Goal: Information Seeking & Learning: Learn about a topic

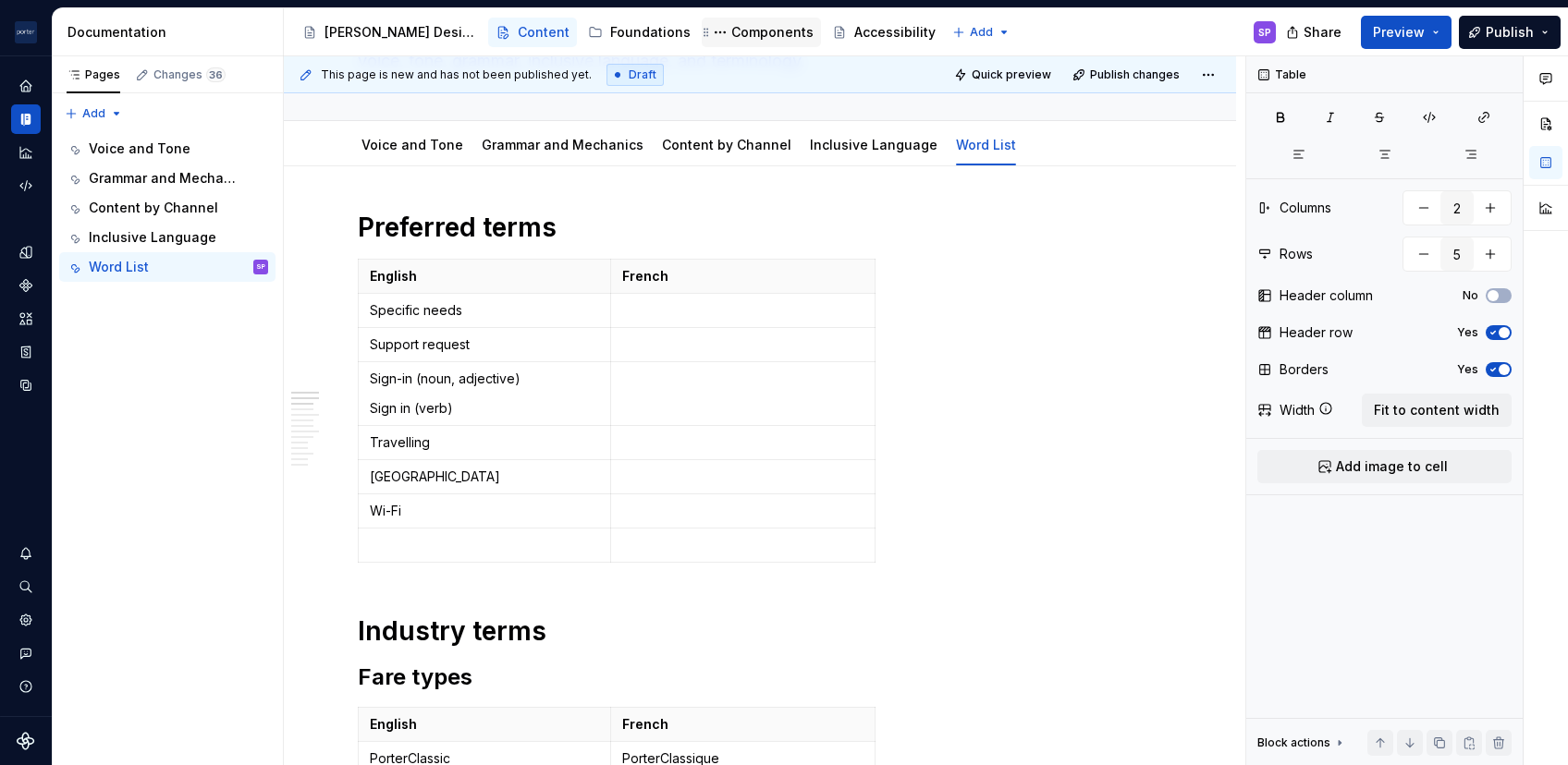
click at [731, 25] on div "Components" at bounding box center [772, 32] width 82 height 19
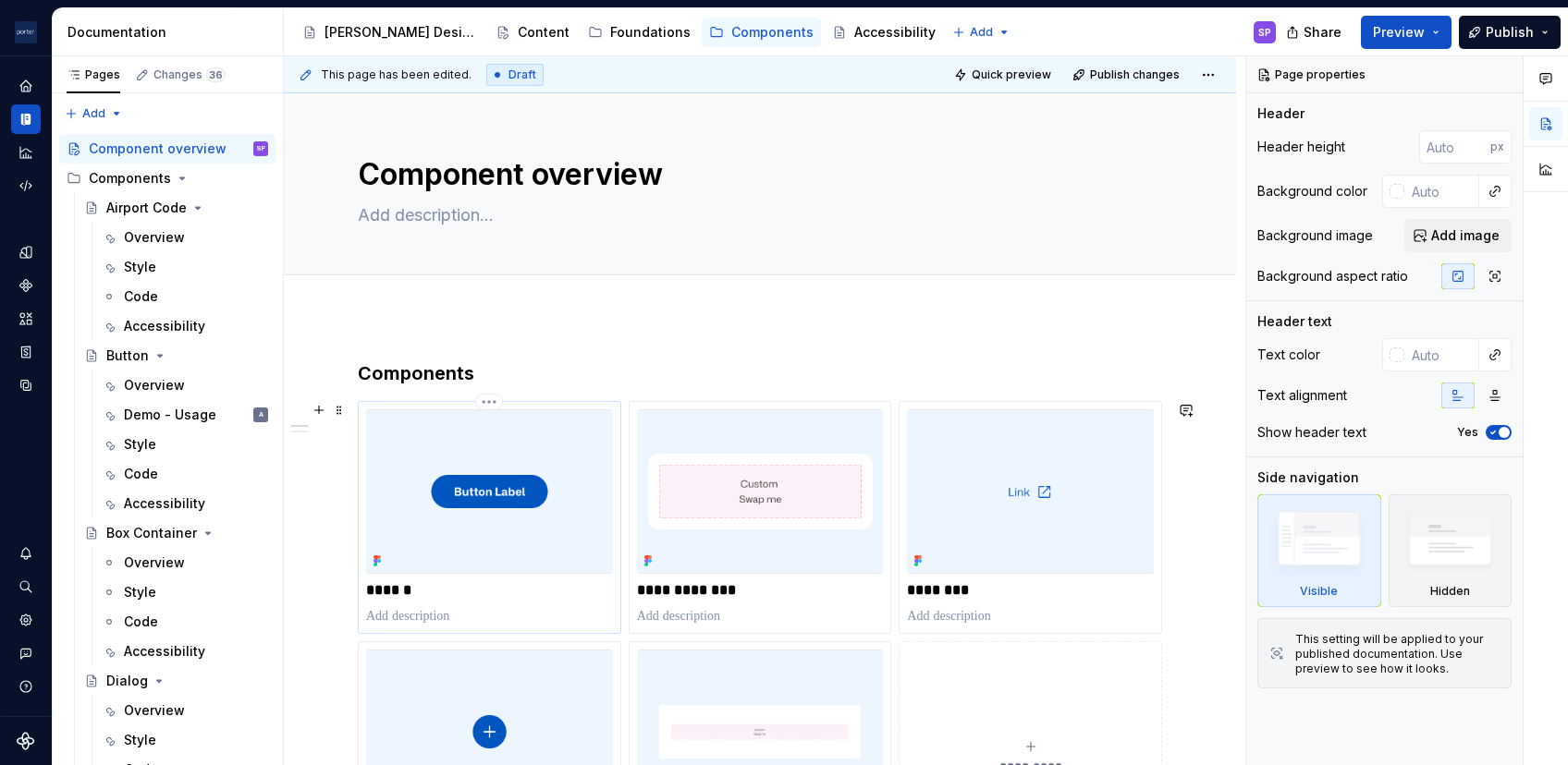
click at [460, 494] on img at bounding box center [489, 492] width 247 height 165
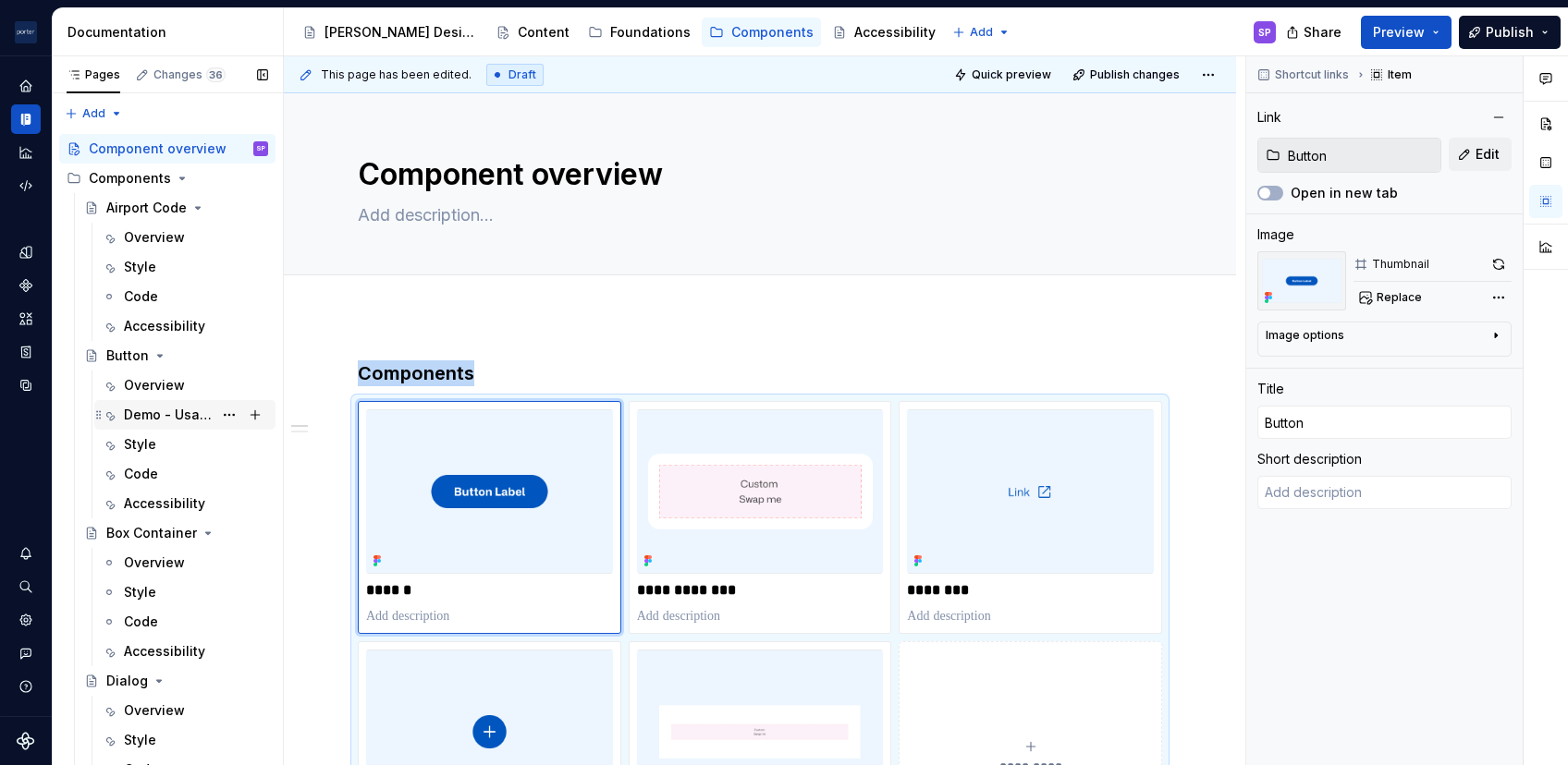
click at [148, 409] on div "Demo - Usage" at bounding box center [168, 415] width 89 height 19
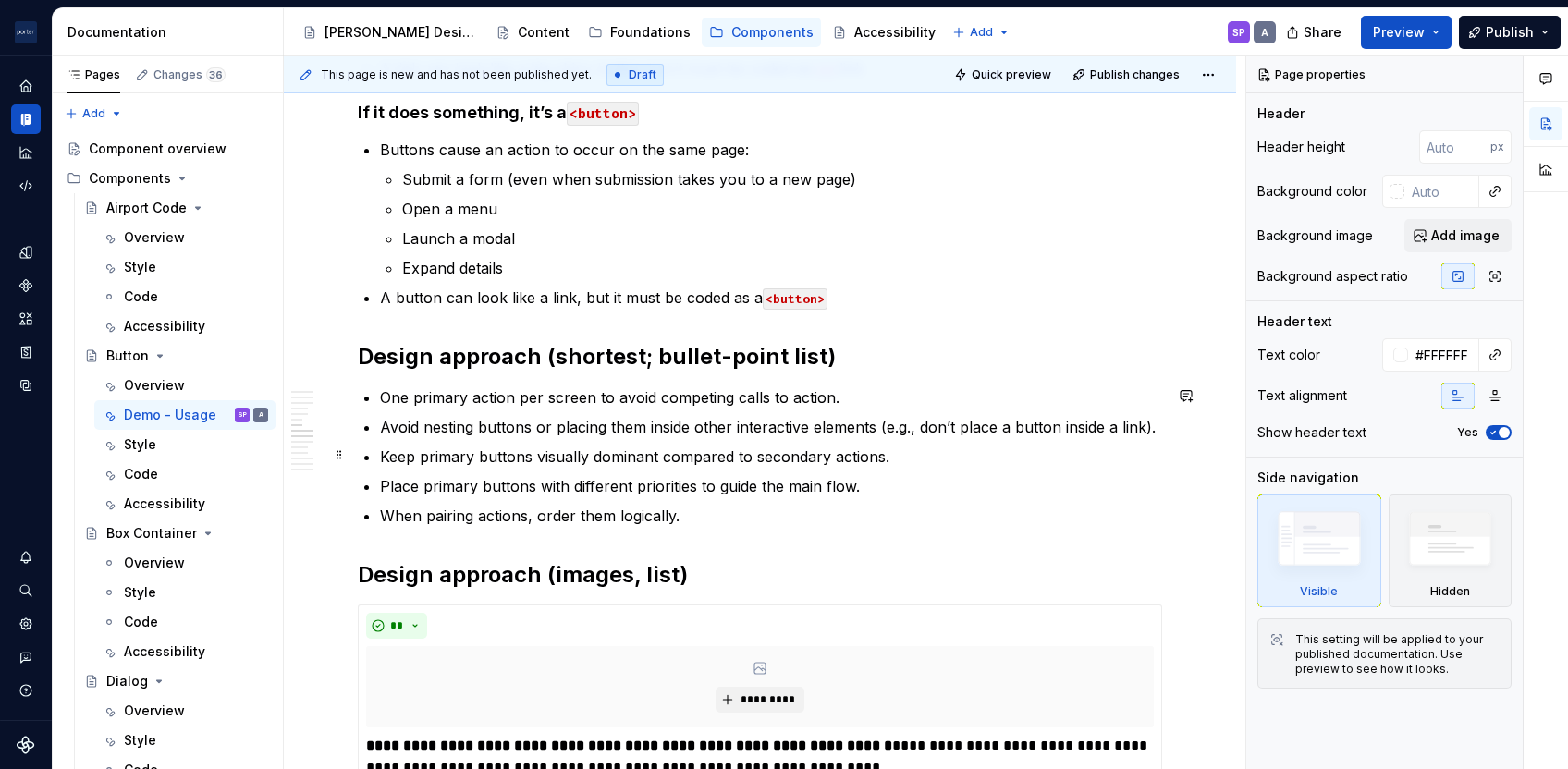
scroll to position [1639, 0]
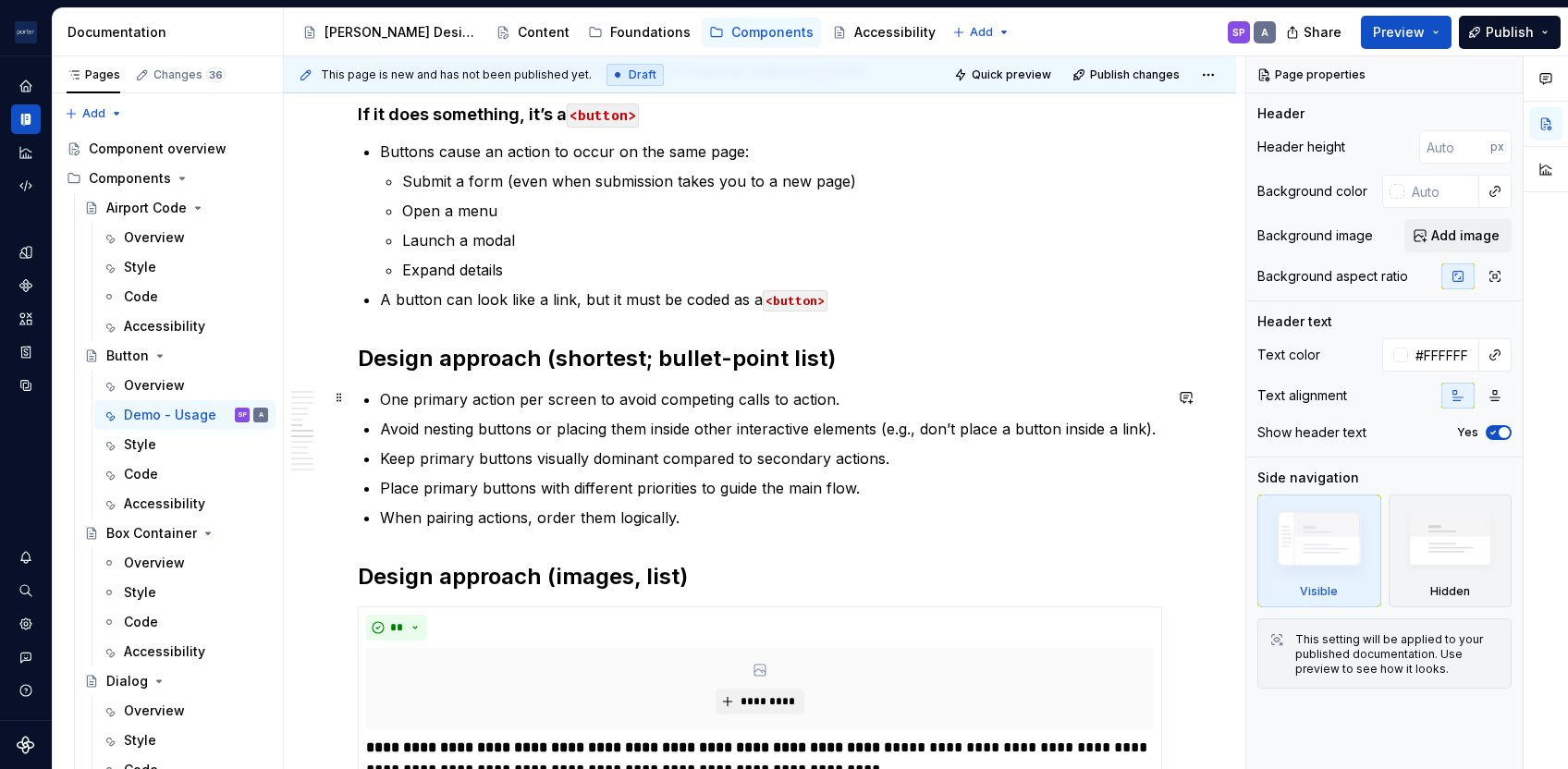
click at [626, 396] on p "One primary action per screen to avoid competing calls to action." at bounding box center [771, 398] width 782 height 22
type textarea "*"
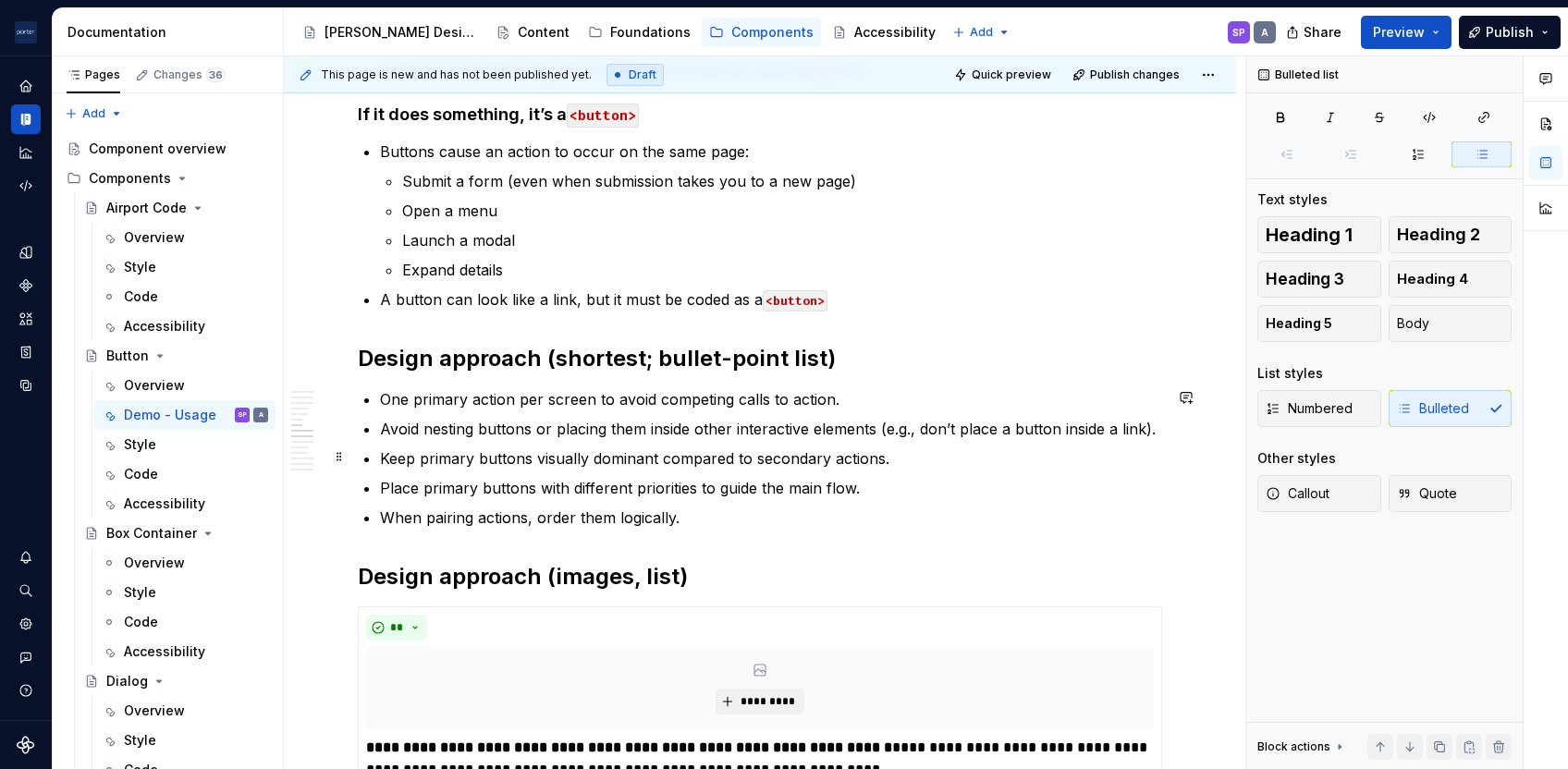
click at [638, 459] on p "Keep primary buttons visually dominant compared to secondary actions." at bounding box center [771, 458] width 782 height 22
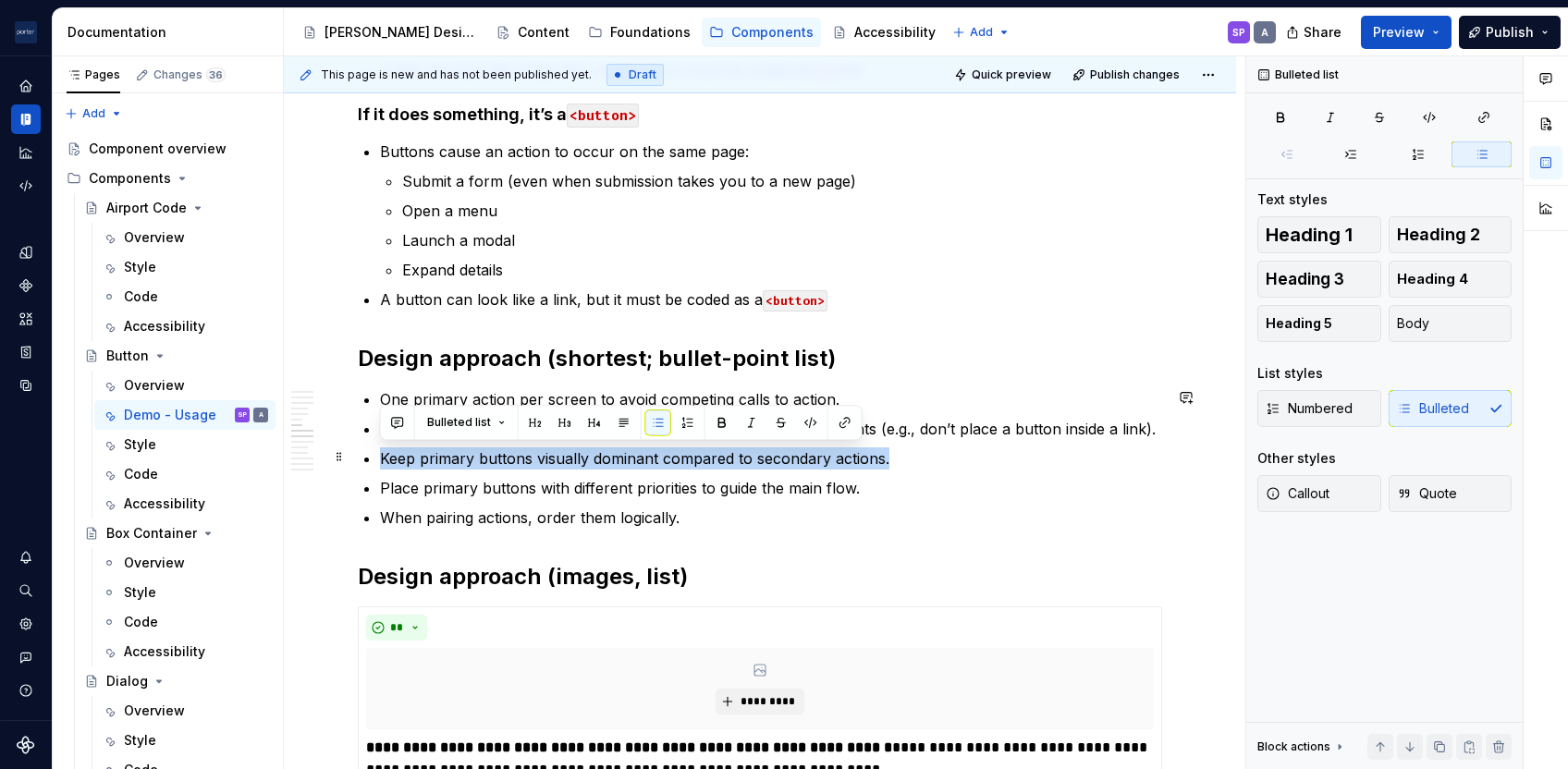
click at [638, 459] on p "Keep primary buttons visually dominant compared to secondary actions." at bounding box center [771, 458] width 782 height 22
click at [630, 521] on p "When pairing actions, order them logically." at bounding box center [771, 517] width 782 height 22
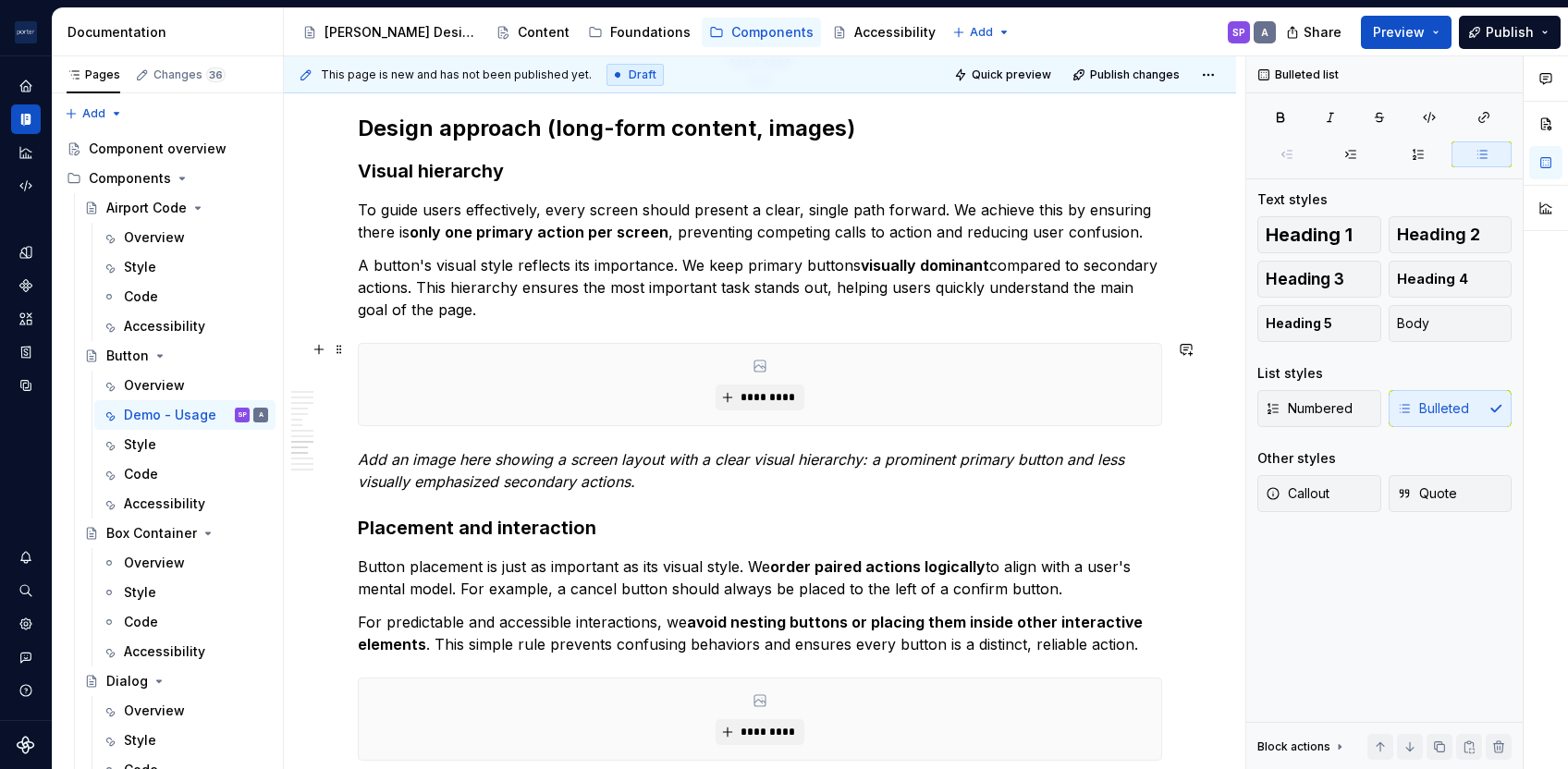
scroll to position [2788, 0]
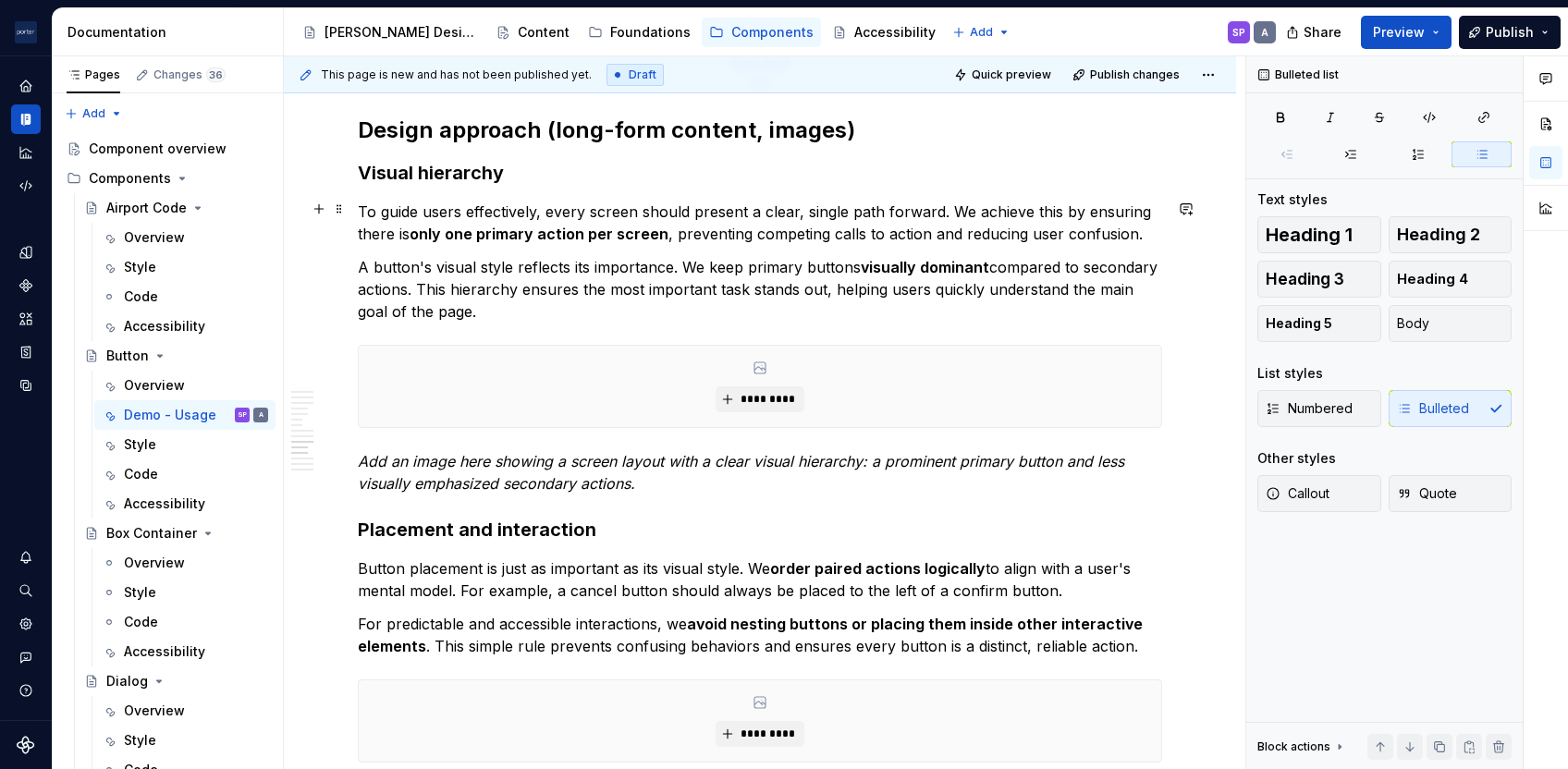
click at [469, 232] on strong "only one primary action per screen" at bounding box center [539, 234] width 259 height 19
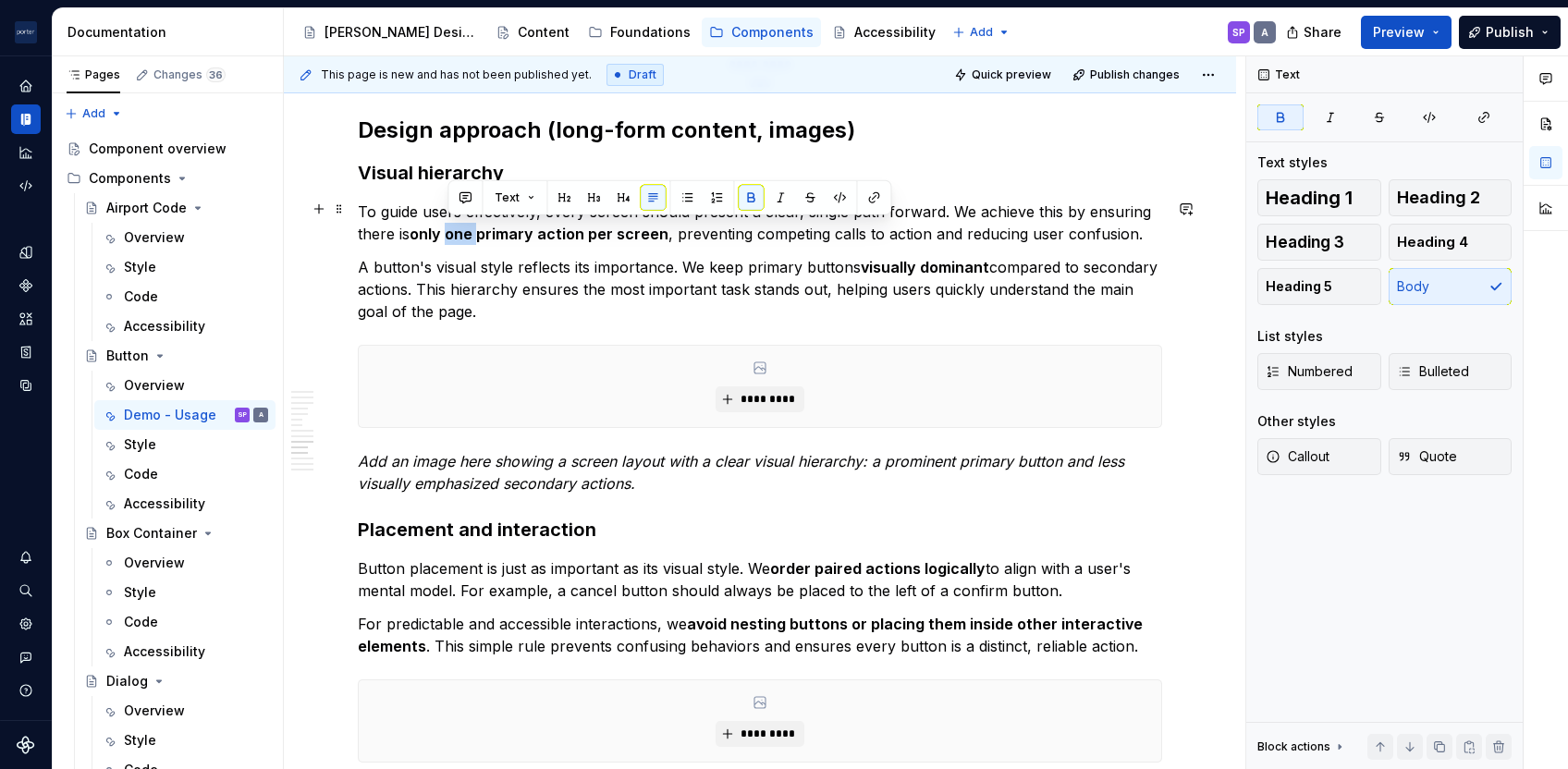
click at [469, 232] on strong "only one primary action per screen" at bounding box center [539, 234] width 259 height 19
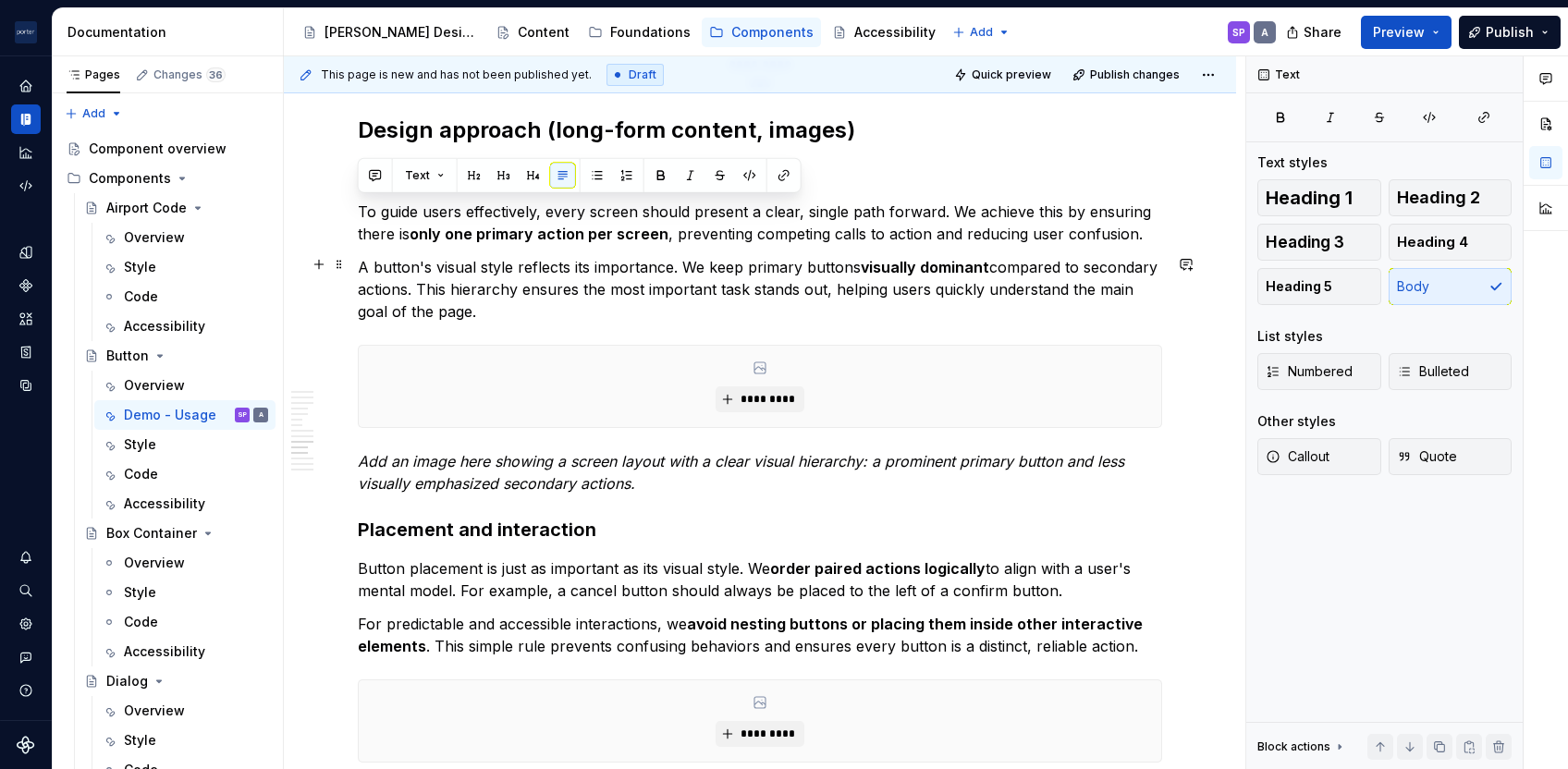
click at [497, 301] on p "A button's visual style reflects its importance. We keep primary buttons visual…" at bounding box center [759, 289] width 804 height 66
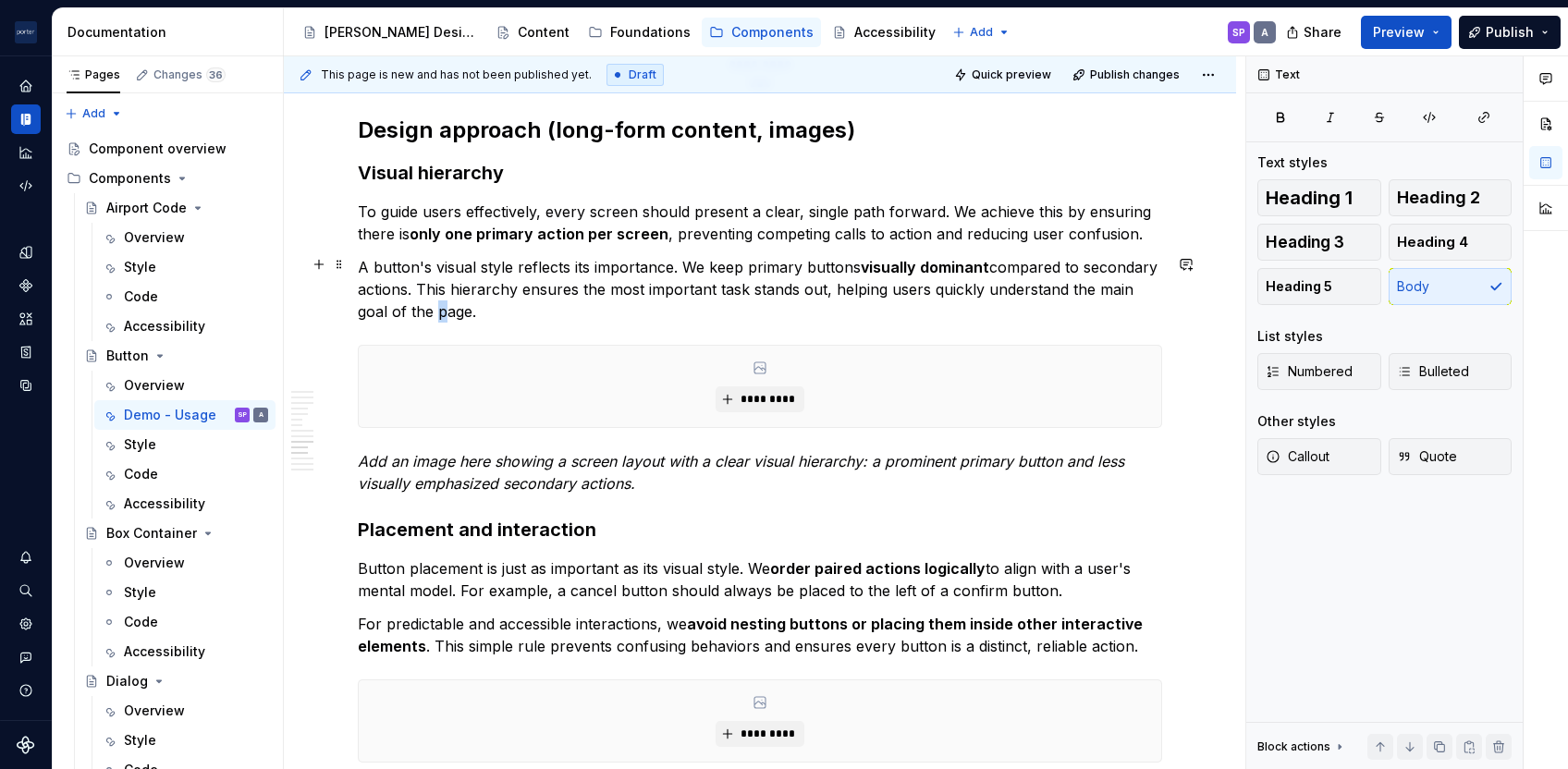
click at [497, 301] on p "A button's visual style reflects its importance. We keep primary buttons visual…" at bounding box center [759, 289] width 804 height 66
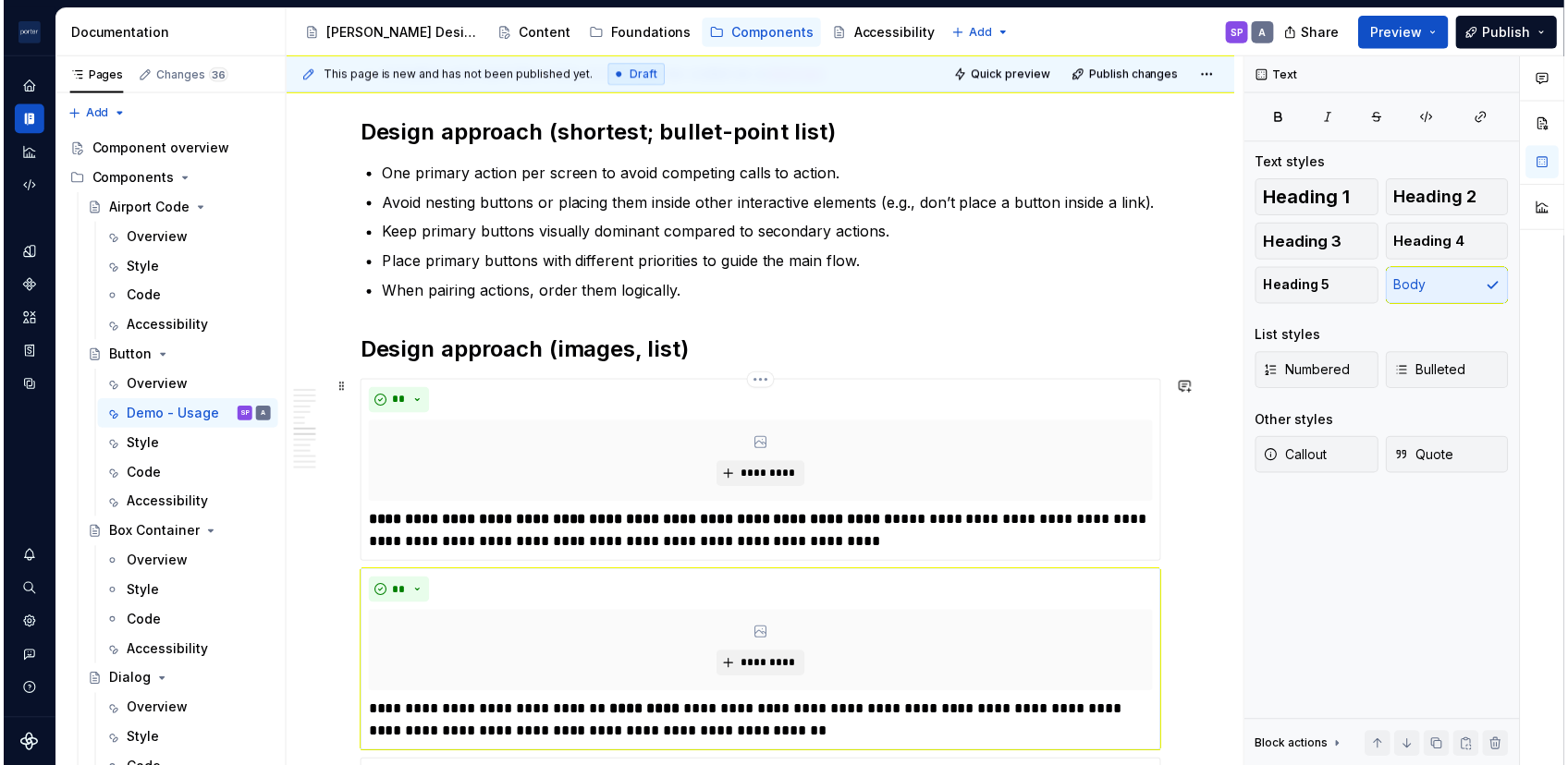
scroll to position [1837, 0]
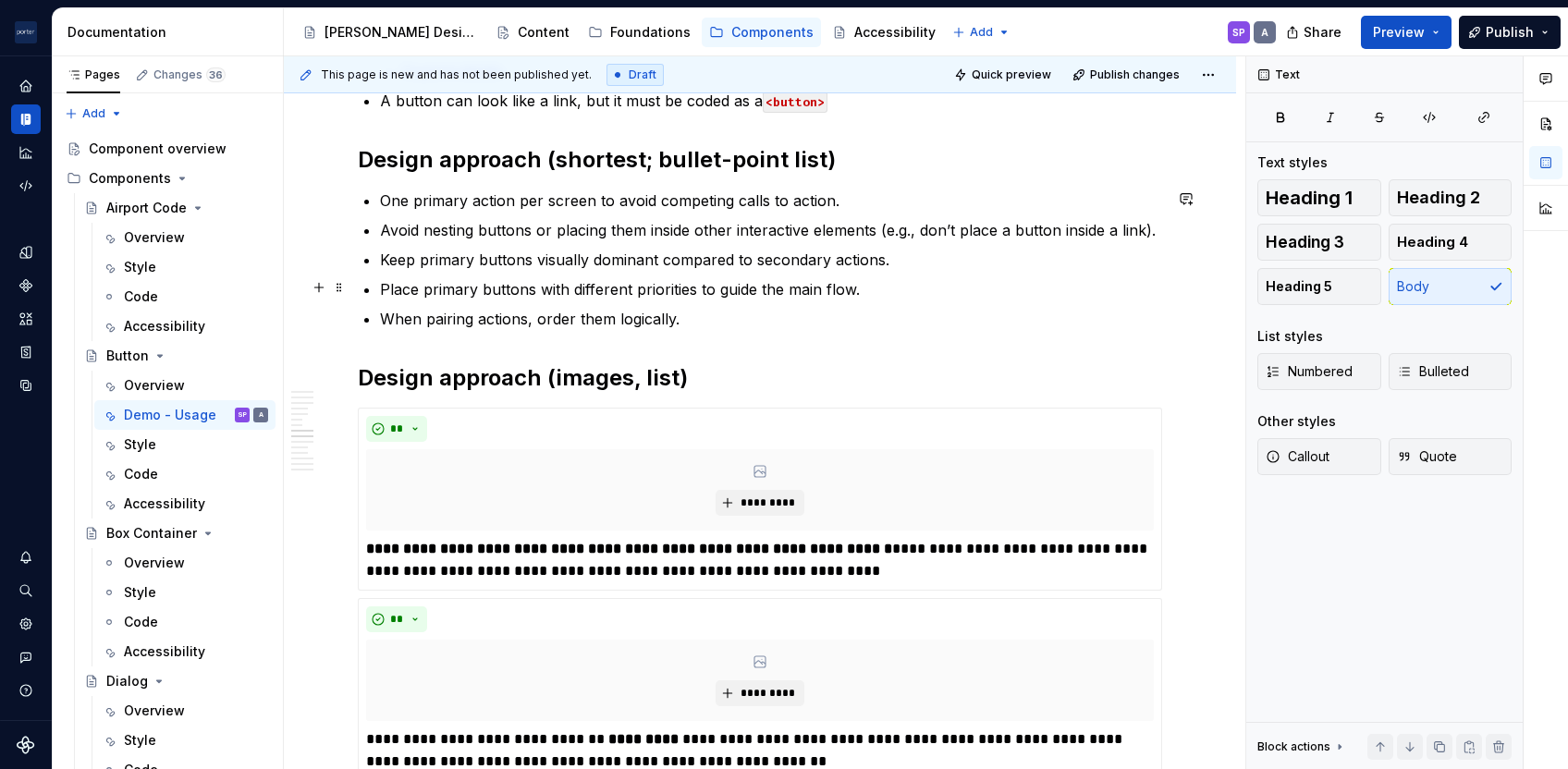
click at [635, 290] on p "Place primary buttons with different priorities to guide the main flow." at bounding box center [771, 288] width 782 height 22
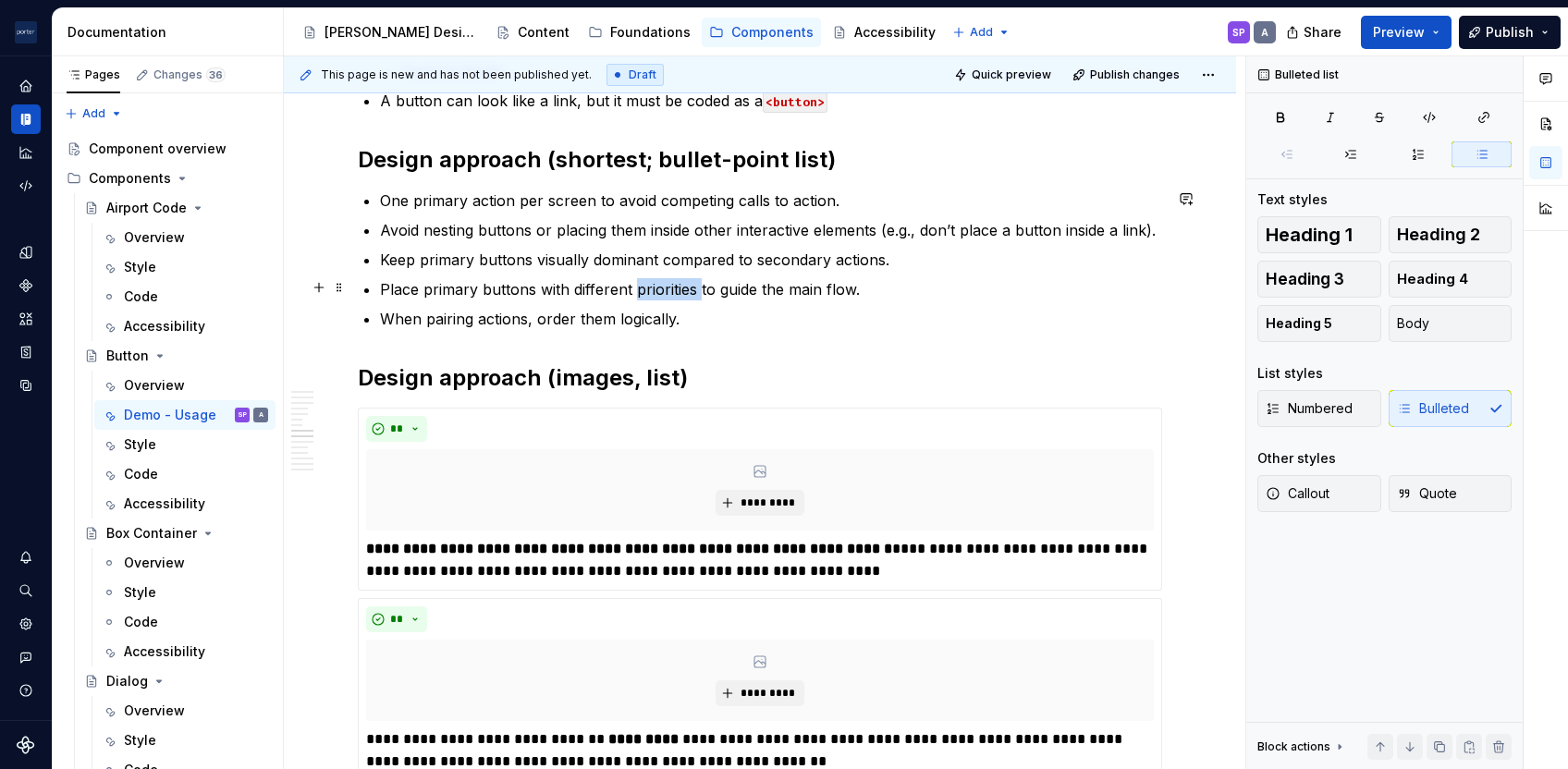
click at [635, 290] on p "Place primary buttons with different priorities to guide the main flow." at bounding box center [771, 288] width 782 height 22
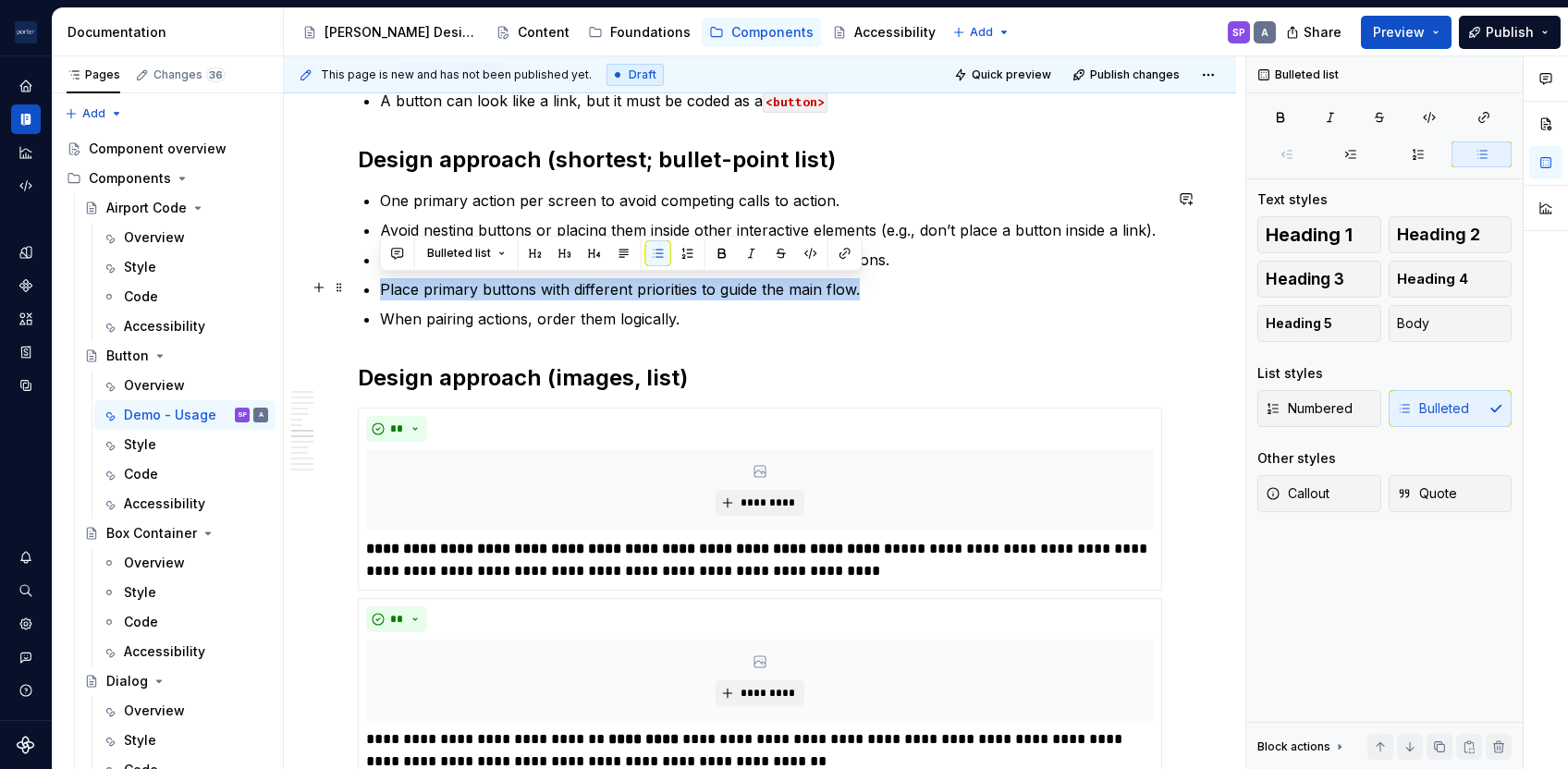
click at [635, 290] on p "Place primary buttons with different priorities to guide the main flow." at bounding box center [771, 288] width 782 height 22
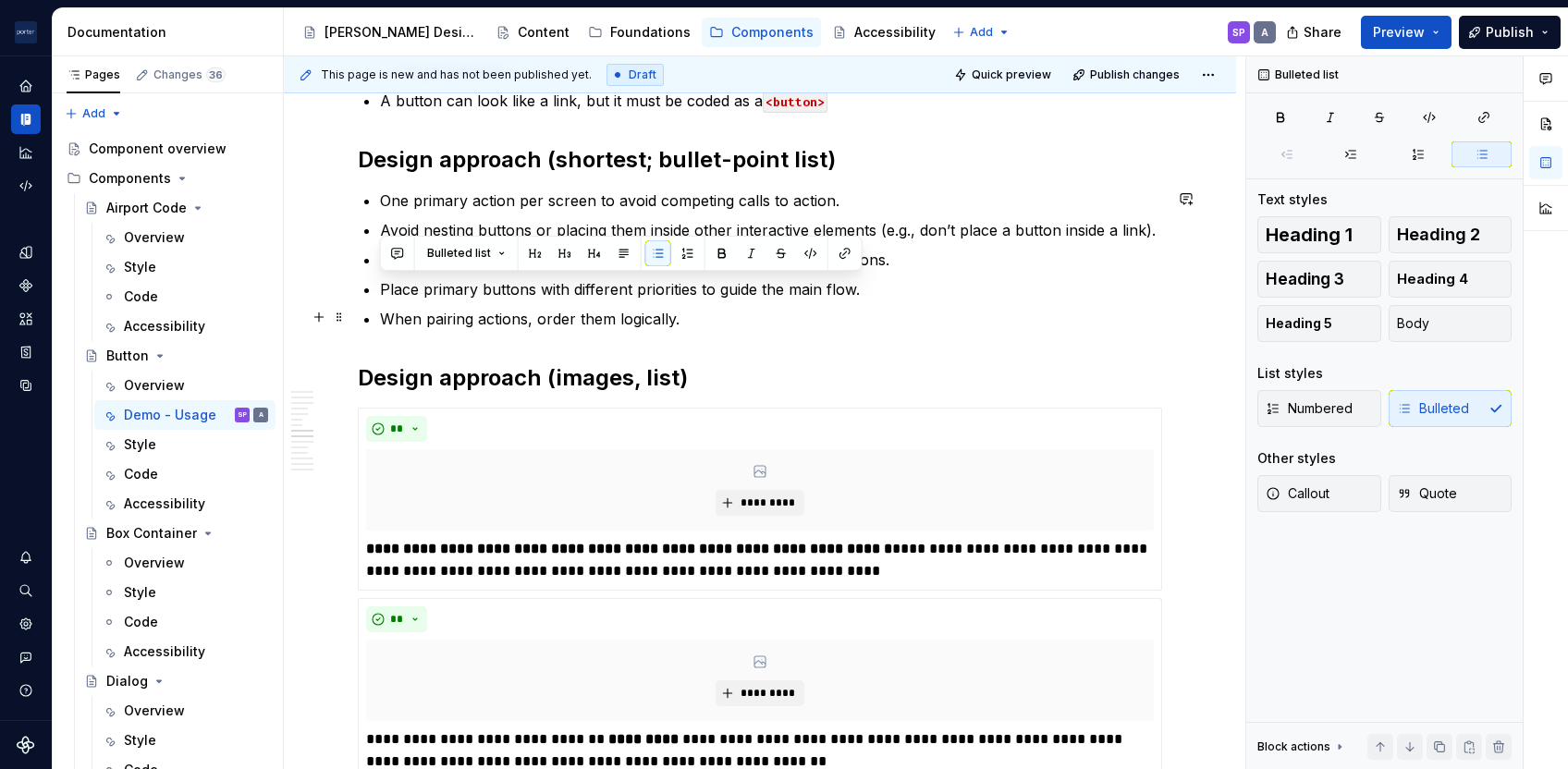
click at [792, 318] on p "When pairing actions, order them logically." at bounding box center [771, 318] width 782 height 22
click at [579, 283] on p "Place primary buttons with different priorities to guide the main flow." at bounding box center [771, 288] width 782 height 22
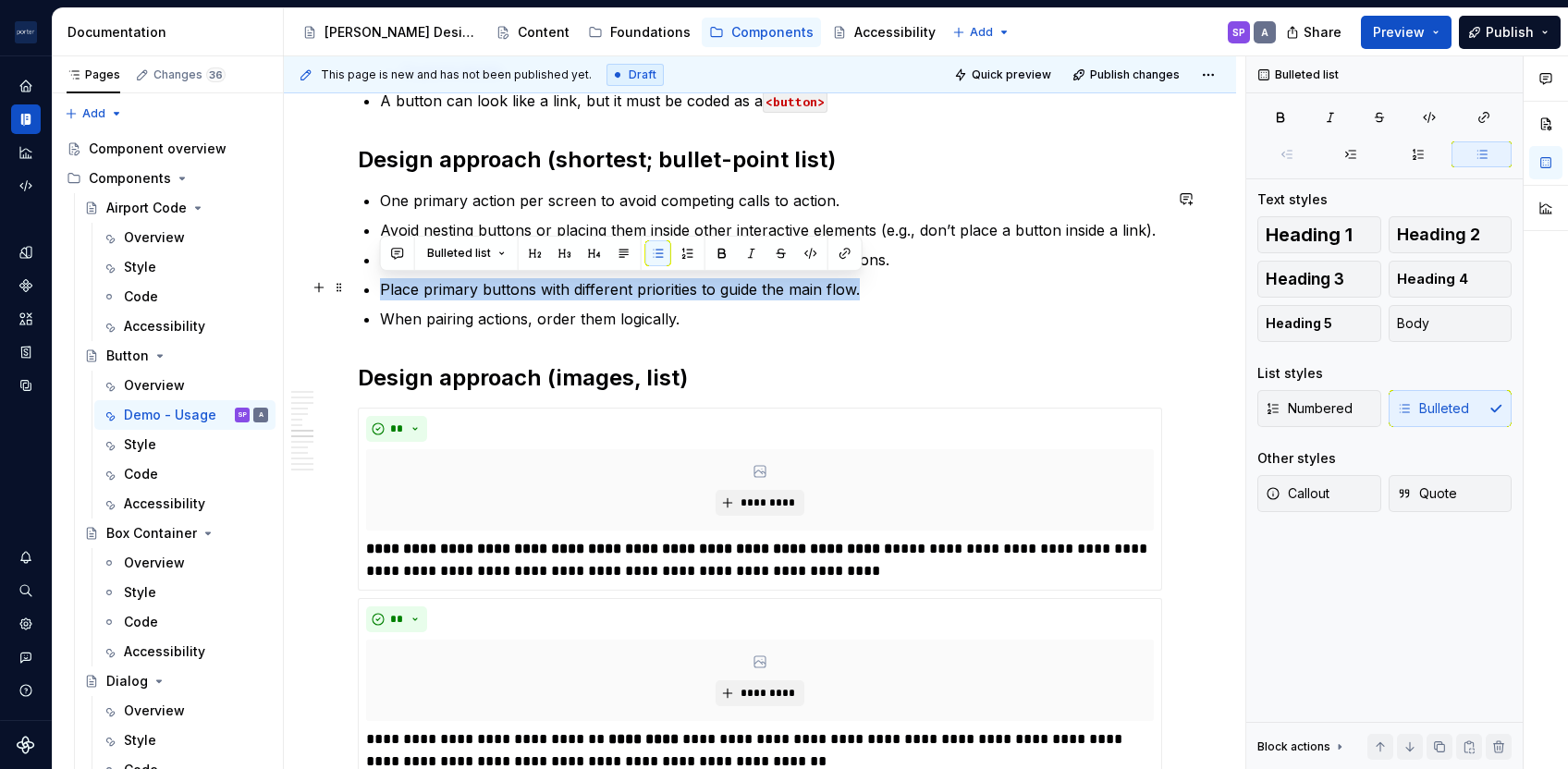
click at [579, 283] on p "Place primary buttons with different priorities to guide the main flow." at bounding box center [771, 288] width 782 height 22
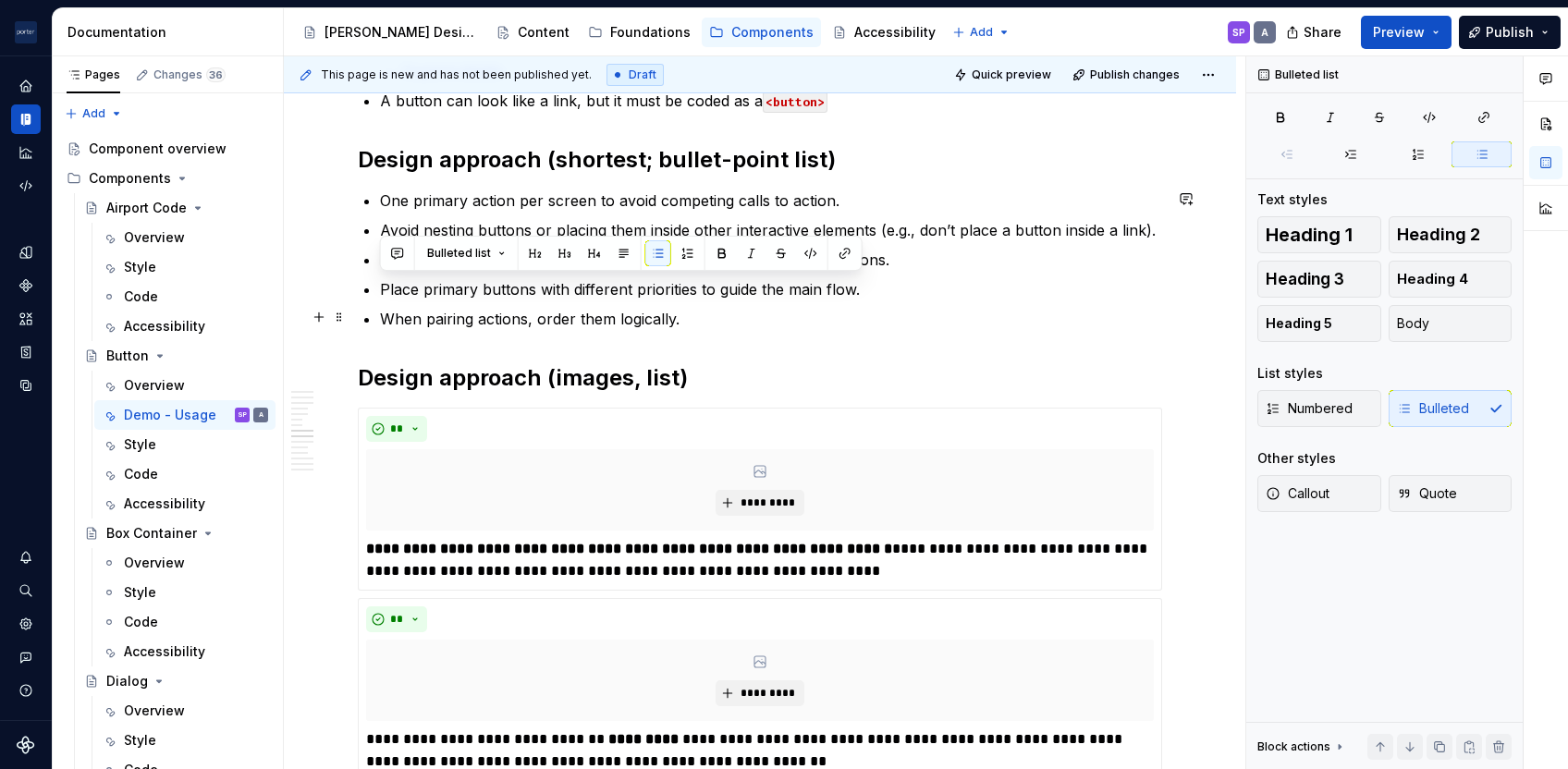
click at [577, 315] on p "When pairing actions, order them logically." at bounding box center [771, 318] width 782 height 22
click at [606, 192] on p "One primary action per screen to avoid competing calls to action." at bounding box center [771, 200] width 782 height 22
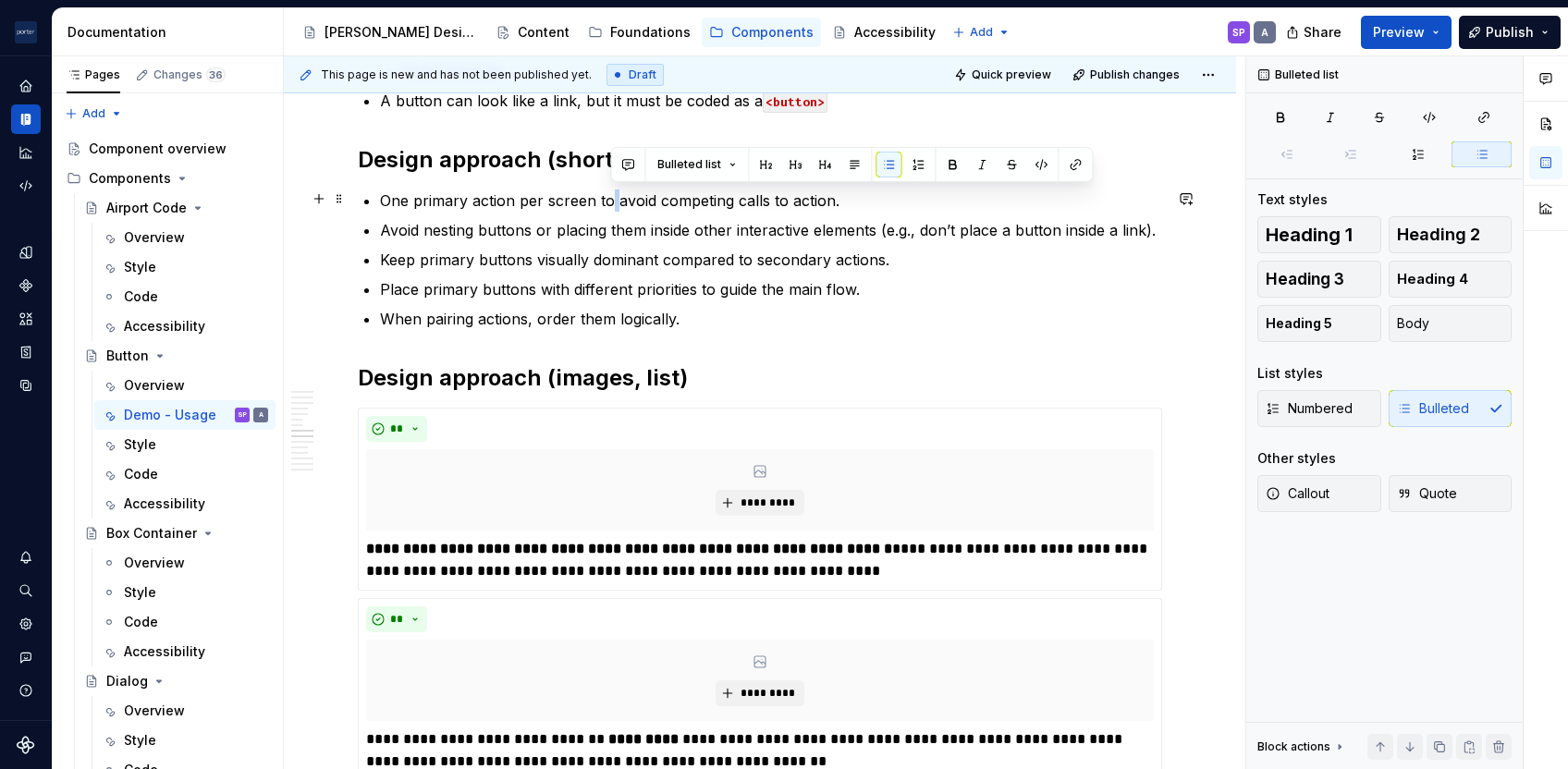
click at [606, 192] on p "One primary action per screen to avoid competing calls to action." at bounding box center [771, 200] width 782 height 22
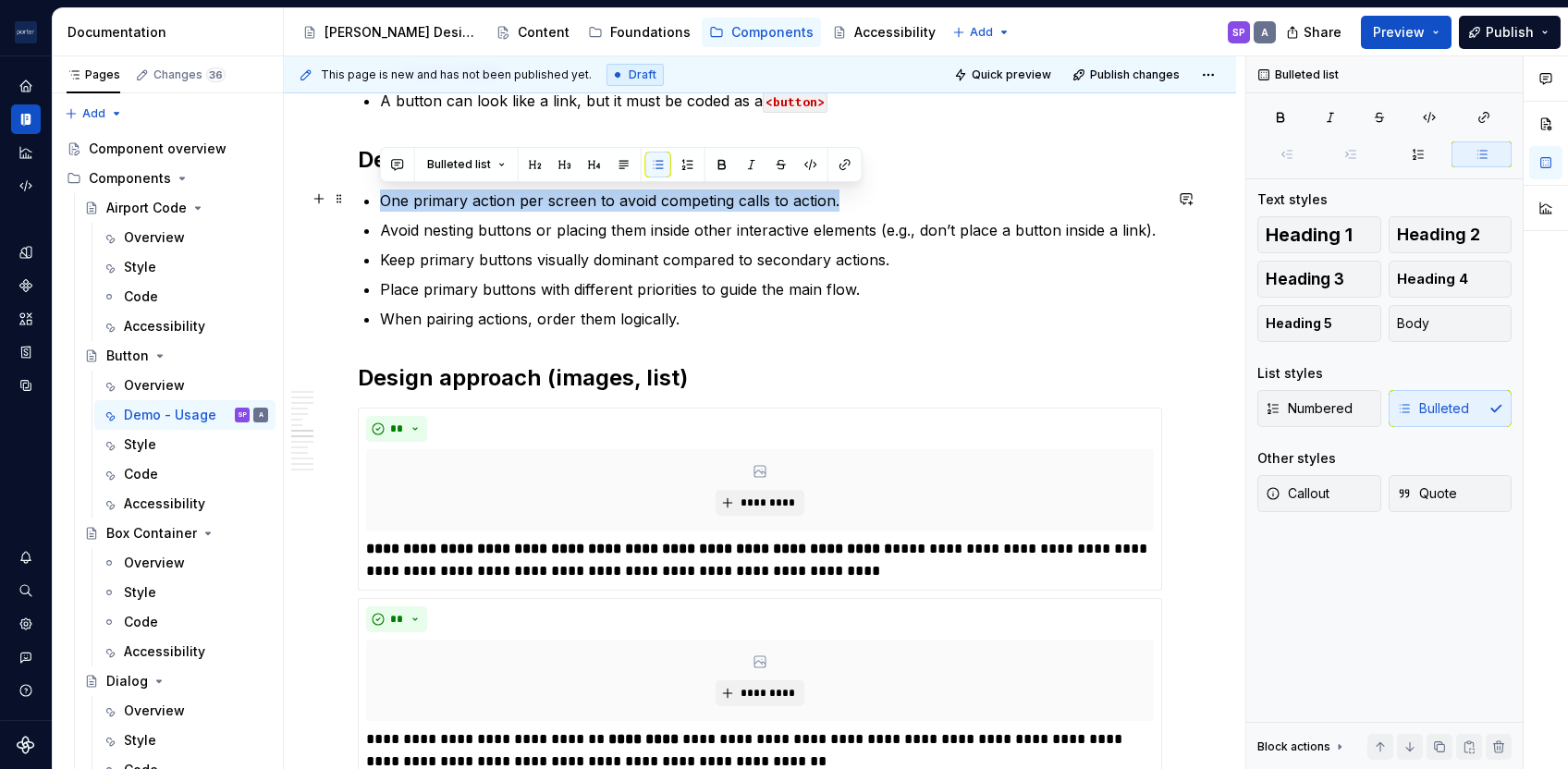
click at [606, 192] on p "One primary action per screen to avoid competing calls to action." at bounding box center [771, 200] width 782 height 22
click at [867, 203] on p "One primary action per screen to avoid competing calls to action." at bounding box center [771, 200] width 782 height 22
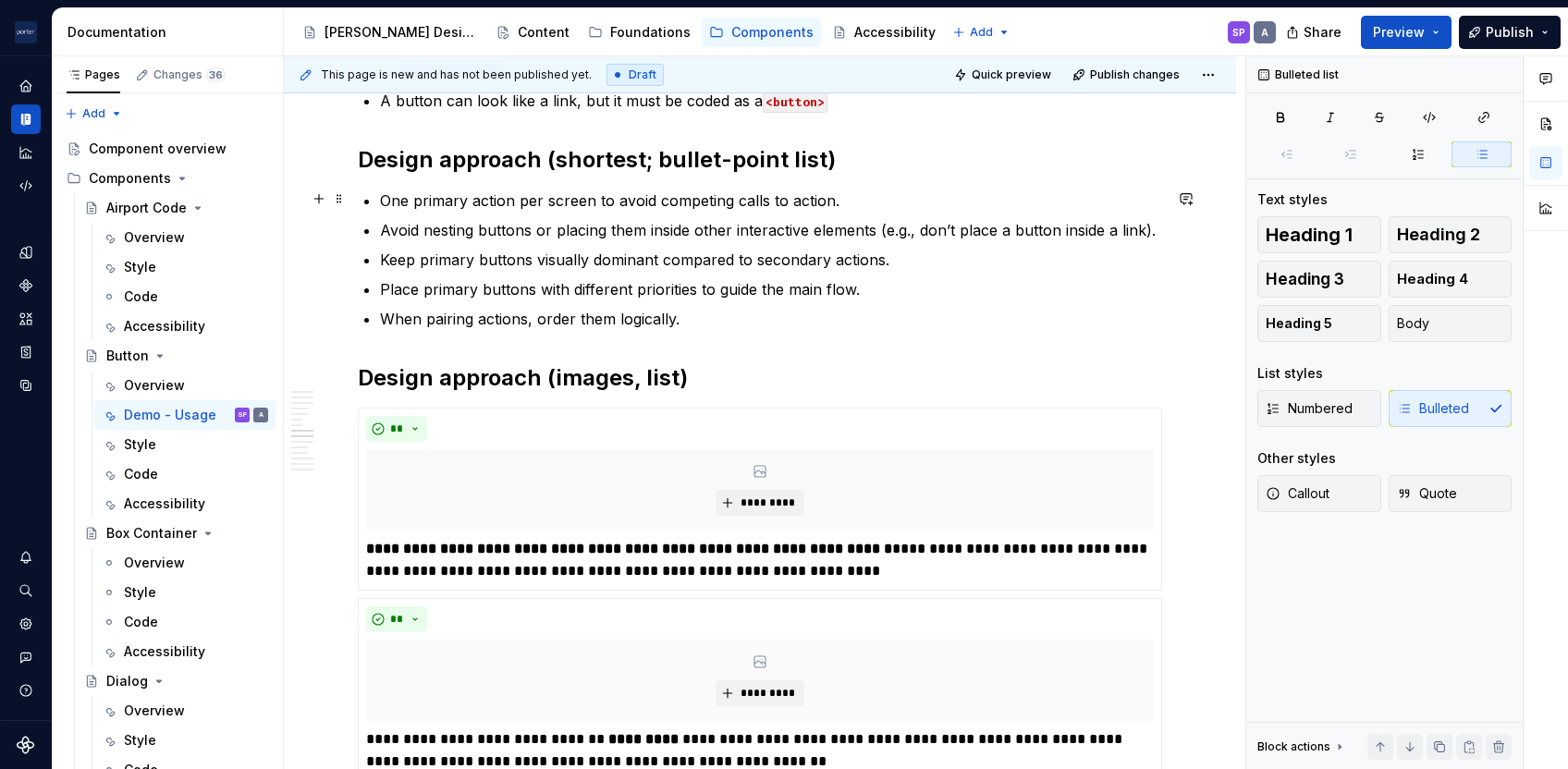
click at [867, 203] on p "One primary action per screen to avoid competing calls to action." at bounding box center [771, 200] width 782 height 22
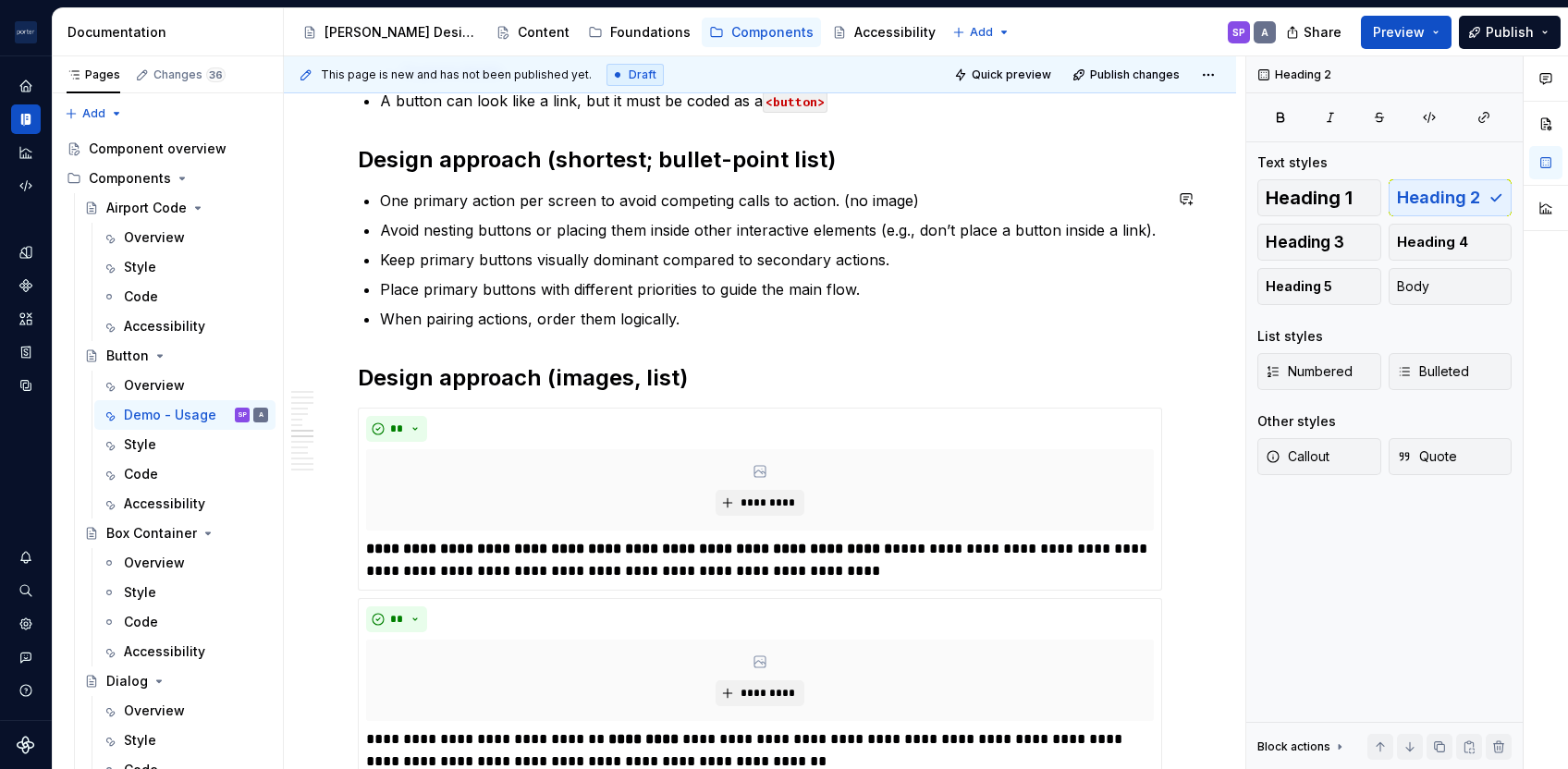
click at [813, 331] on div "**********" at bounding box center [759, 773] width 804 height 4403
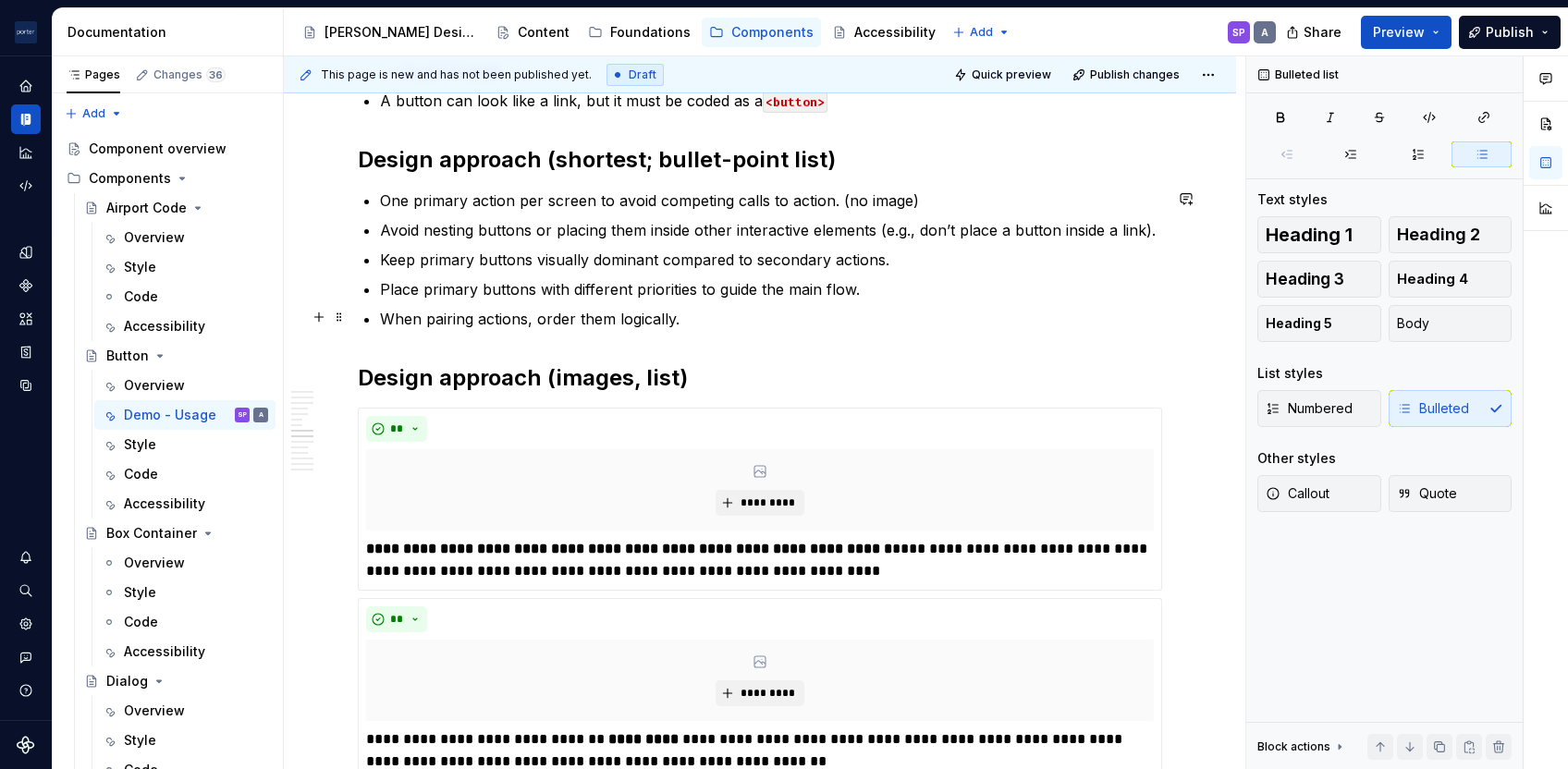
click at [783, 313] on p "When pairing actions, order them logically." at bounding box center [771, 318] width 782 height 22
click at [1154, 227] on p "Avoid nesting buttons or placing them inside other interactive elements (e.g., …" at bounding box center [771, 230] width 782 height 22
click at [673, 196] on p "One primary action per screen to avoid competing calls to action. (no image)" at bounding box center [771, 200] width 782 height 22
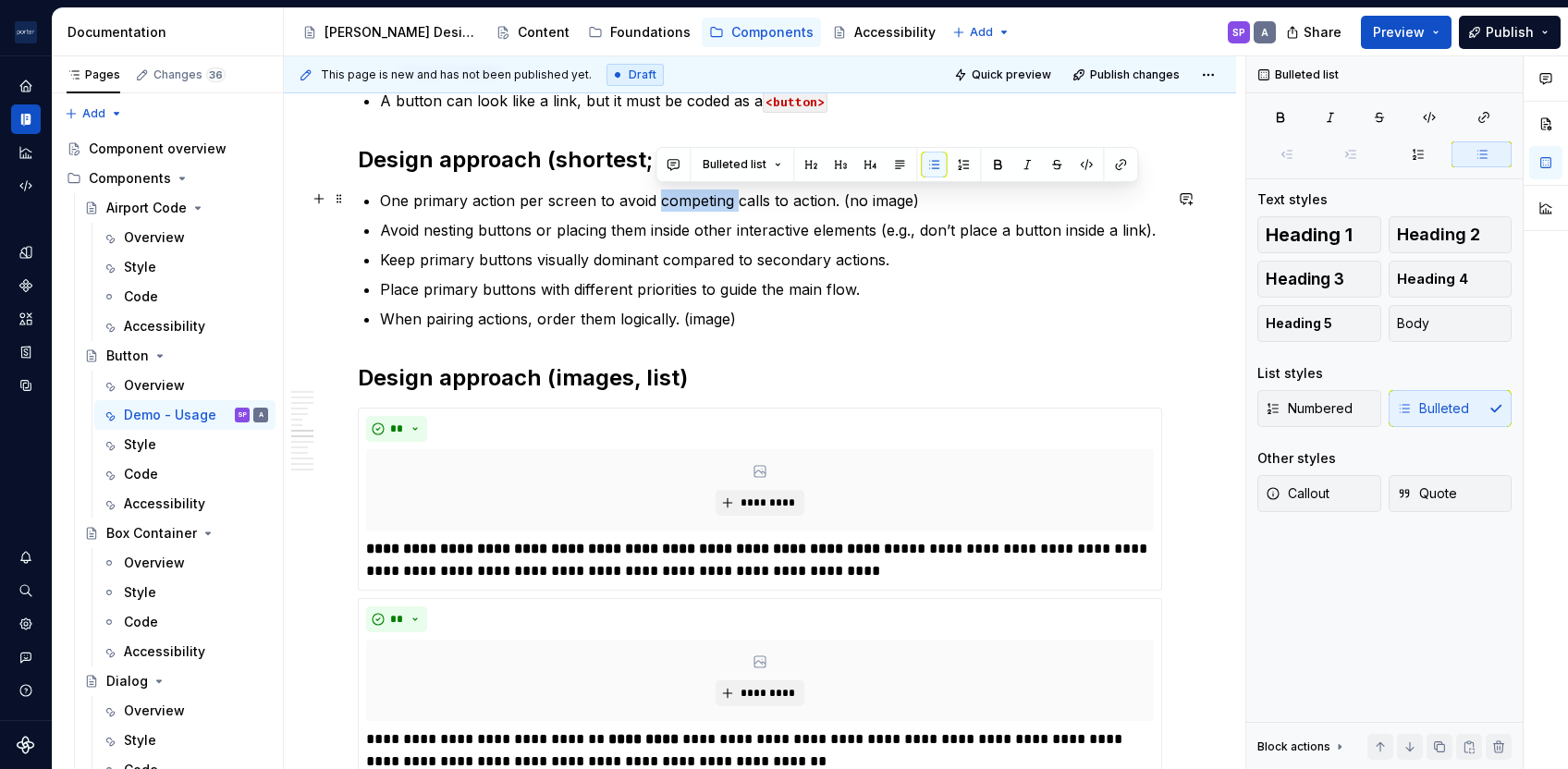
click at [673, 196] on p "One primary action per screen to avoid competing calls to action. (no image)" at bounding box center [771, 200] width 782 height 22
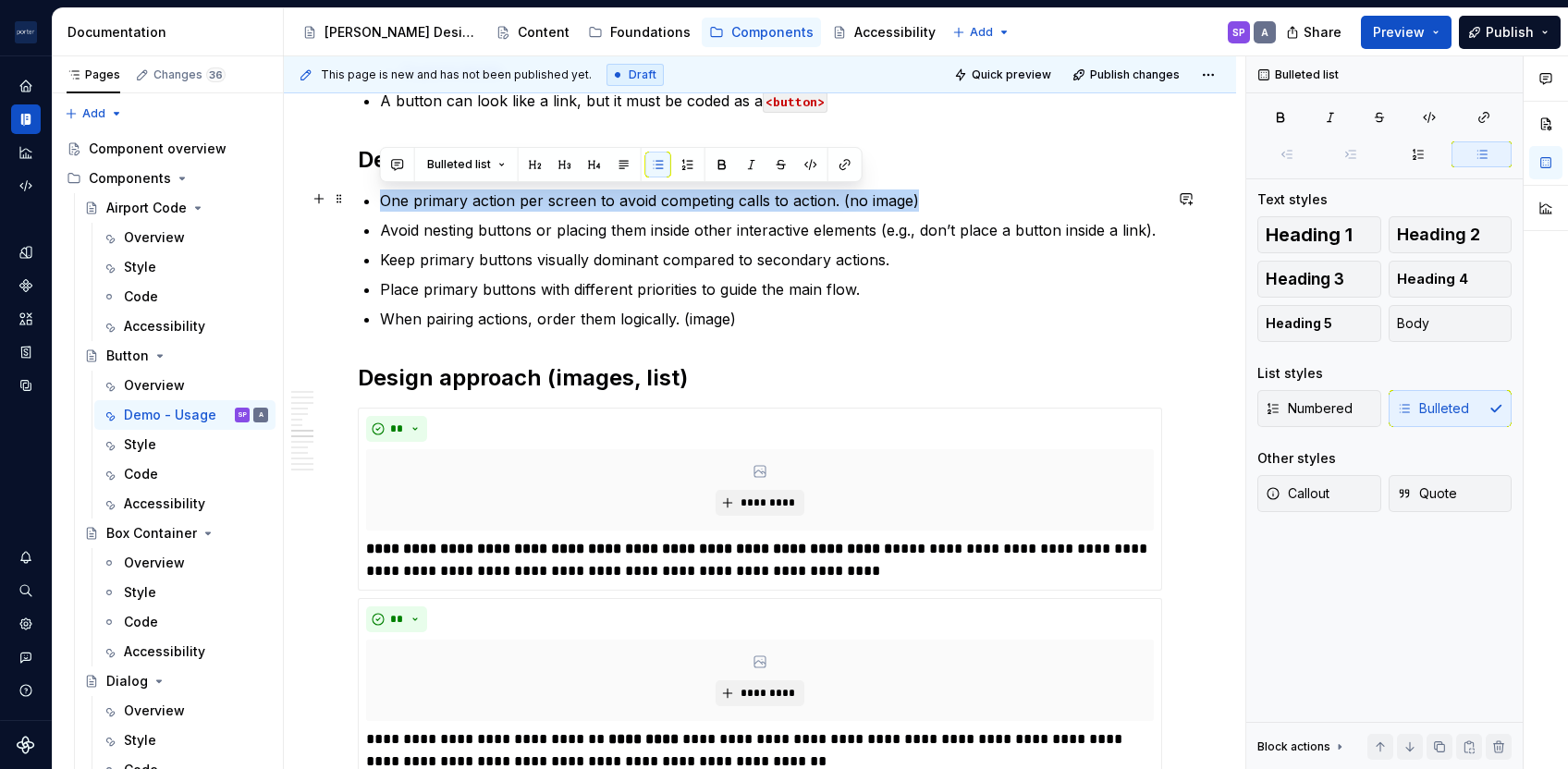
click at [673, 196] on p "One primary action per screen to avoid competing calls to action. (no image)" at bounding box center [771, 200] width 782 height 22
click at [710, 192] on p "One primary action per screen to avoid competing calls to action. (no image)" at bounding box center [771, 200] width 782 height 22
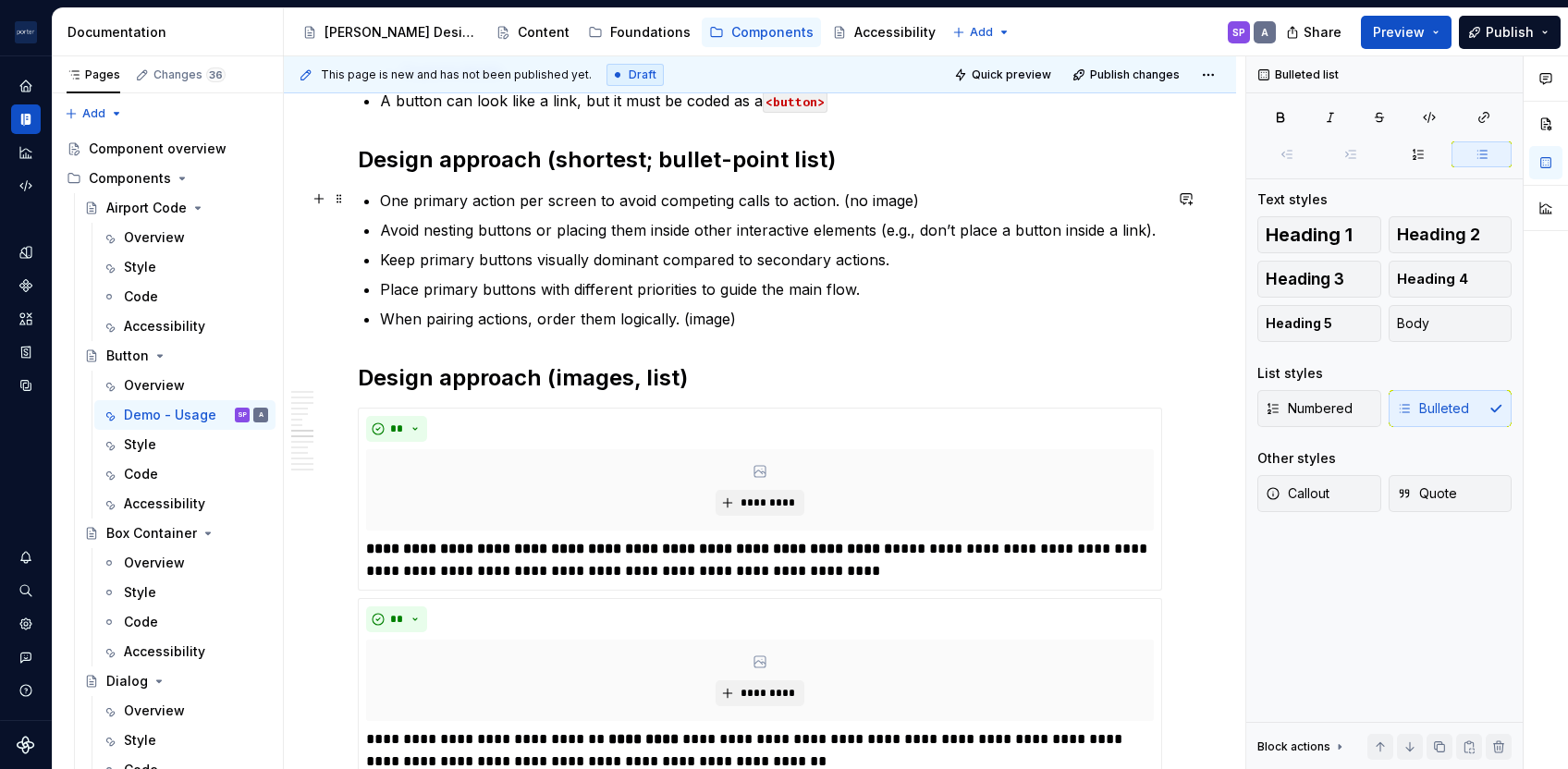
click at [746, 192] on p "One primary action per screen to avoid competing calls to action. (no image)" at bounding box center [771, 200] width 782 height 22
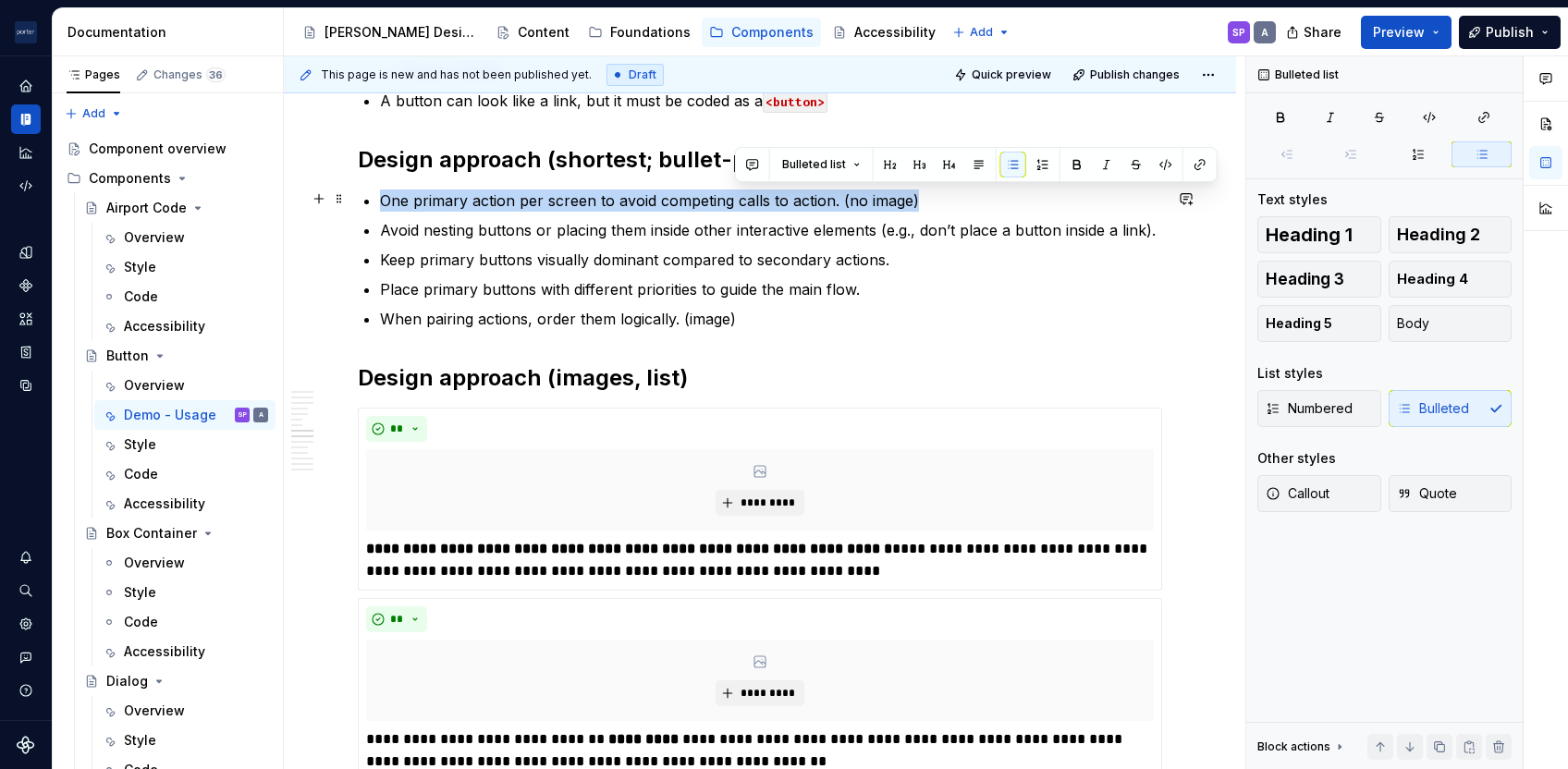
click at [746, 192] on p "One primary action per screen to avoid competing calls to action. (no image)" at bounding box center [771, 200] width 782 height 22
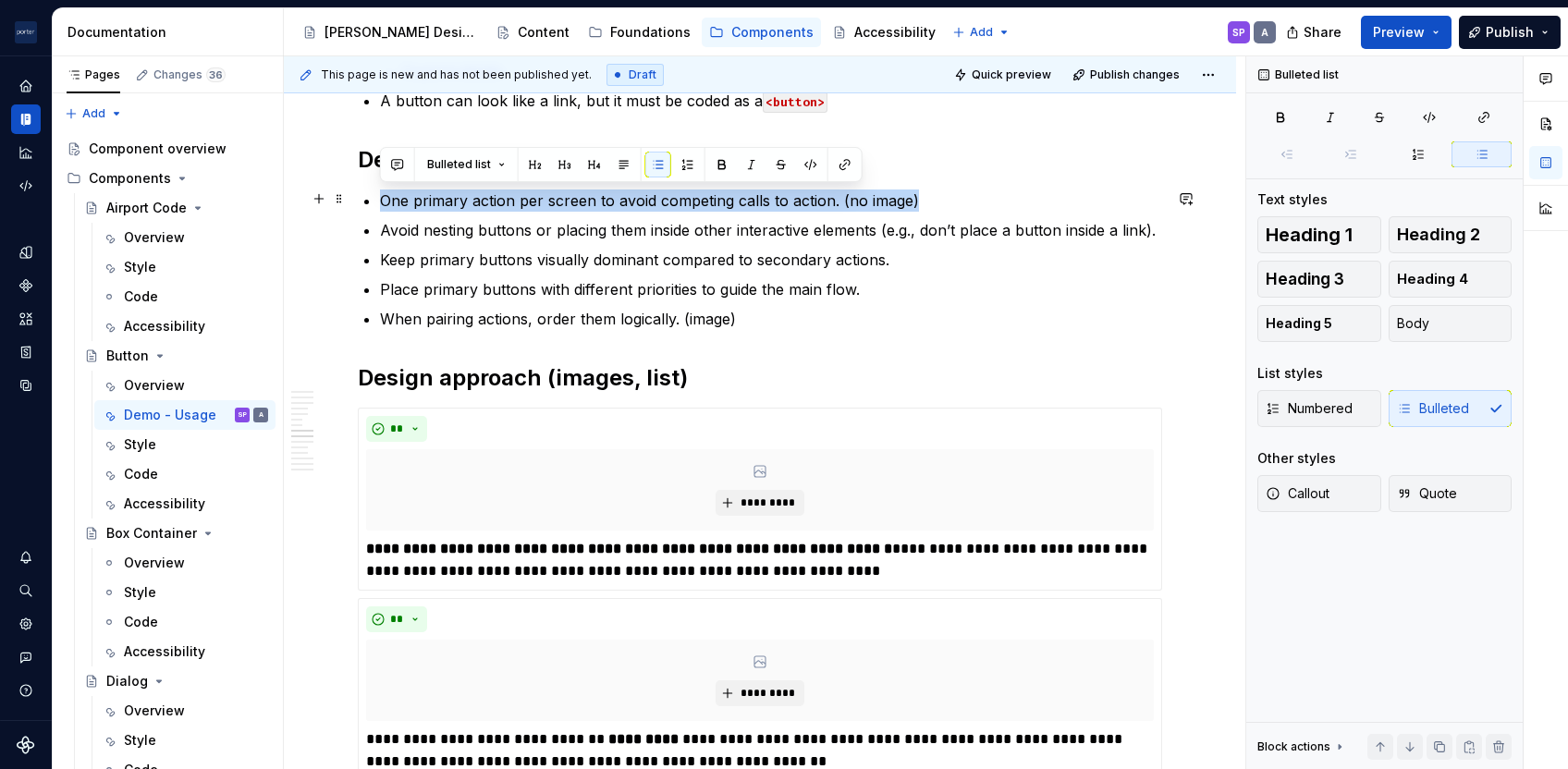
click at [873, 200] on p "One primary action per screen to avoid competing calls to action. (no image)" at bounding box center [771, 200] width 782 height 22
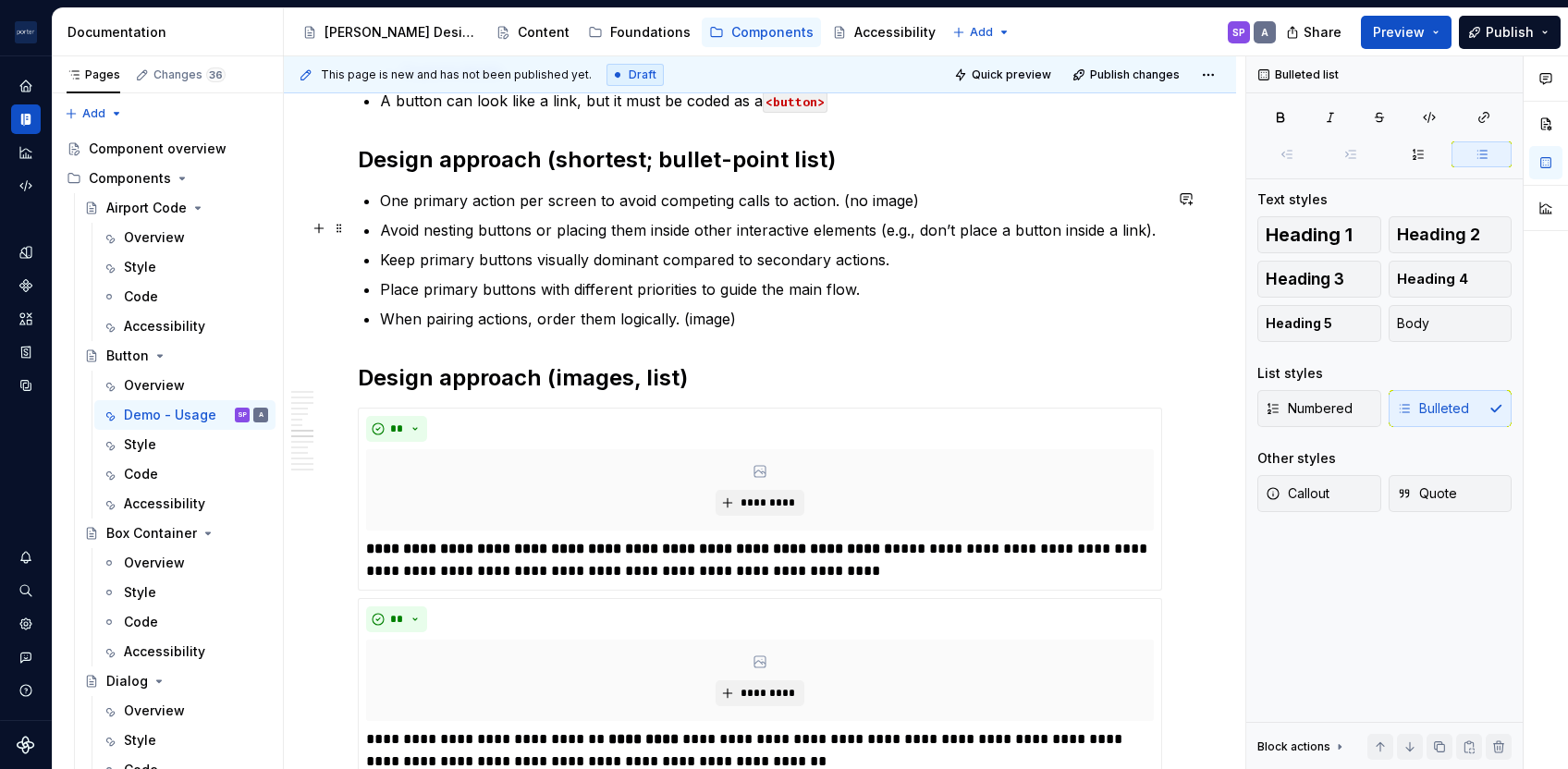
click at [1158, 227] on p "Avoid nesting buttons or placing them inside other interactive elements (e.g., …" at bounding box center [771, 230] width 782 height 22
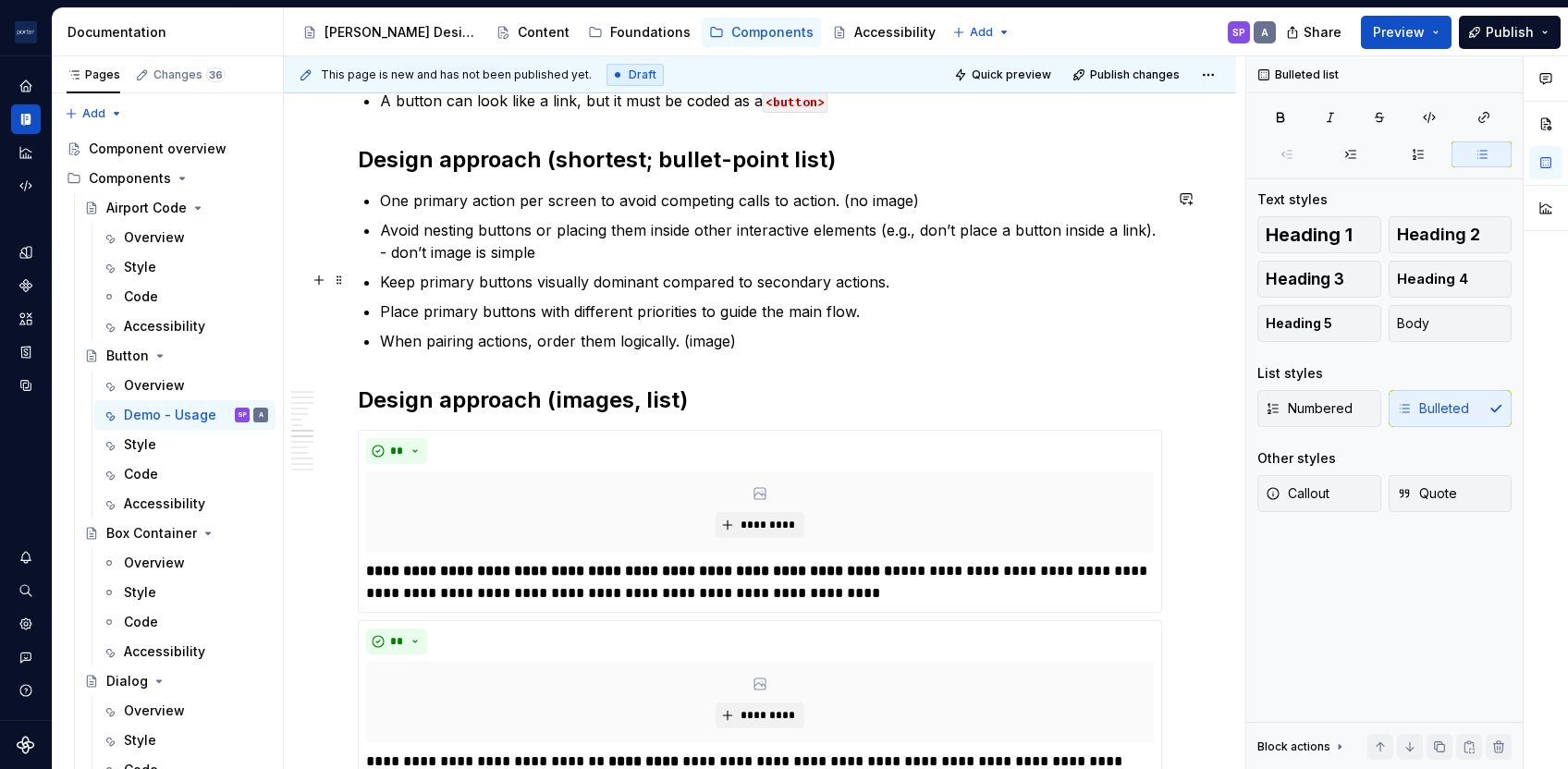
click at [937, 287] on p "Keep primary buttons visually dominant compared to secondary actions." at bounding box center [771, 281] width 782 height 22
click at [917, 283] on p "Keep primary buttons visually dominant compared to secondary actions. - styling" at bounding box center [771, 281] width 782 height 22
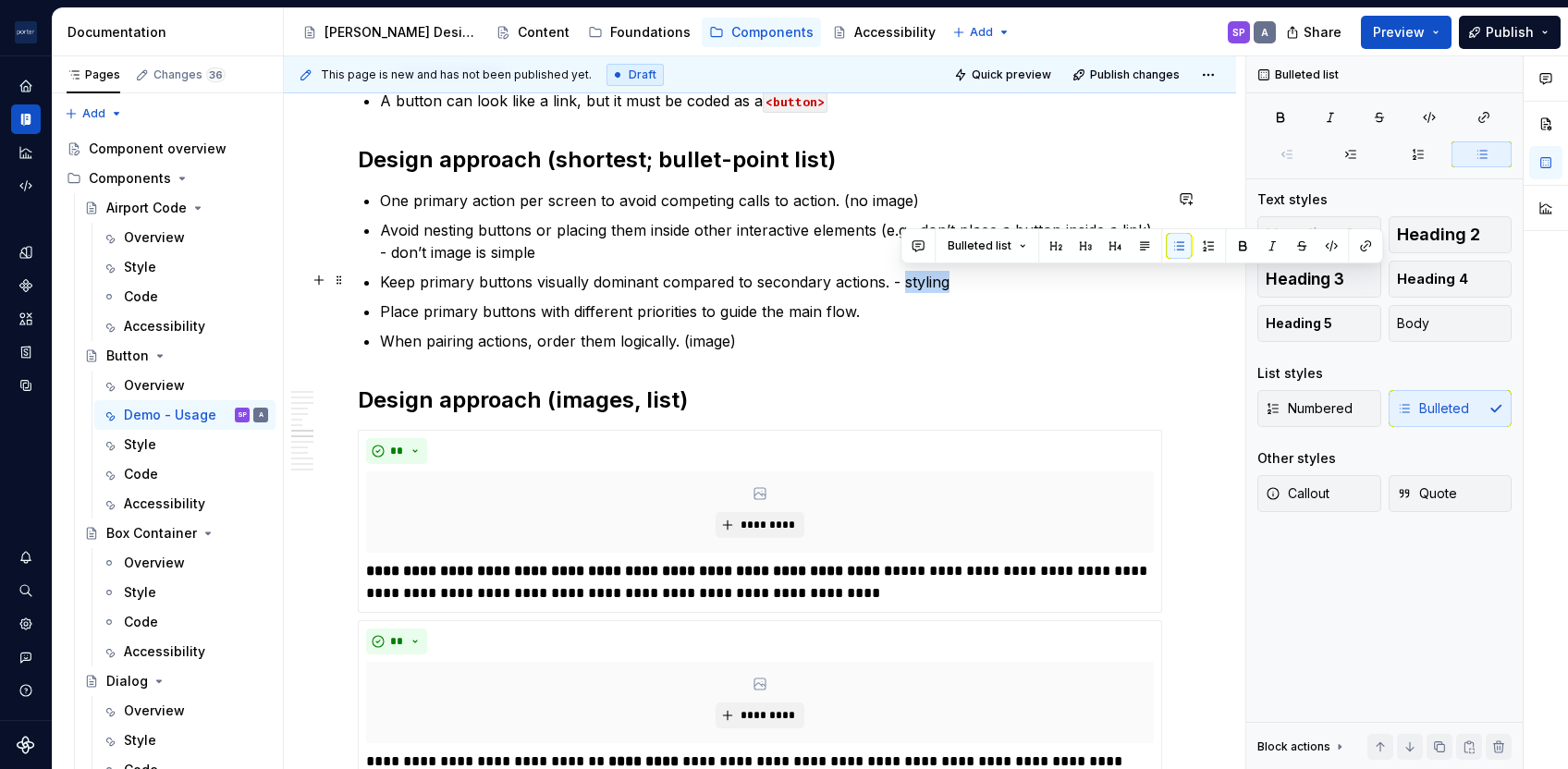
click at [917, 283] on p "Keep primary buttons visually dominant compared to secondary actions. - styling" at bounding box center [771, 281] width 782 height 22
drag, startPoint x: 884, startPoint y: 282, endPoint x: 1003, endPoint y: 271, distance: 119.5
click at [1003, 271] on p "Keep primary buttons visually dominant compared to secondary actions. - image is" at bounding box center [771, 281] width 782 height 22
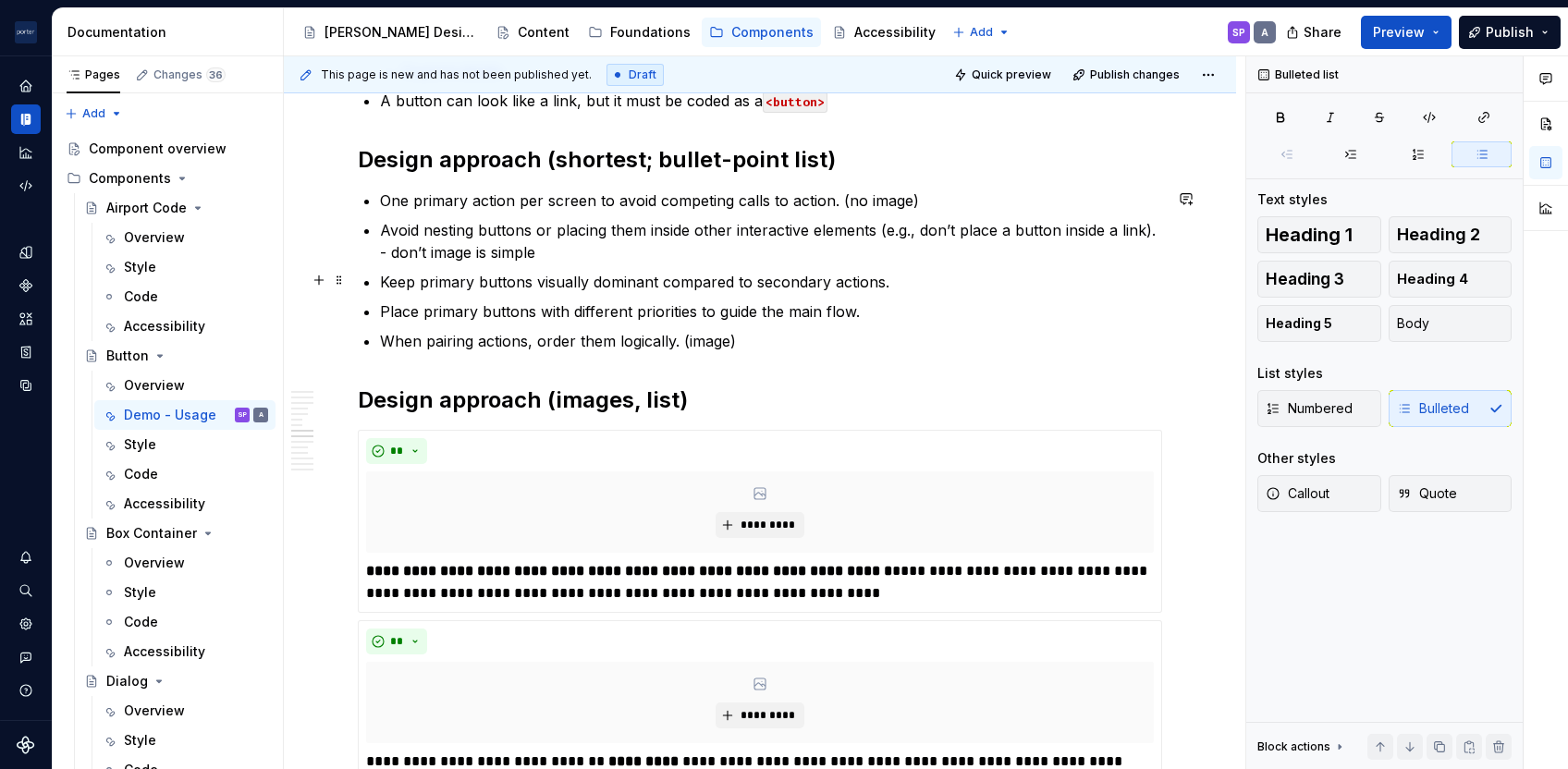
click at [821, 279] on p "Keep primary buttons visually dominant compared to secondary actions." at bounding box center [771, 281] width 782 height 22
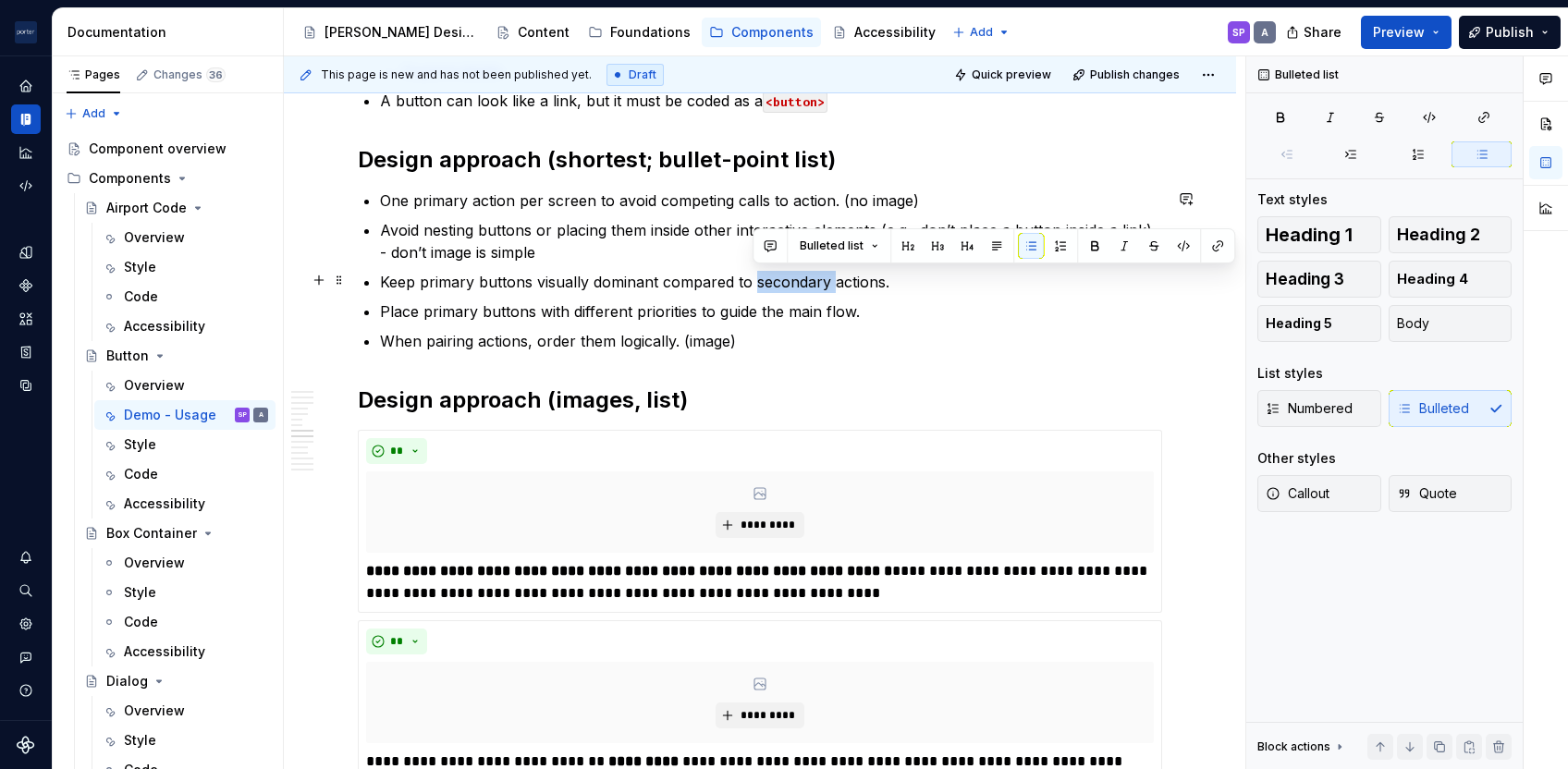
click at [821, 279] on p "Keep primary buttons visually dominant compared to secondary actions." at bounding box center [771, 281] width 782 height 22
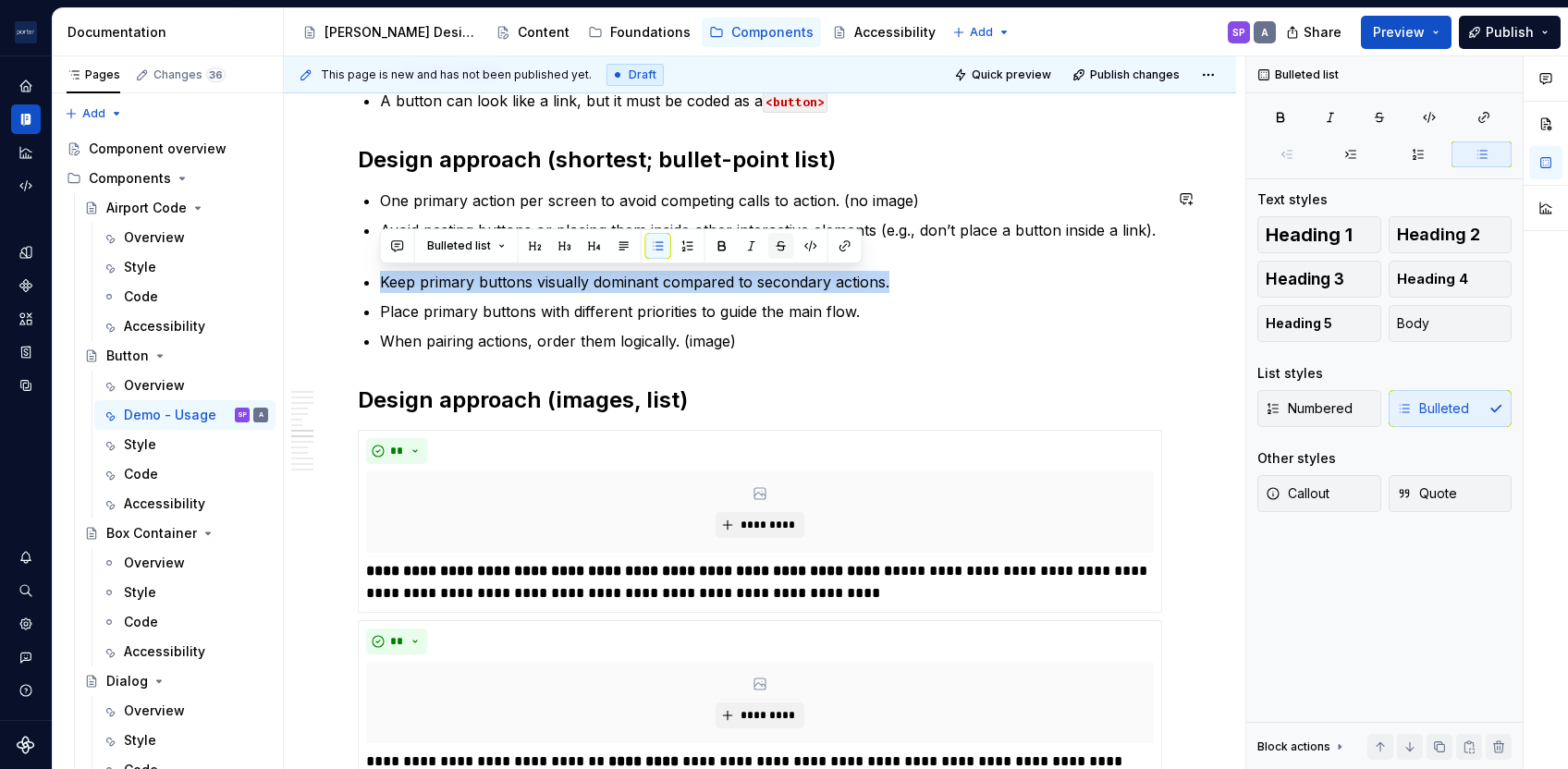
click at [783, 244] on button "button" at bounding box center [780, 245] width 26 height 26
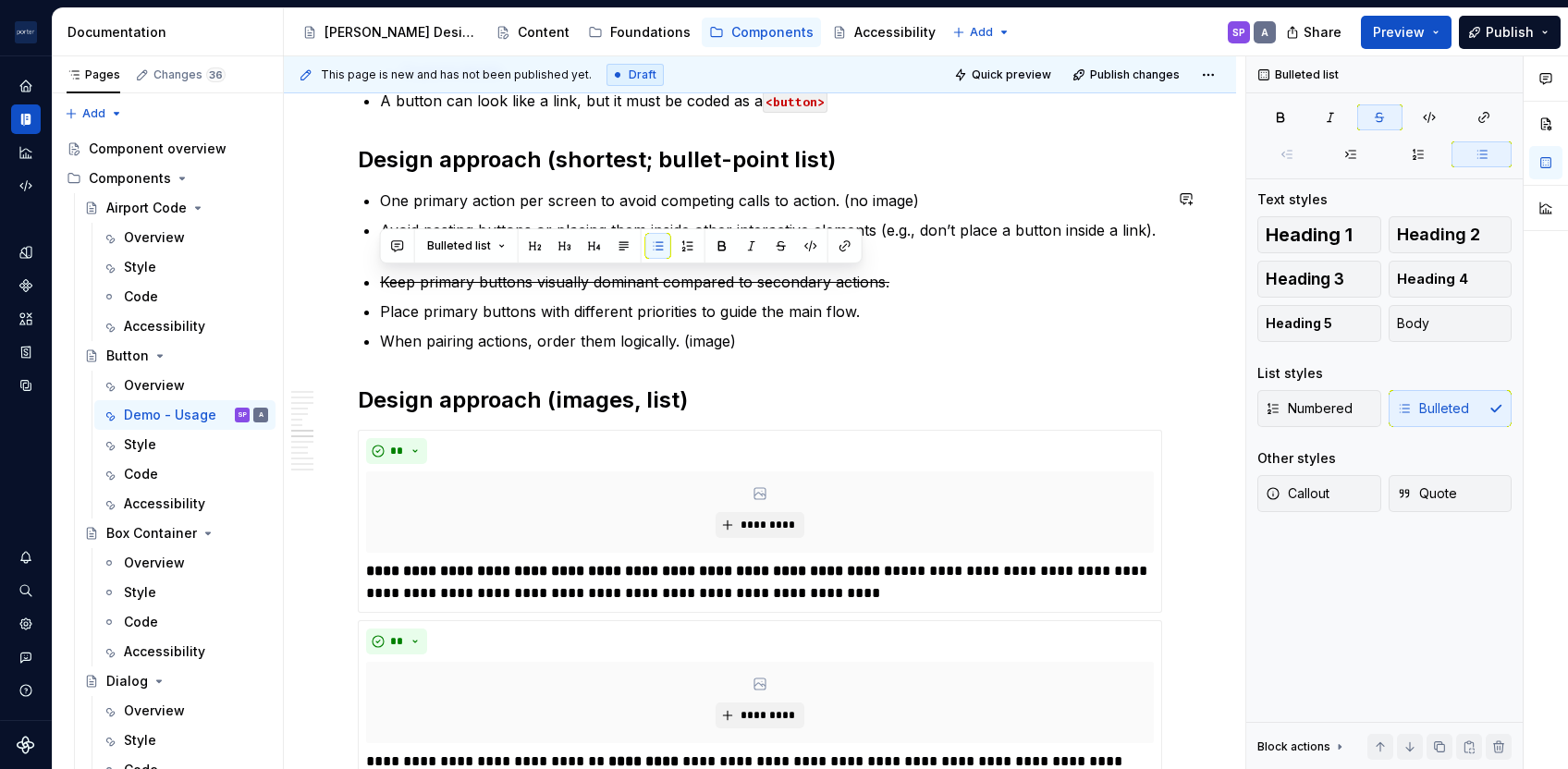
click at [803, 302] on p "Place primary buttons with different priorities to guide the main flow." at bounding box center [771, 311] width 782 height 22
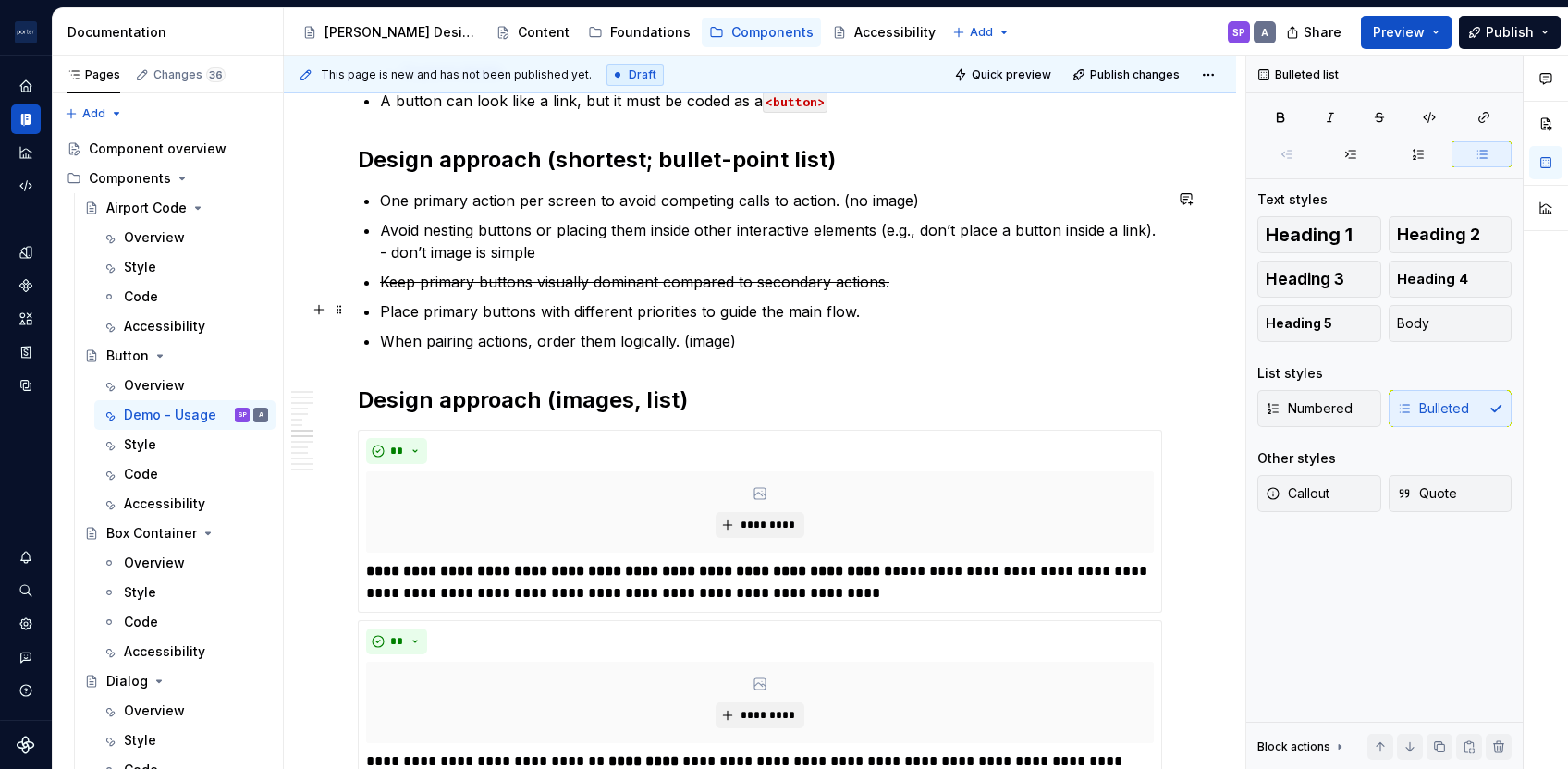
click at [979, 310] on p "Place primary buttons with different priorities to guide the main flow." at bounding box center [771, 311] width 782 height 22
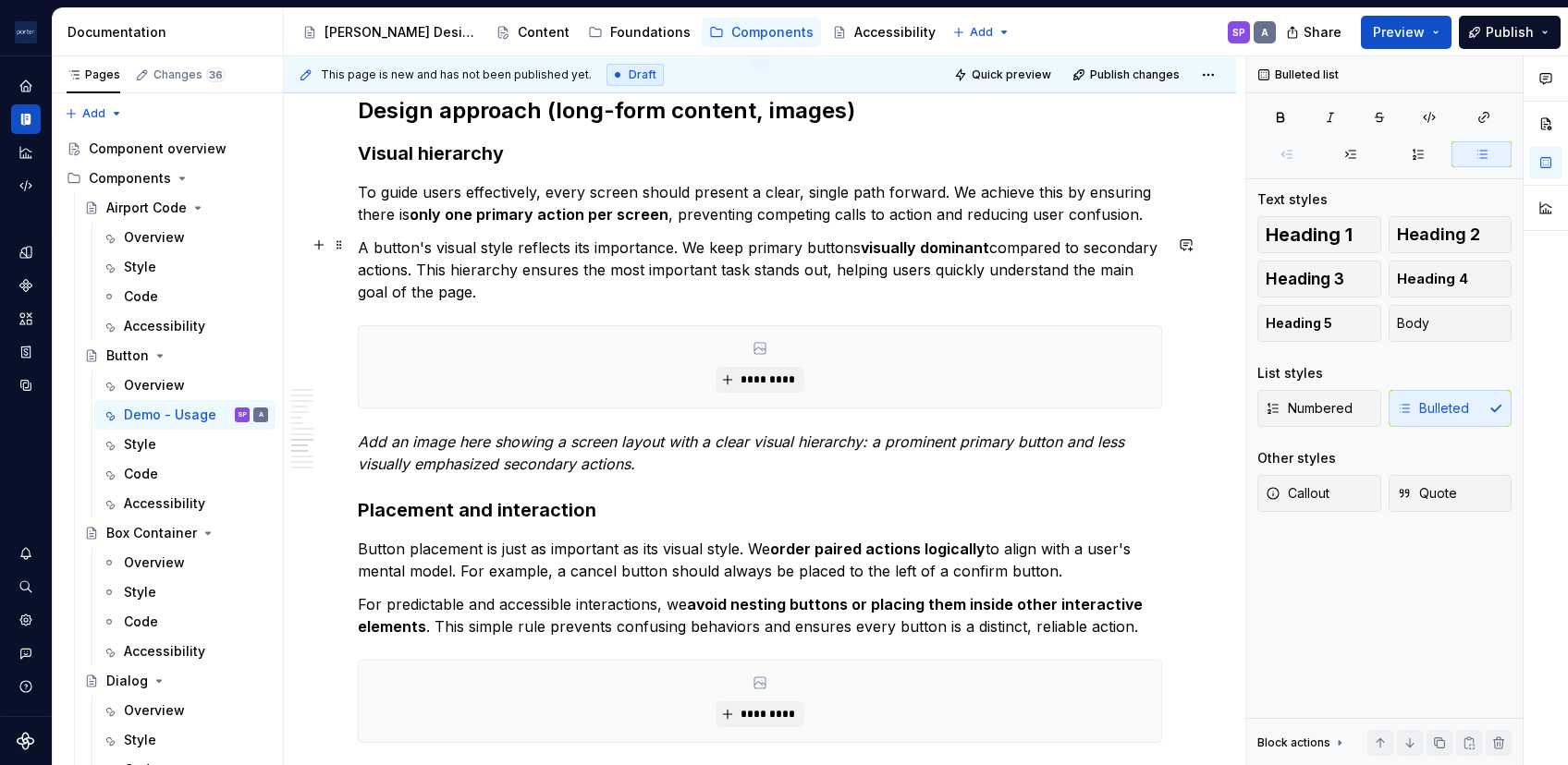
scroll to position [2822, 0]
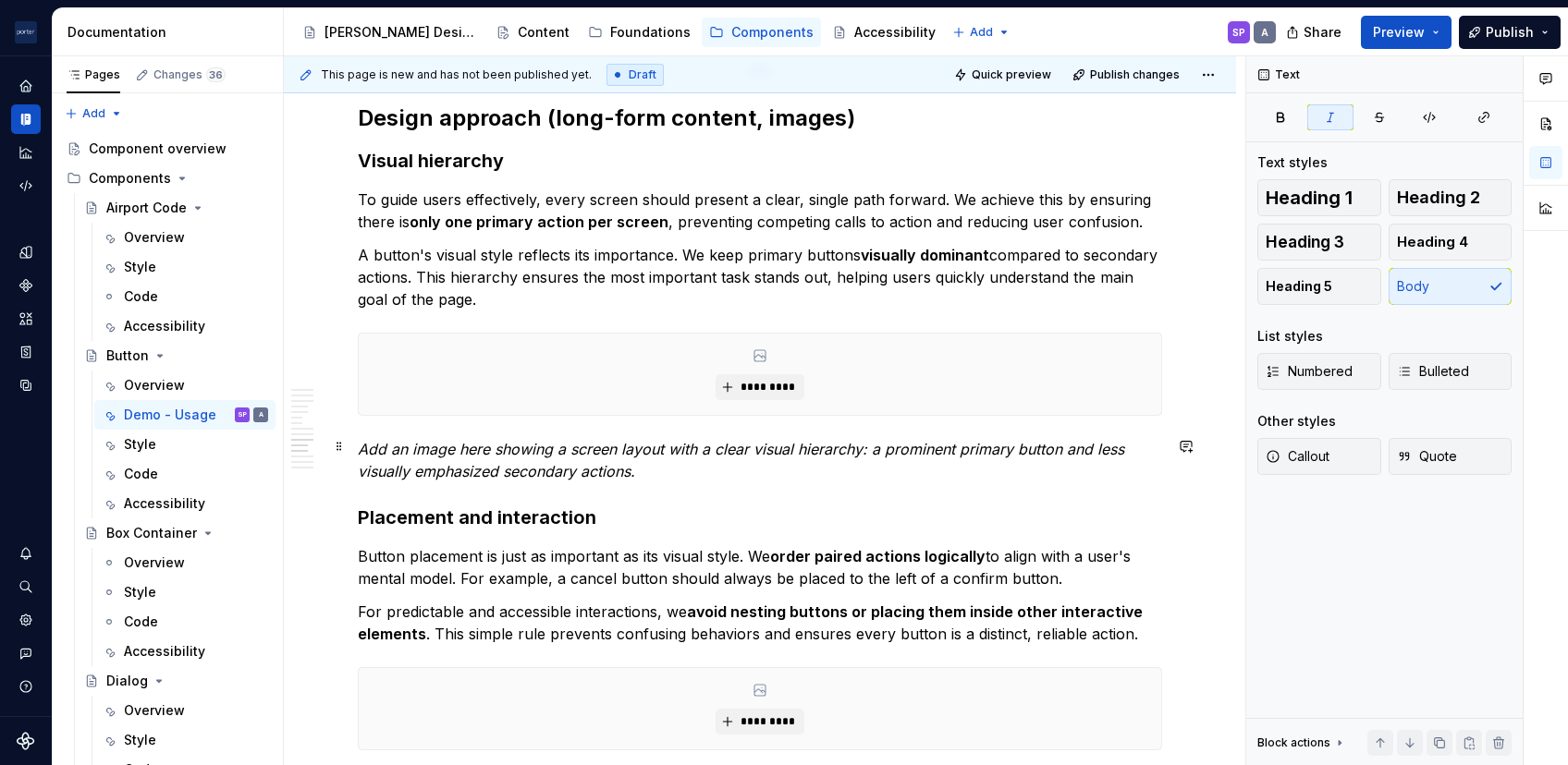
click at [494, 445] on em "Add an image here showing a screen layout with a clear visual hierarchy: a prom…" at bounding box center [742, 460] width 771 height 41
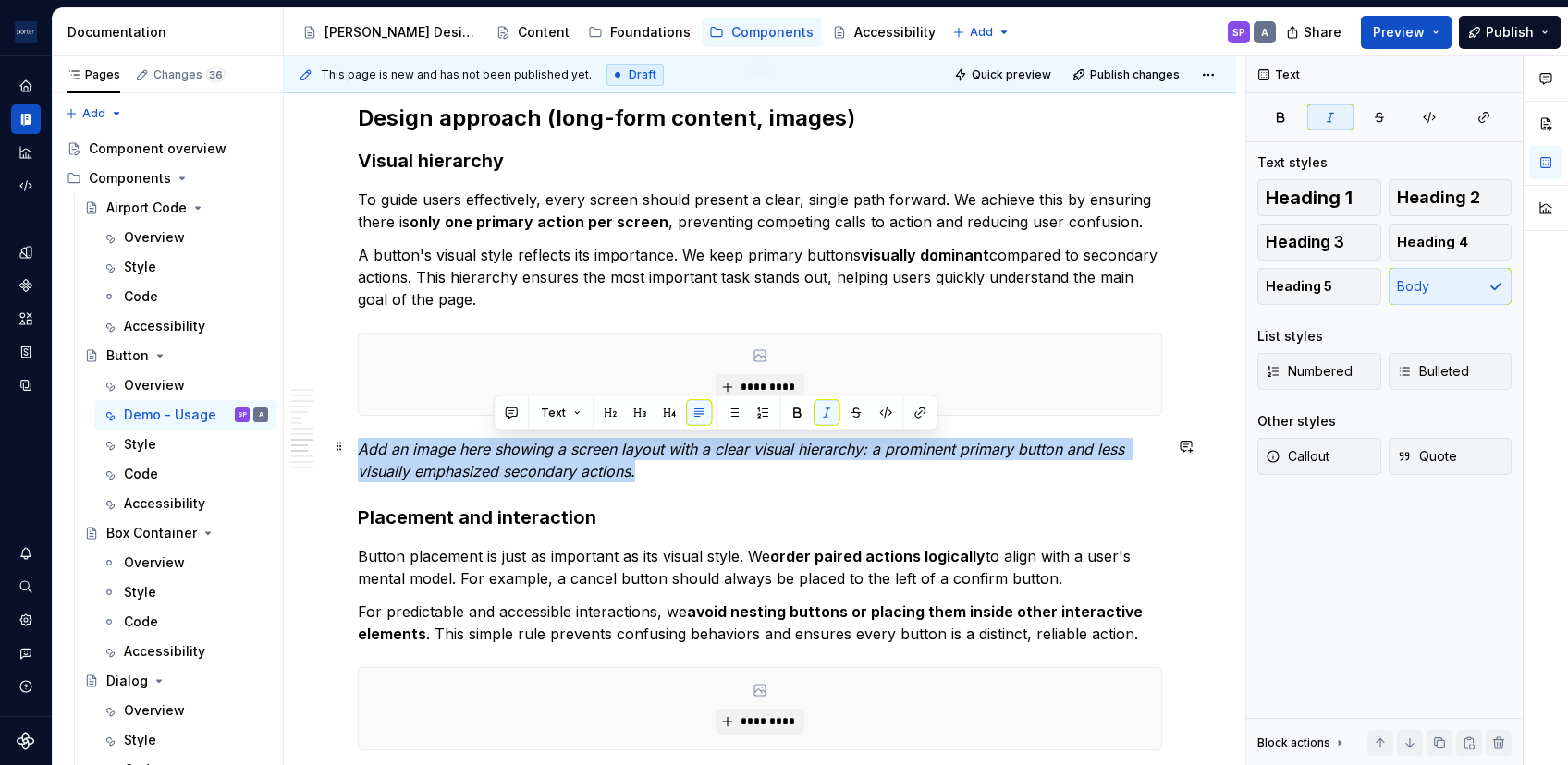
click at [494, 445] on em "Add an image here showing a screen layout with a clear visual hierarchy: a prom…" at bounding box center [742, 460] width 771 height 41
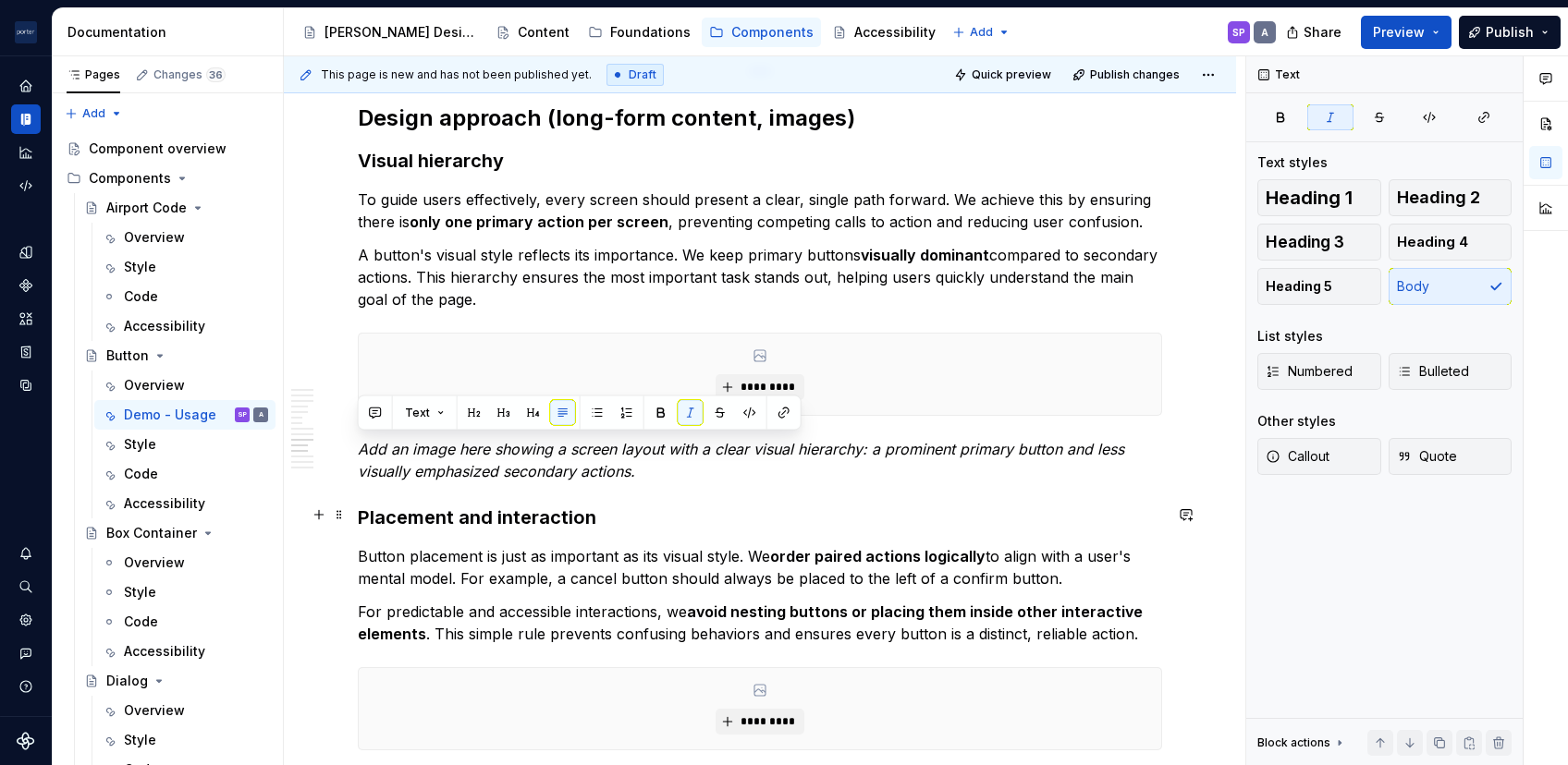
click at [752, 505] on h3 "Placement and interaction" at bounding box center [759, 517] width 804 height 26
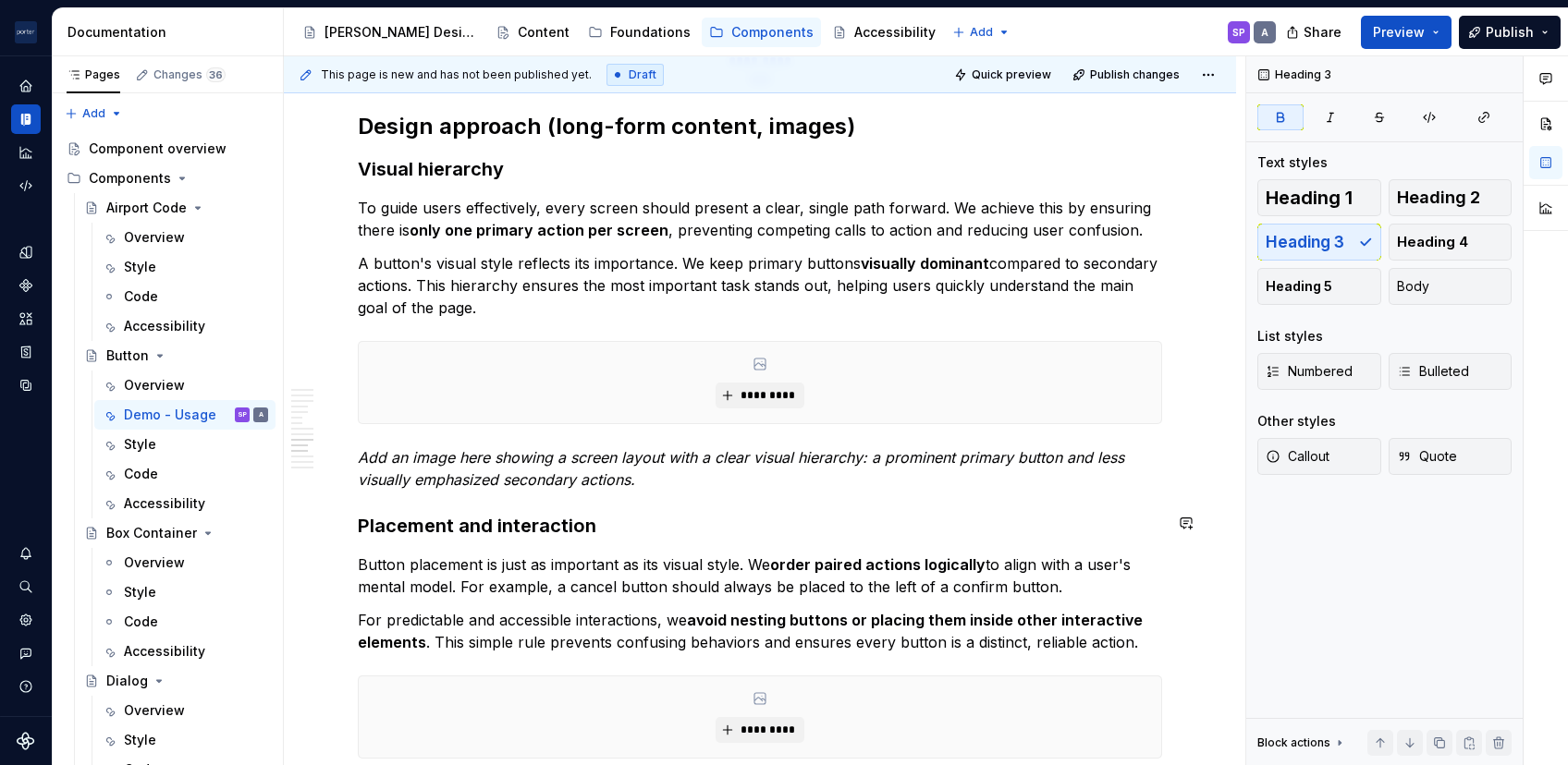
scroll to position [2809, 0]
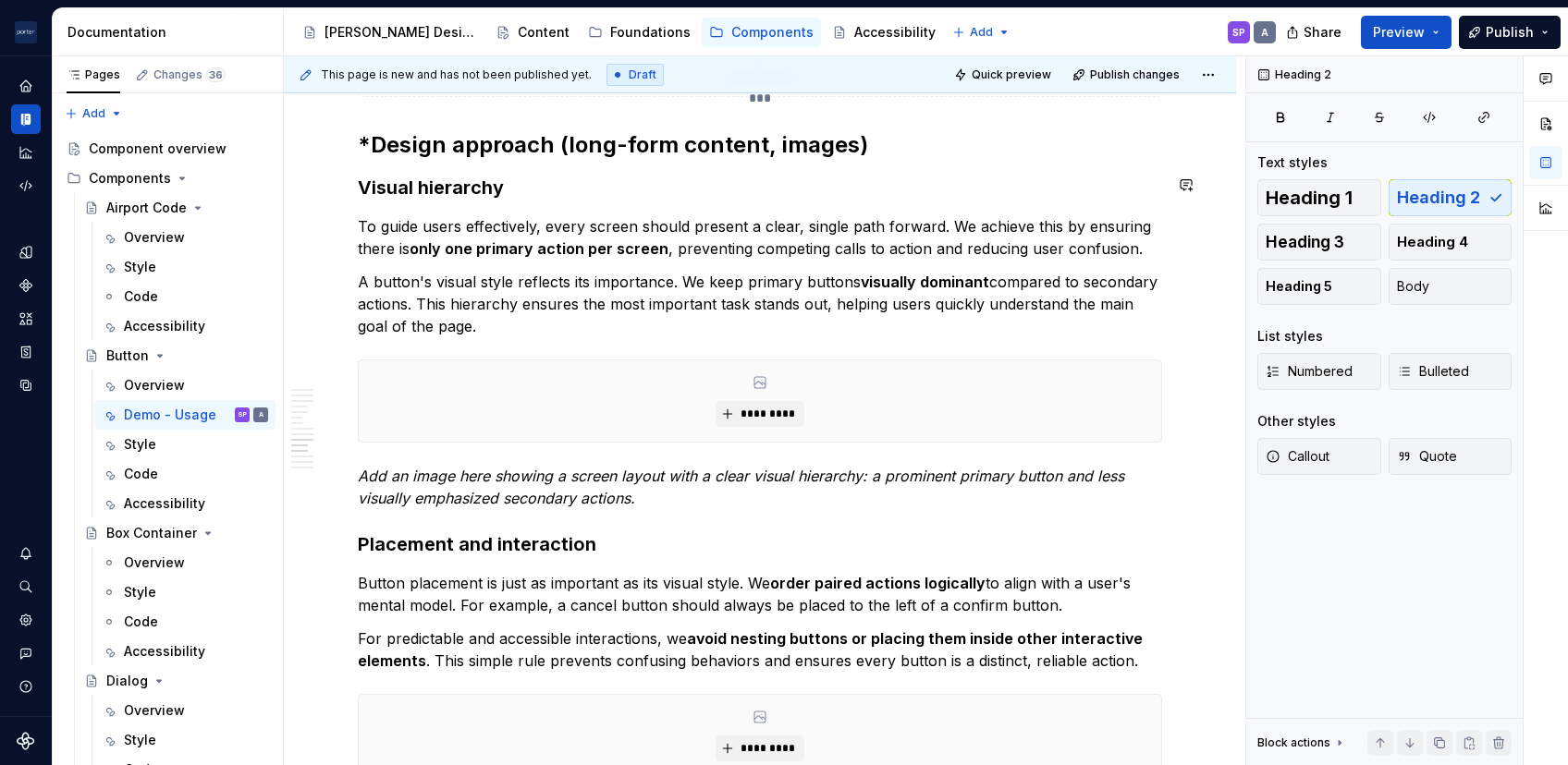
scroll to position [2795, 0]
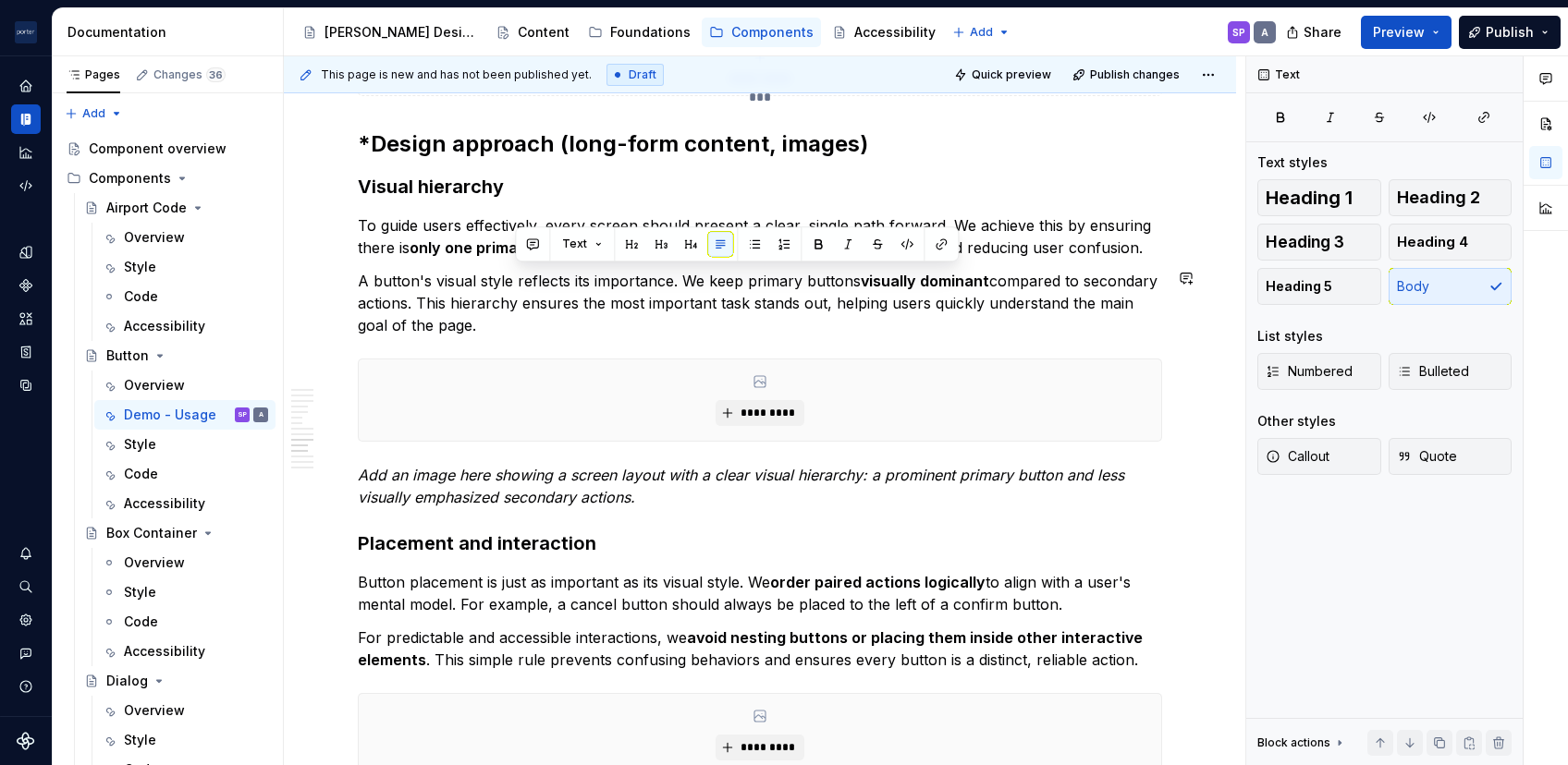
click at [550, 257] on div "Text" at bounding box center [736, 243] width 444 height 35
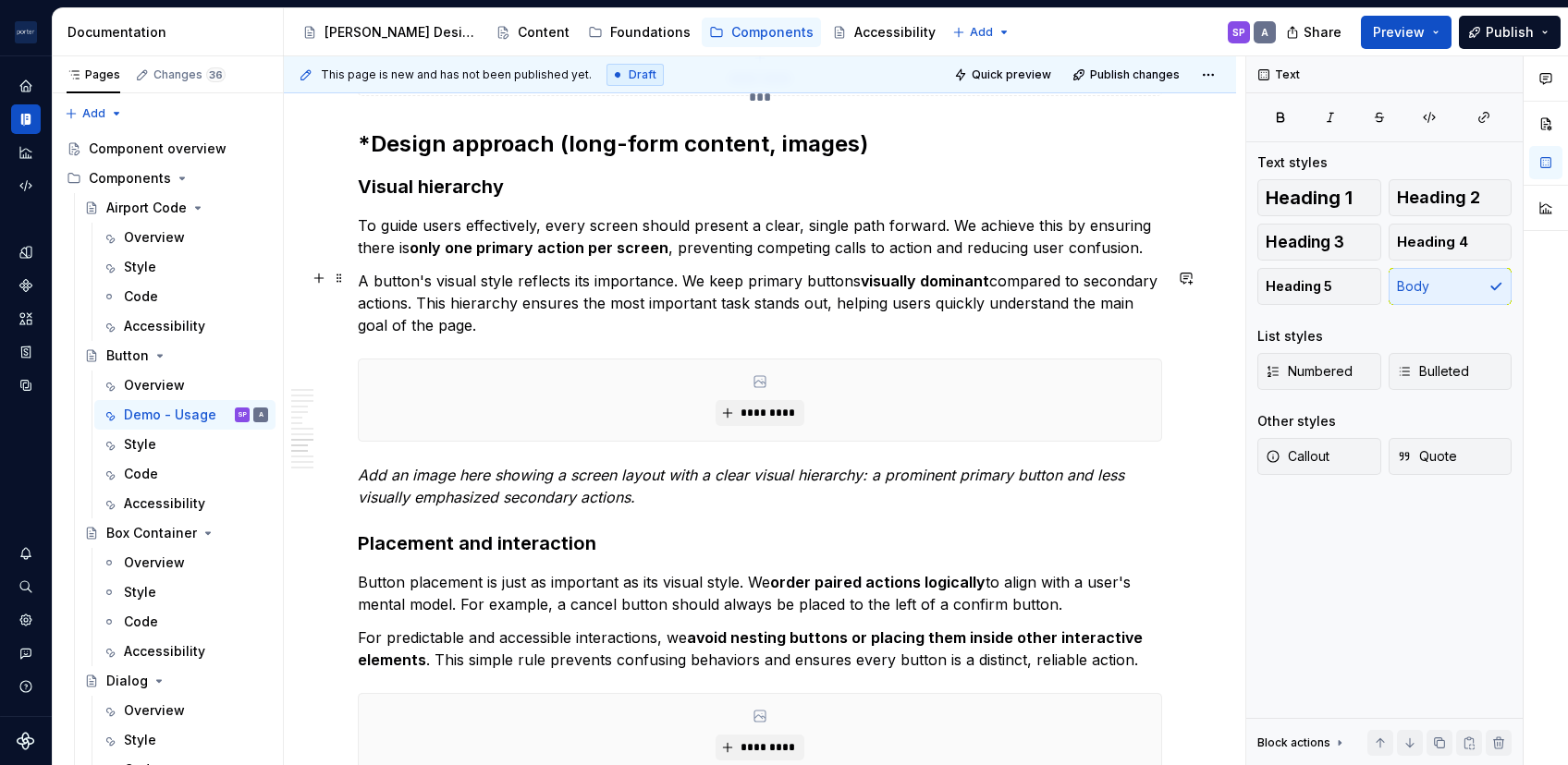
drag, startPoint x: 550, startPoint y: 257, endPoint x: 554, endPoint y: 285, distance: 28.3
click at [554, 285] on p "A button's visual style reflects its importance. We keep primary buttons visual…" at bounding box center [759, 303] width 804 height 66
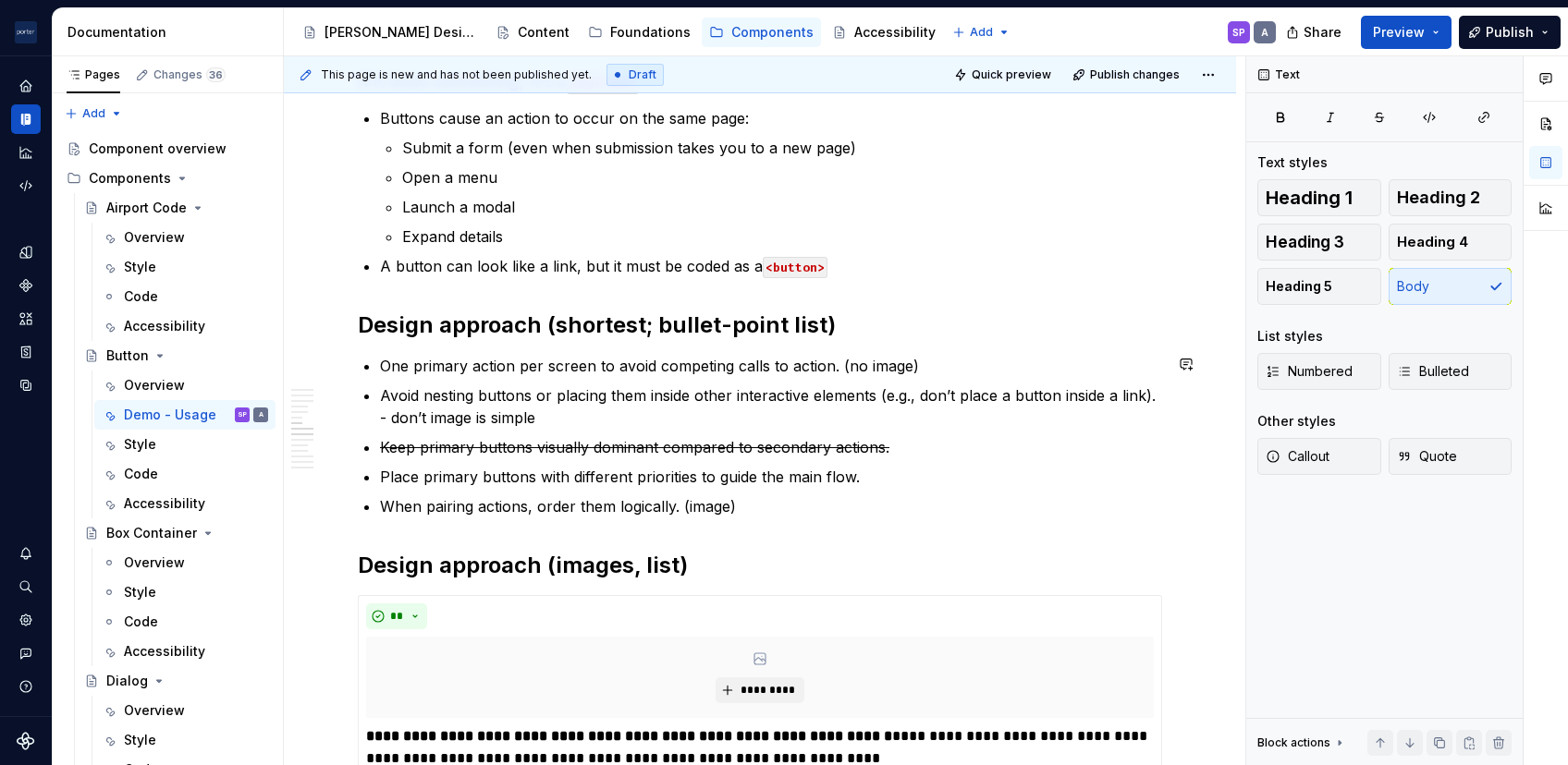
scroll to position [1670, 0]
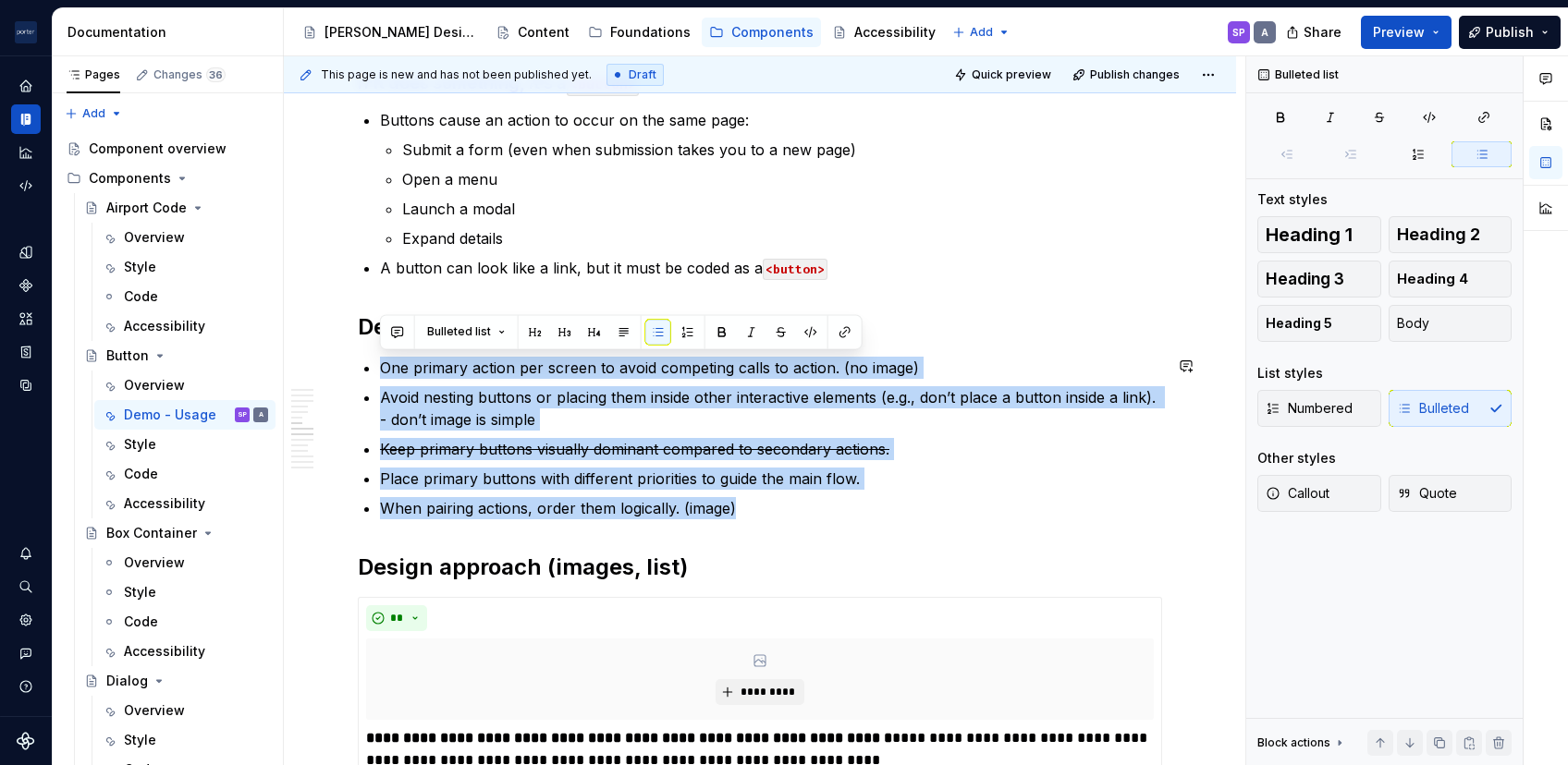
drag, startPoint x: 477, startPoint y: 388, endPoint x: 366, endPoint y: 348, distance: 118.0
copy ul "One primary action per screen to avoid competing calls to action. (no image) Av…"
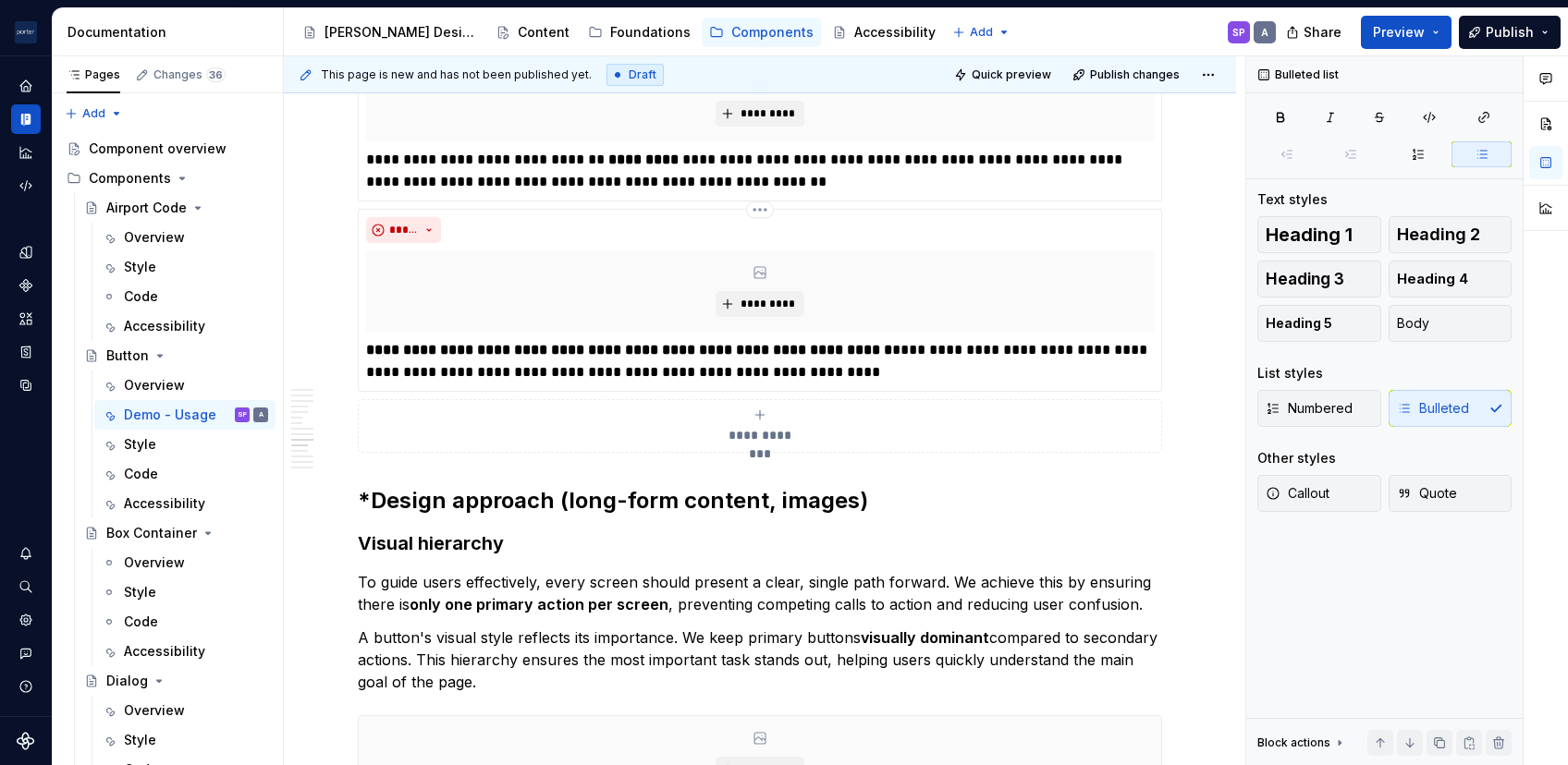
scroll to position [2613, 0]
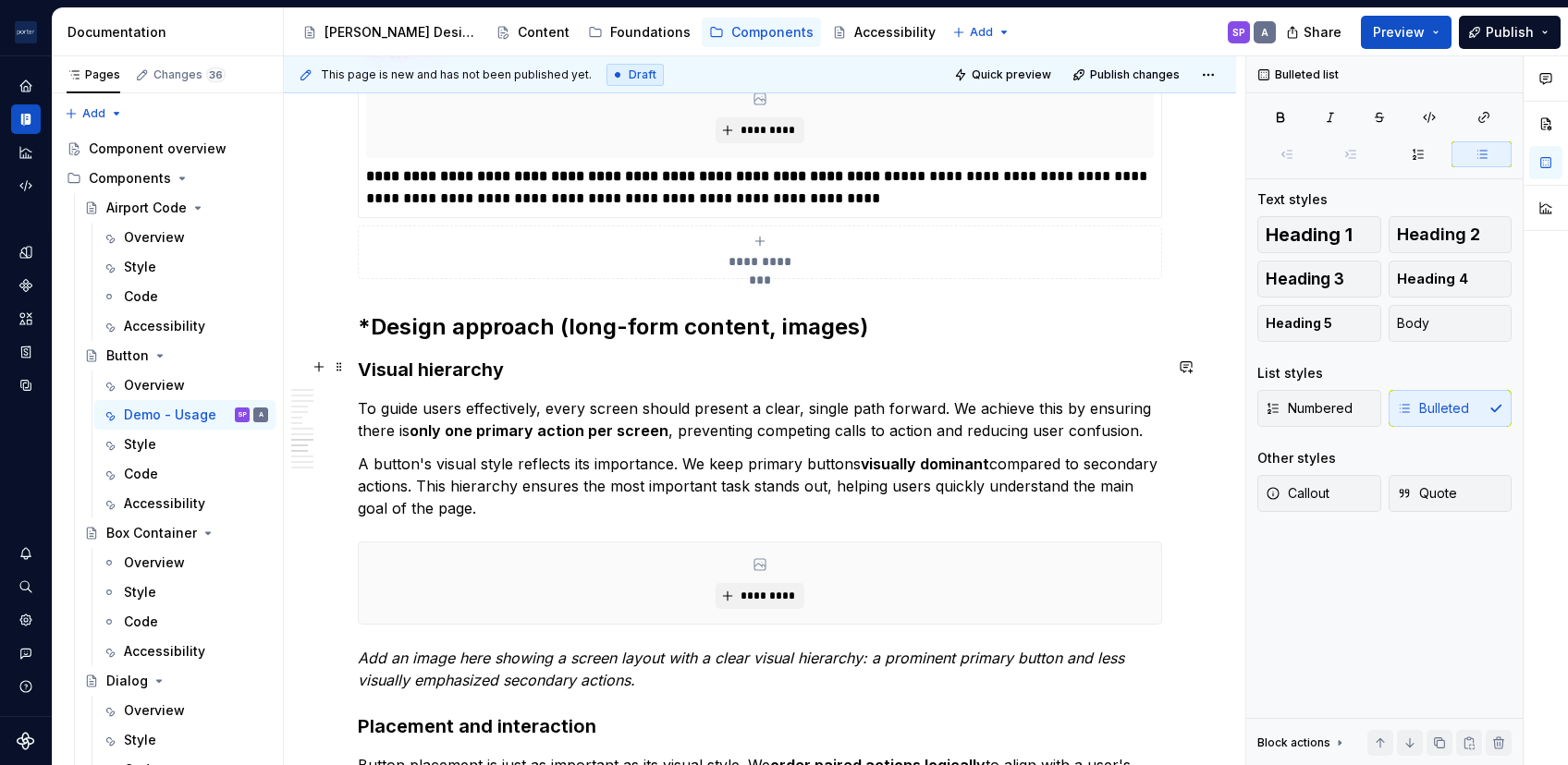
click at [354, 364] on div "**********" at bounding box center [759, 112] width 952 height 4720
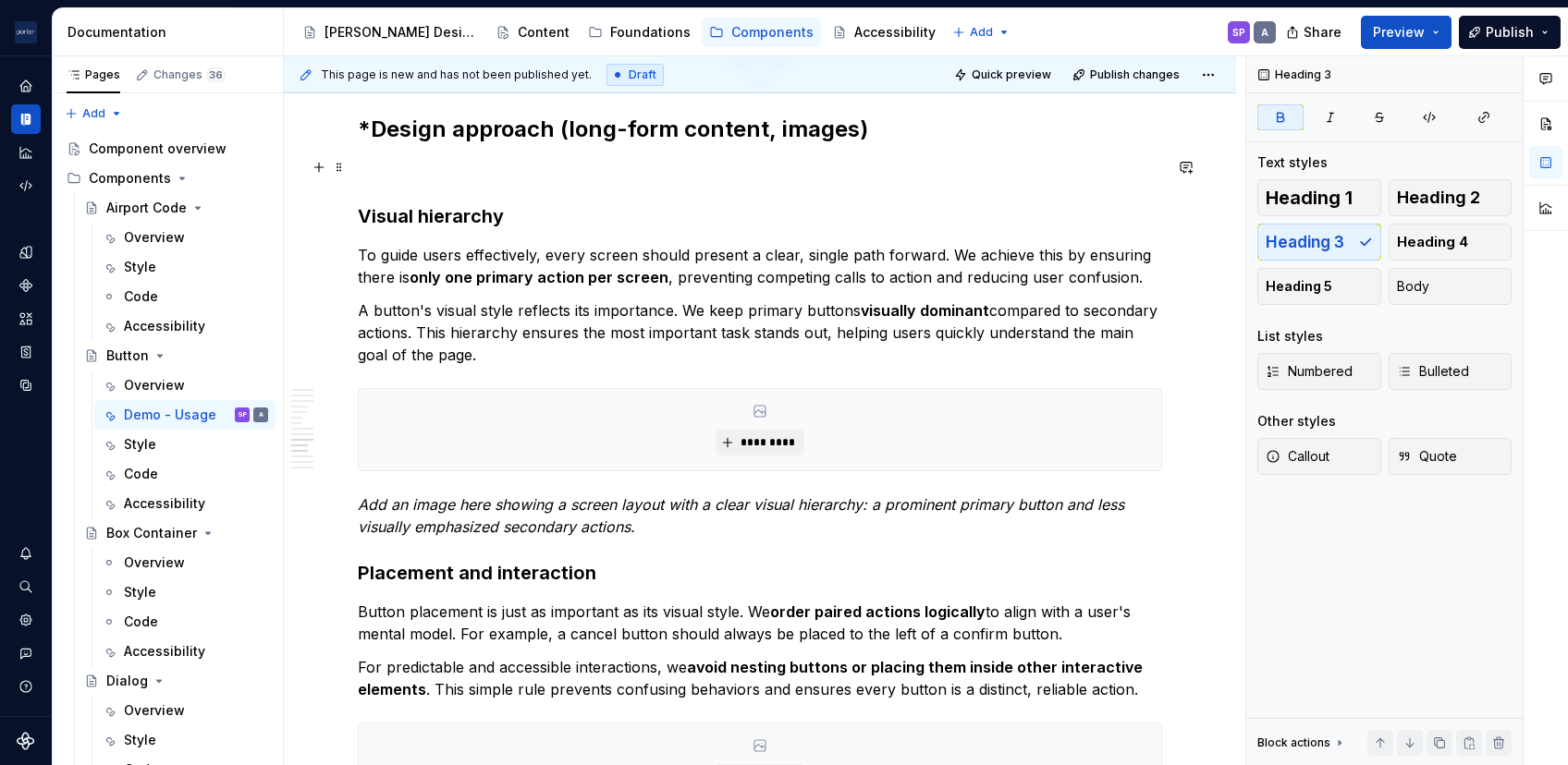
scroll to position [2809, 0]
click at [375, 160] on p at bounding box center [759, 170] width 804 height 22
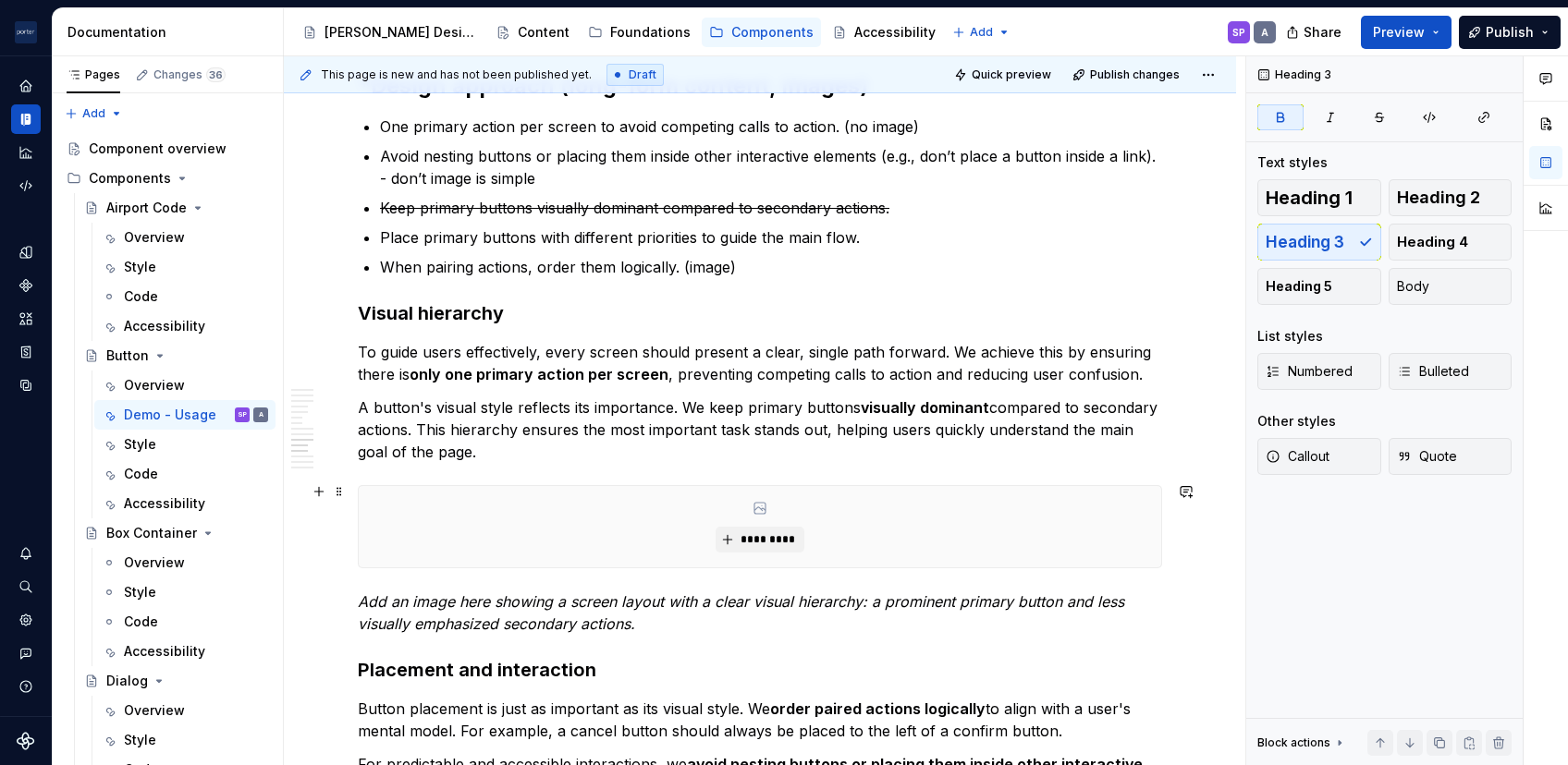
scroll to position [2853, 0]
click at [729, 440] on p "A button's visual style reflects its importance. We keep primary buttons visual…" at bounding box center [759, 430] width 804 height 66
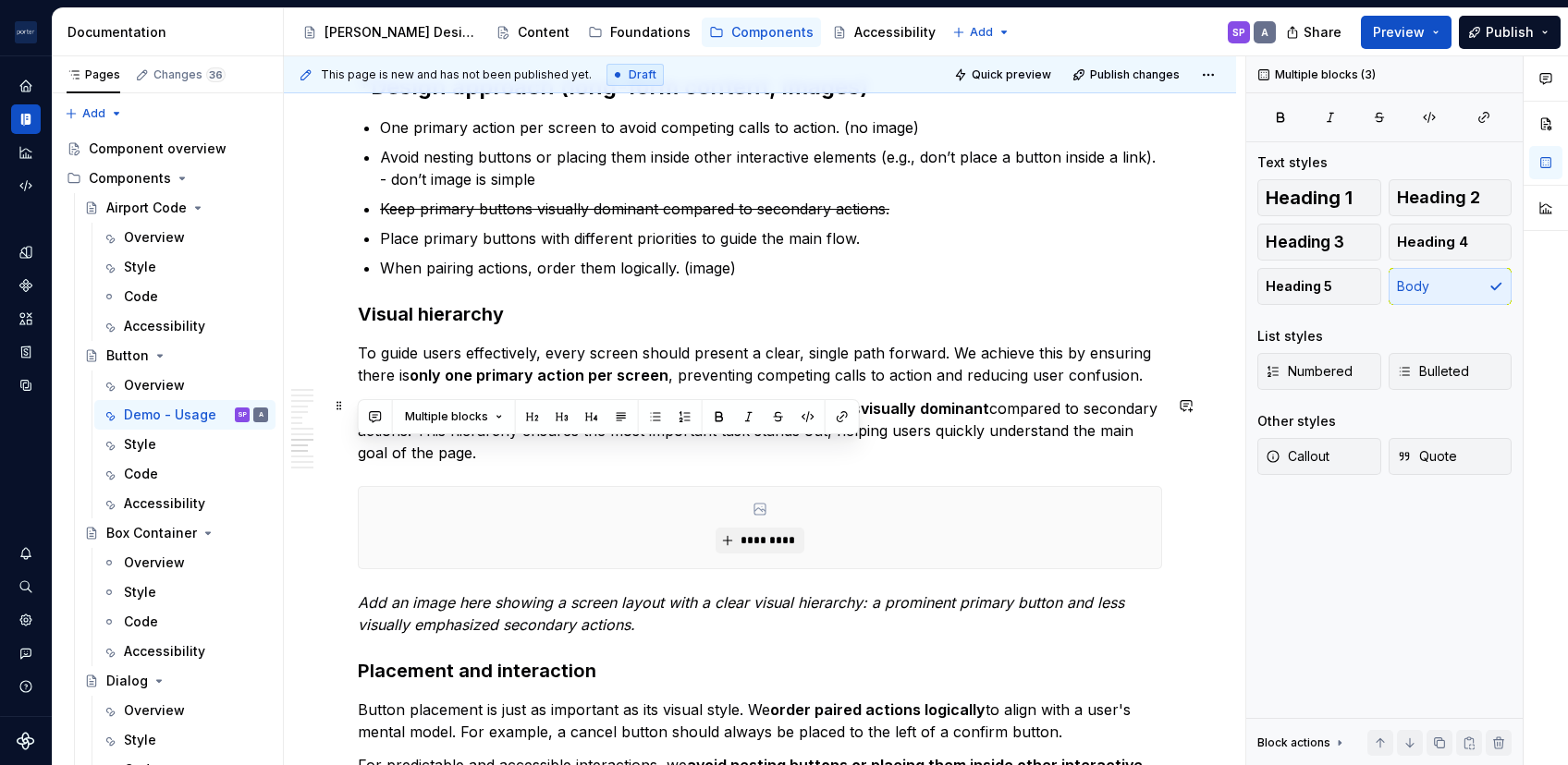
click at [729, 440] on p "A button's visual style reflects its importance. We keep primary buttons visual…" at bounding box center [759, 430] width 804 height 66
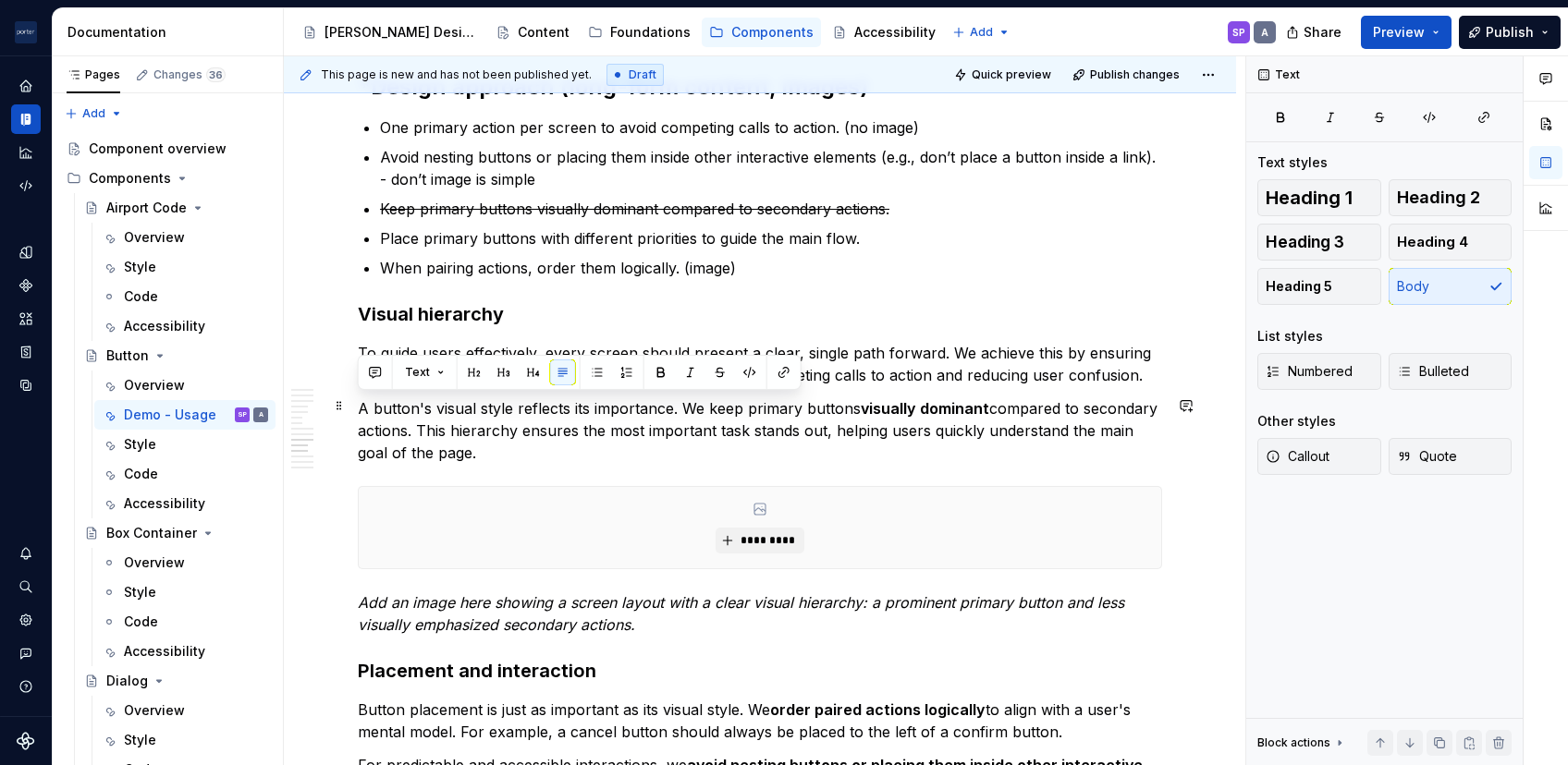
click at [729, 440] on p "A button's visual style reflects its importance. We keep primary buttons visual…" at bounding box center [759, 430] width 804 height 66
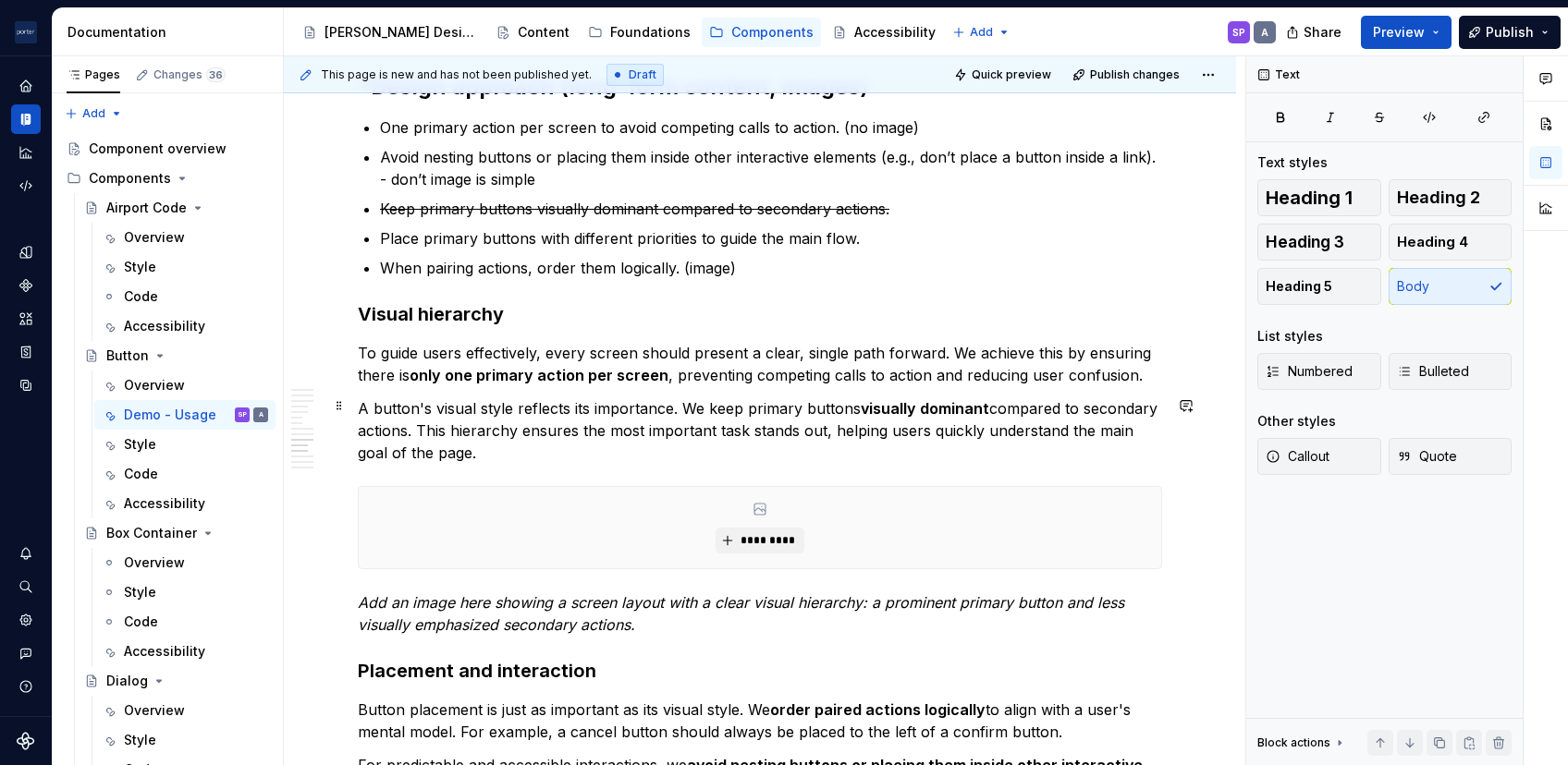
click at [729, 440] on p "A button's visual style reflects its importance. We keep primary buttons visual…" at bounding box center [759, 430] width 804 height 66
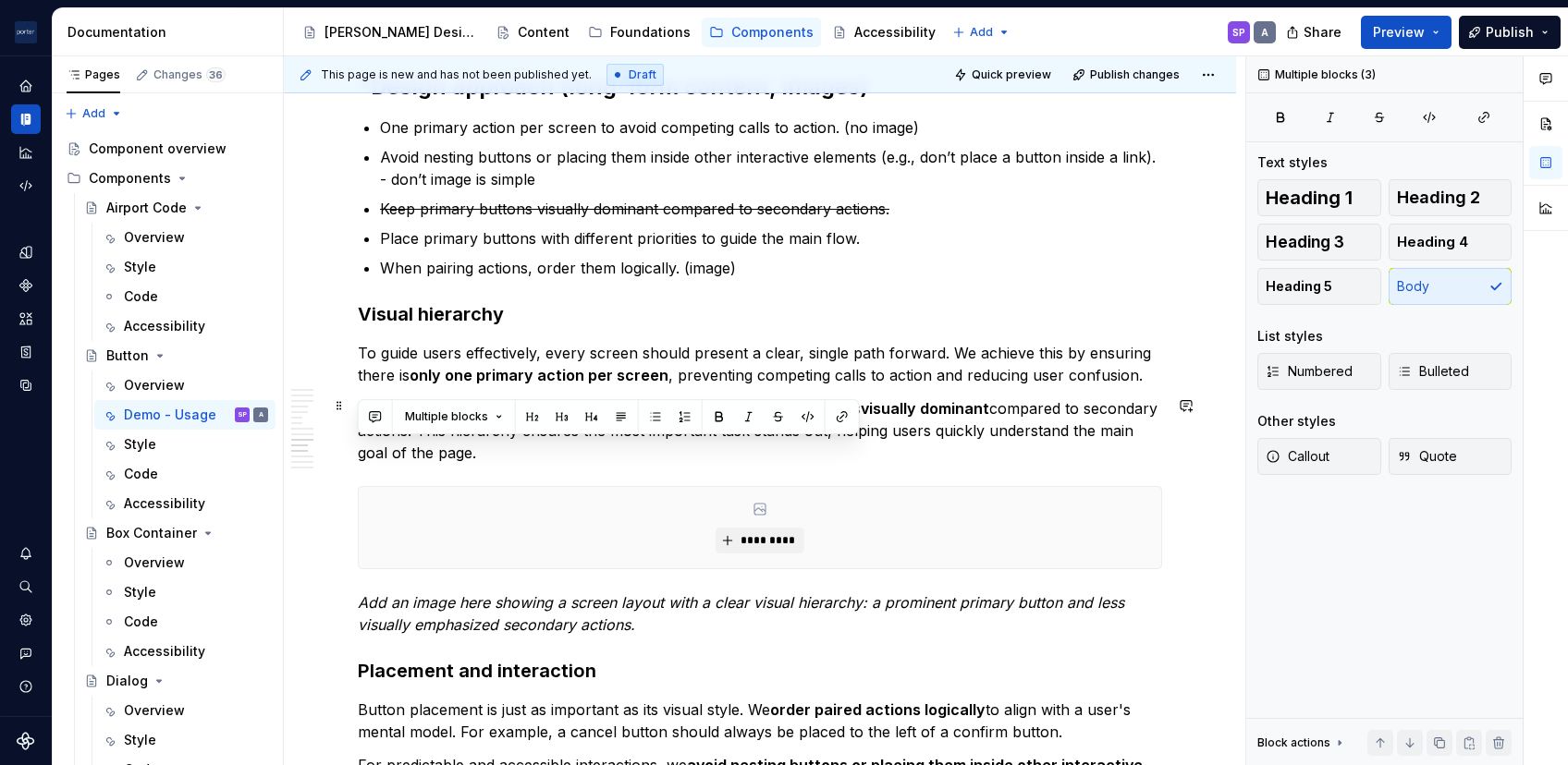
click at [729, 440] on p "A button's visual style reflects its importance. We keep primary buttons visual…" at bounding box center [759, 430] width 804 height 66
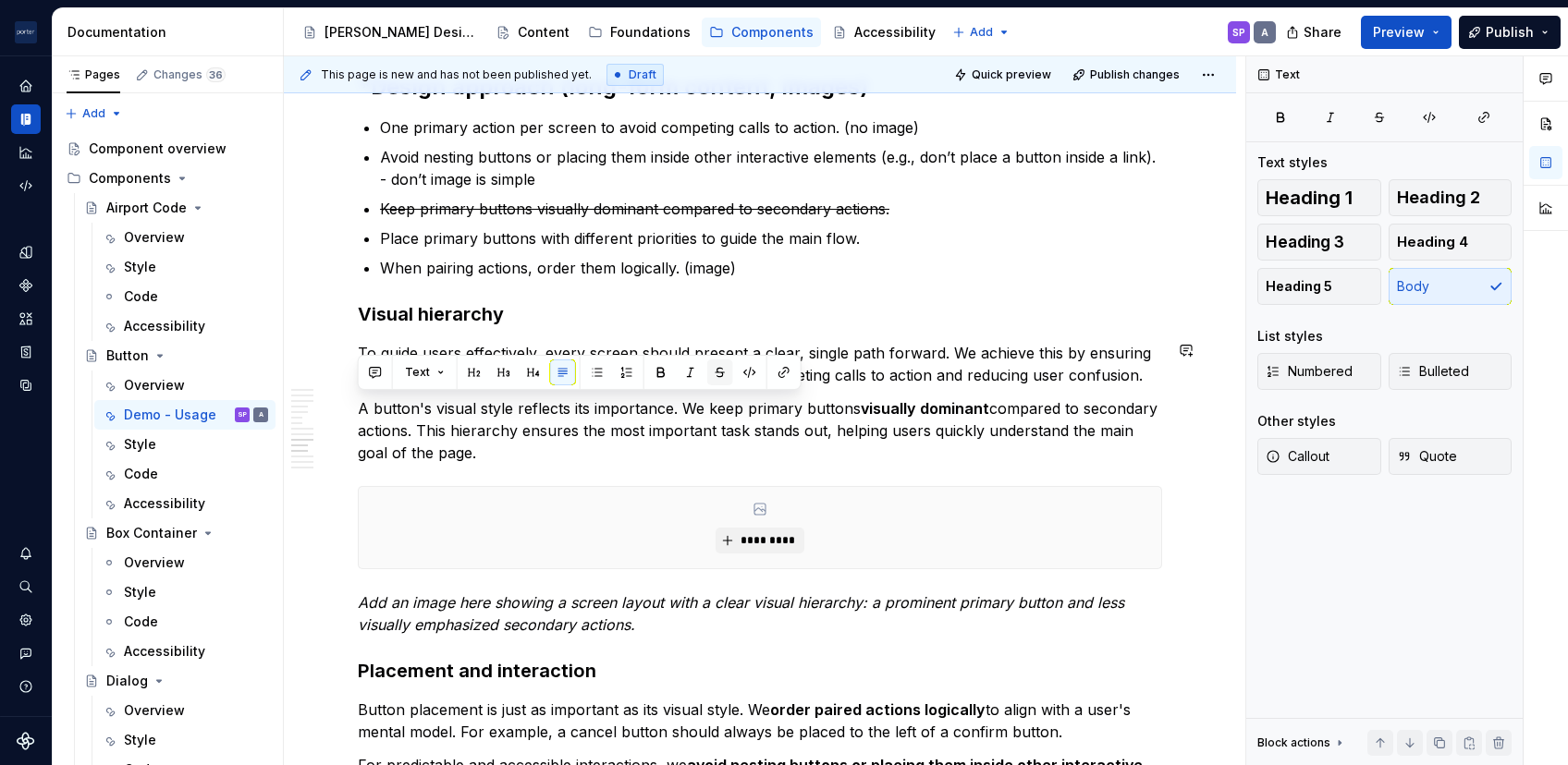
click at [714, 372] on button "button" at bounding box center [720, 372] width 26 height 26
click at [719, 408] on s "A button's visual style reflects its importance. We keep primary buttons" at bounding box center [609, 409] width 503 height 19
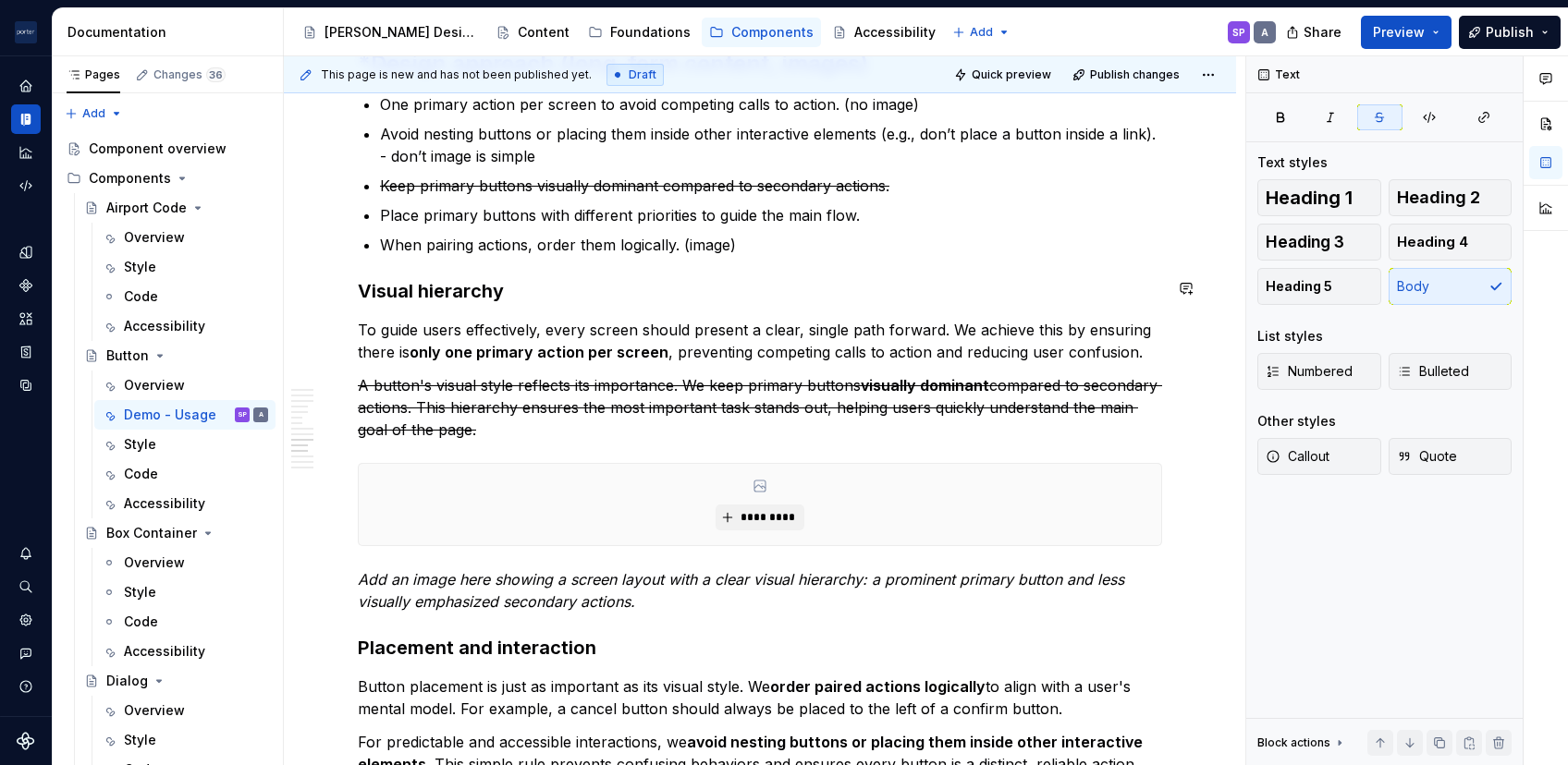
scroll to position [2877, 0]
click at [749, 374] on p "A button's visual style reflects its importance. We keep primary buttons visual…" at bounding box center [759, 407] width 804 height 66
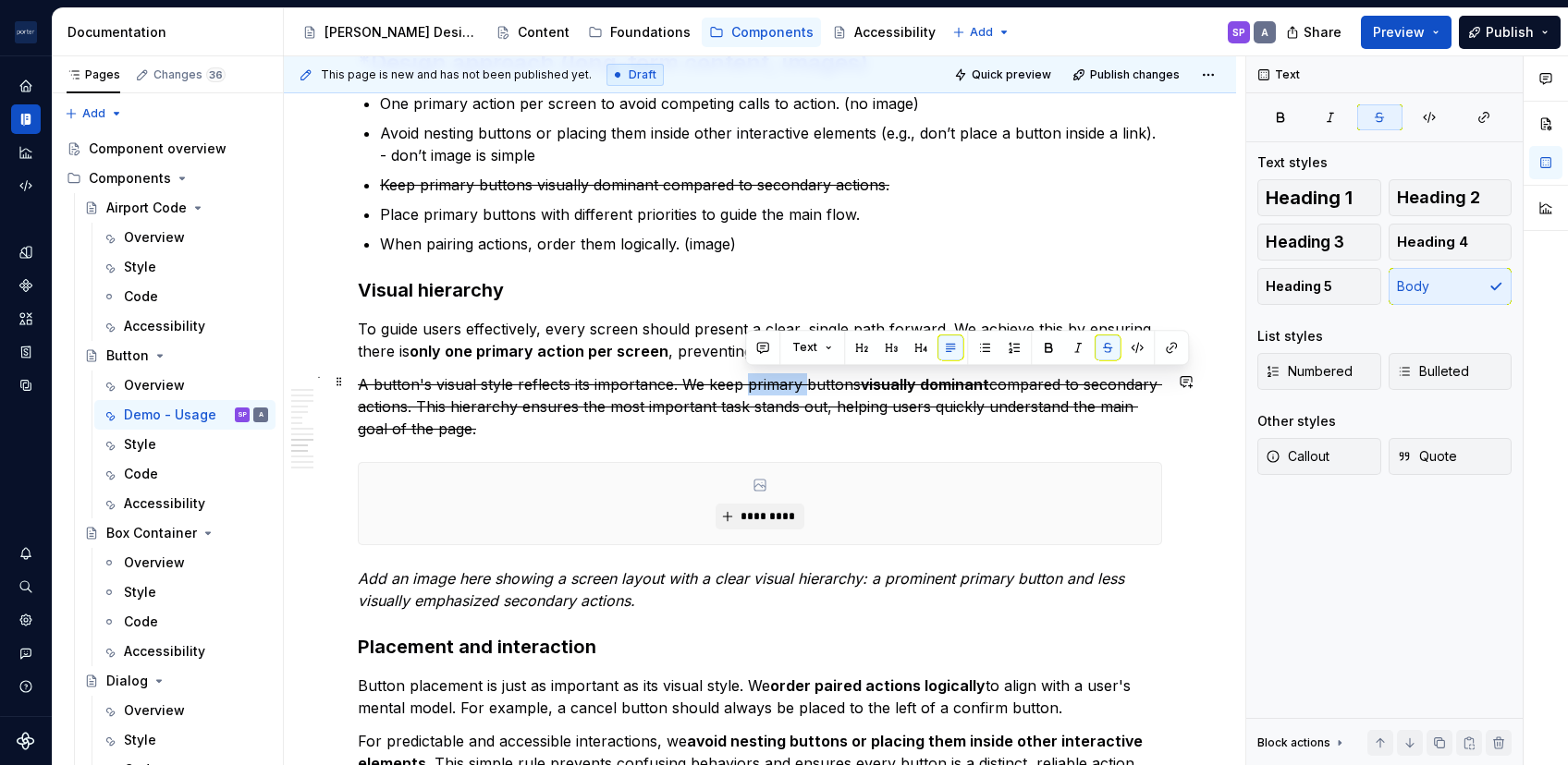
click at [749, 374] on p "A button's visual style reflects its importance. We keep primary buttons visual…" at bounding box center [759, 407] width 804 height 66
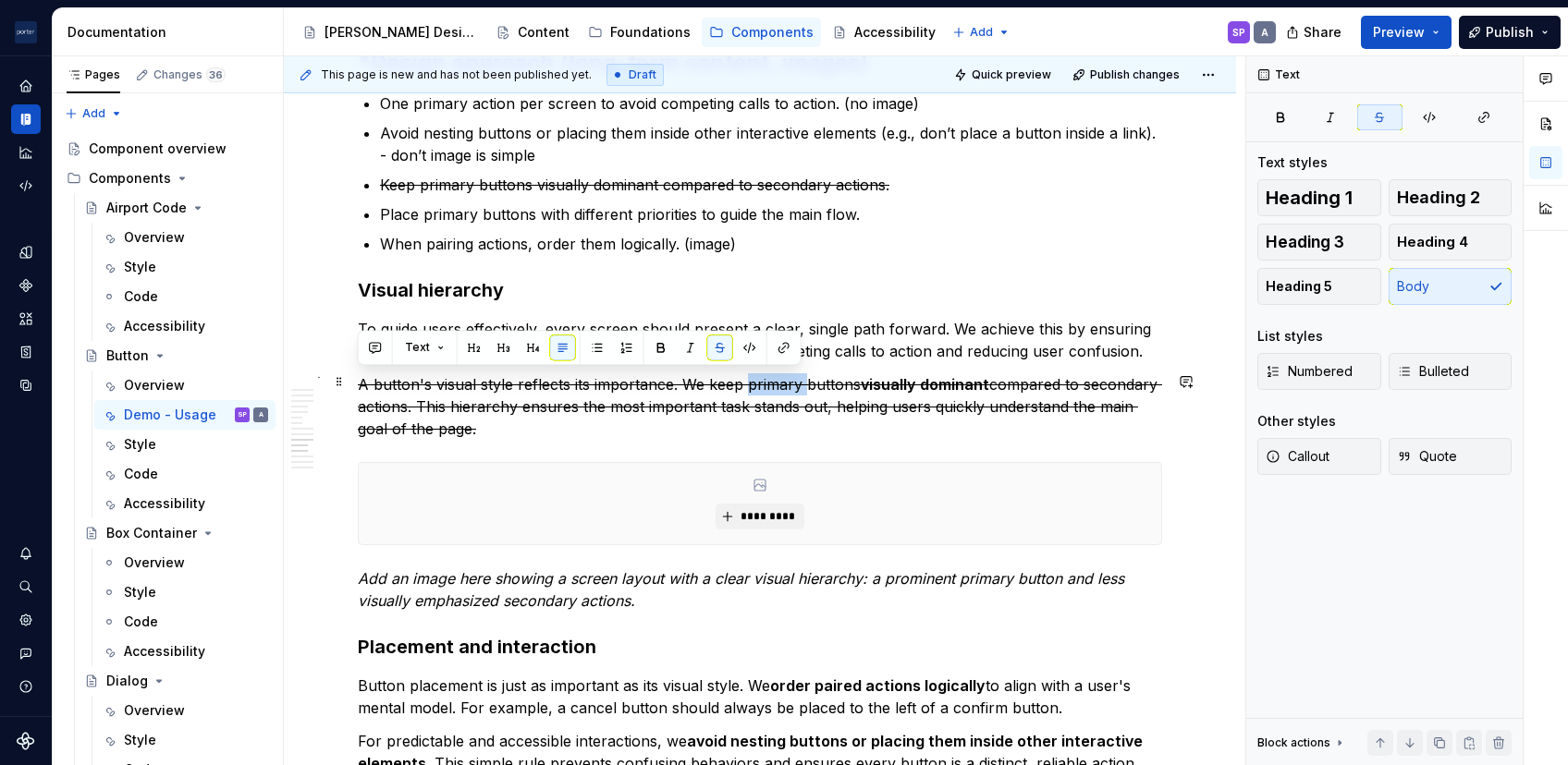
click at [749, 374] on p "A button's visual style reflects its importance. We keep primary buttons visual…" at bounding box center [759, 407] width 804 height 66
click at [753, 391] on p "A button's visual style reflects its importance. We keep primary buttons visual…" at bounding box center [759, 407] width 804 height 66
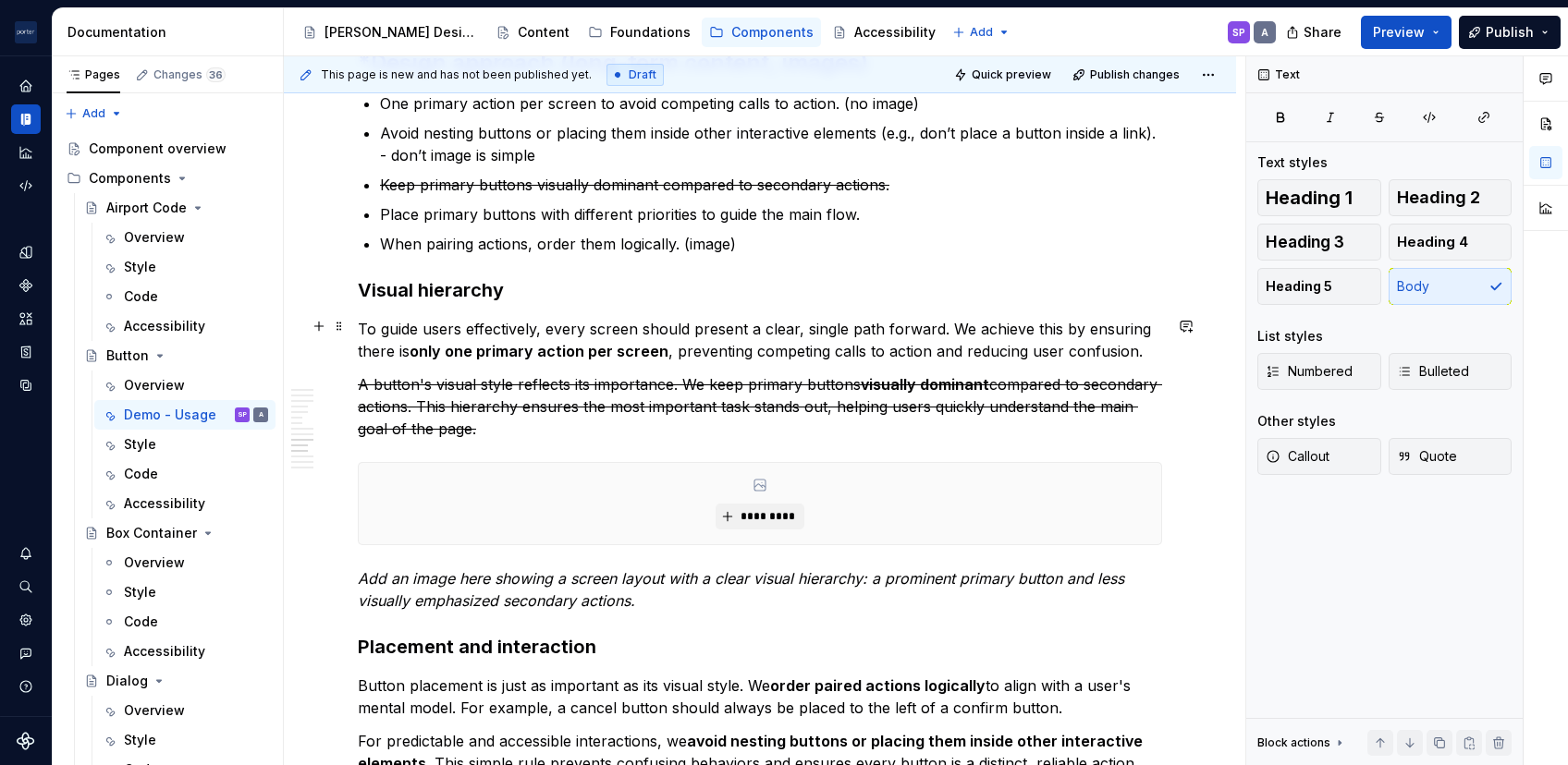
click at [1131, 354] on p "To guide users effectively, every screen should present a clear, single path fo…" at bounding box center [759, 339] width 804 height 44
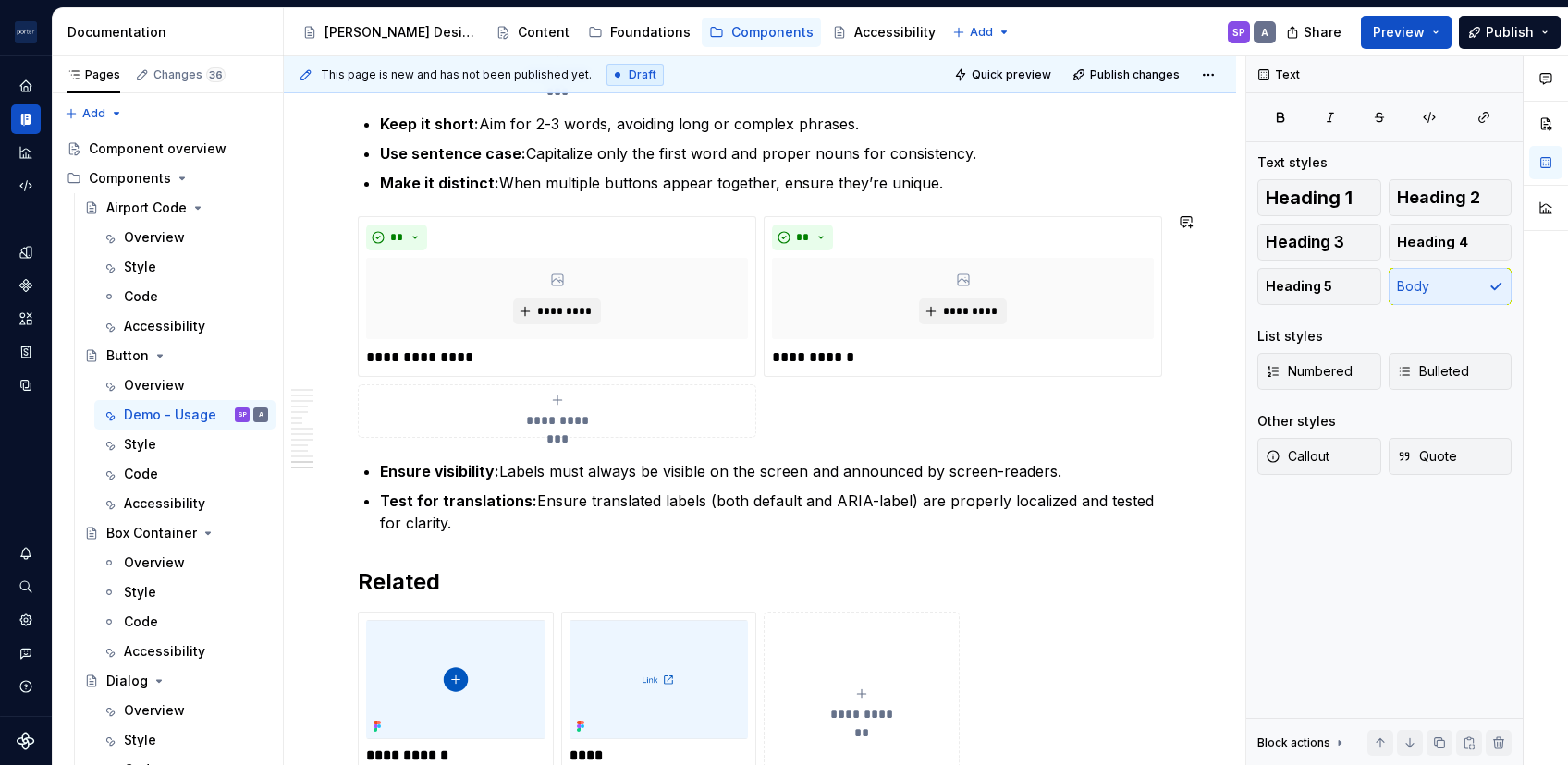
scroll to position [4504, 0]
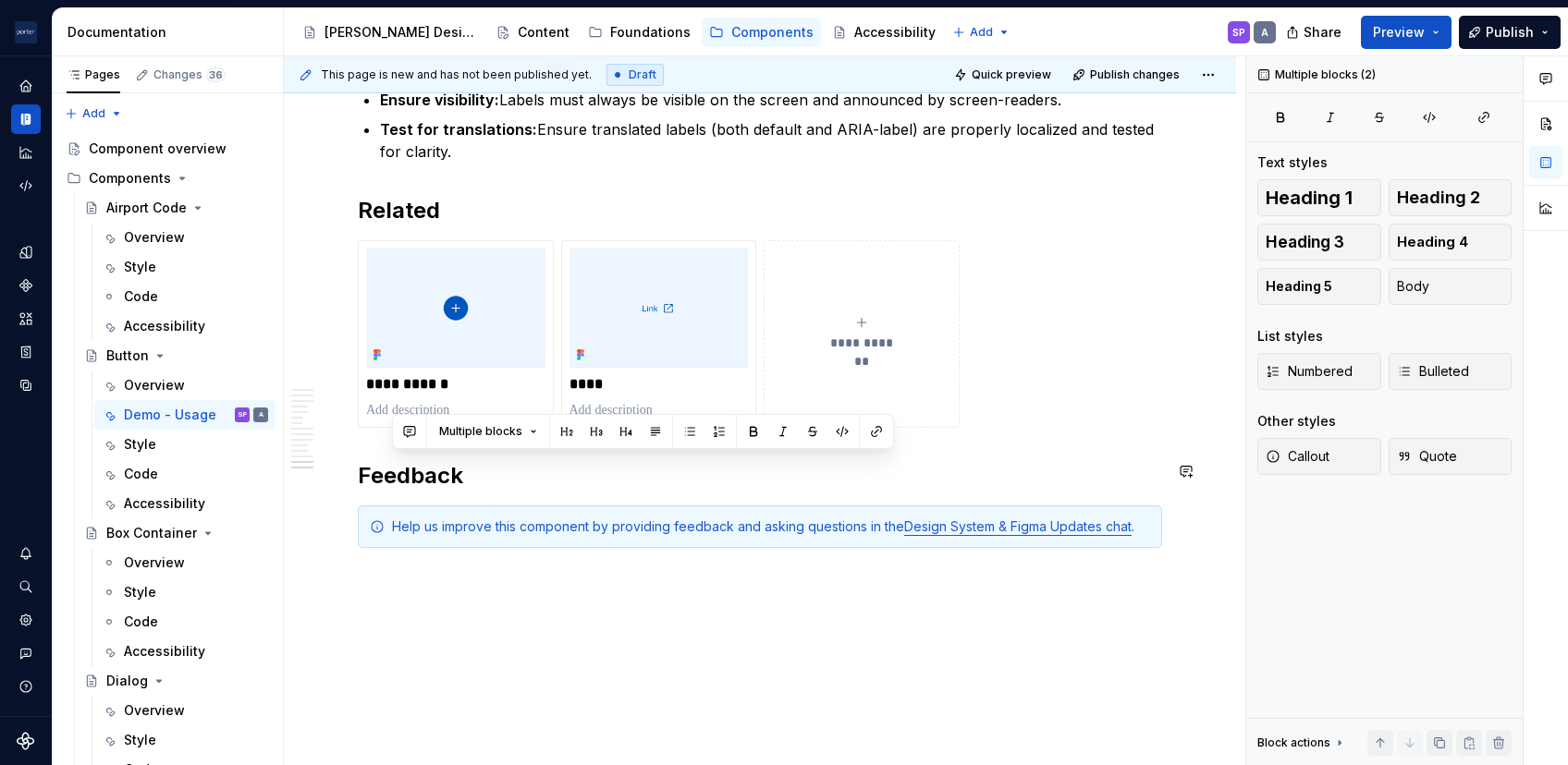
click at [619, 435] on button "button" at bounding box center [625, 431] width 26 height 26
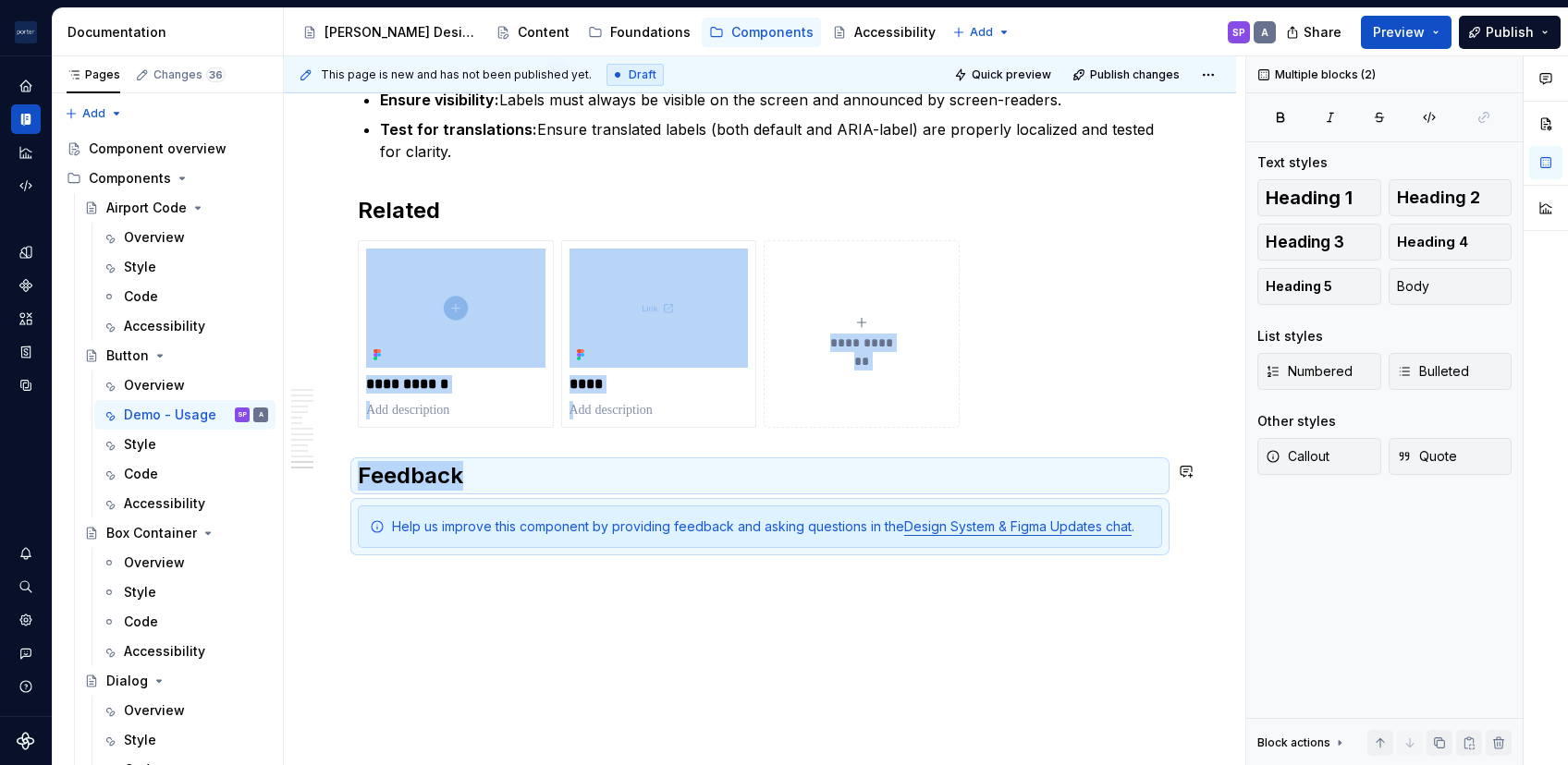
click at [568, 506] on div "Help us improve this component by providing feedback and asking questions in th…" at bounding box center [759, 527] width 804 height 43
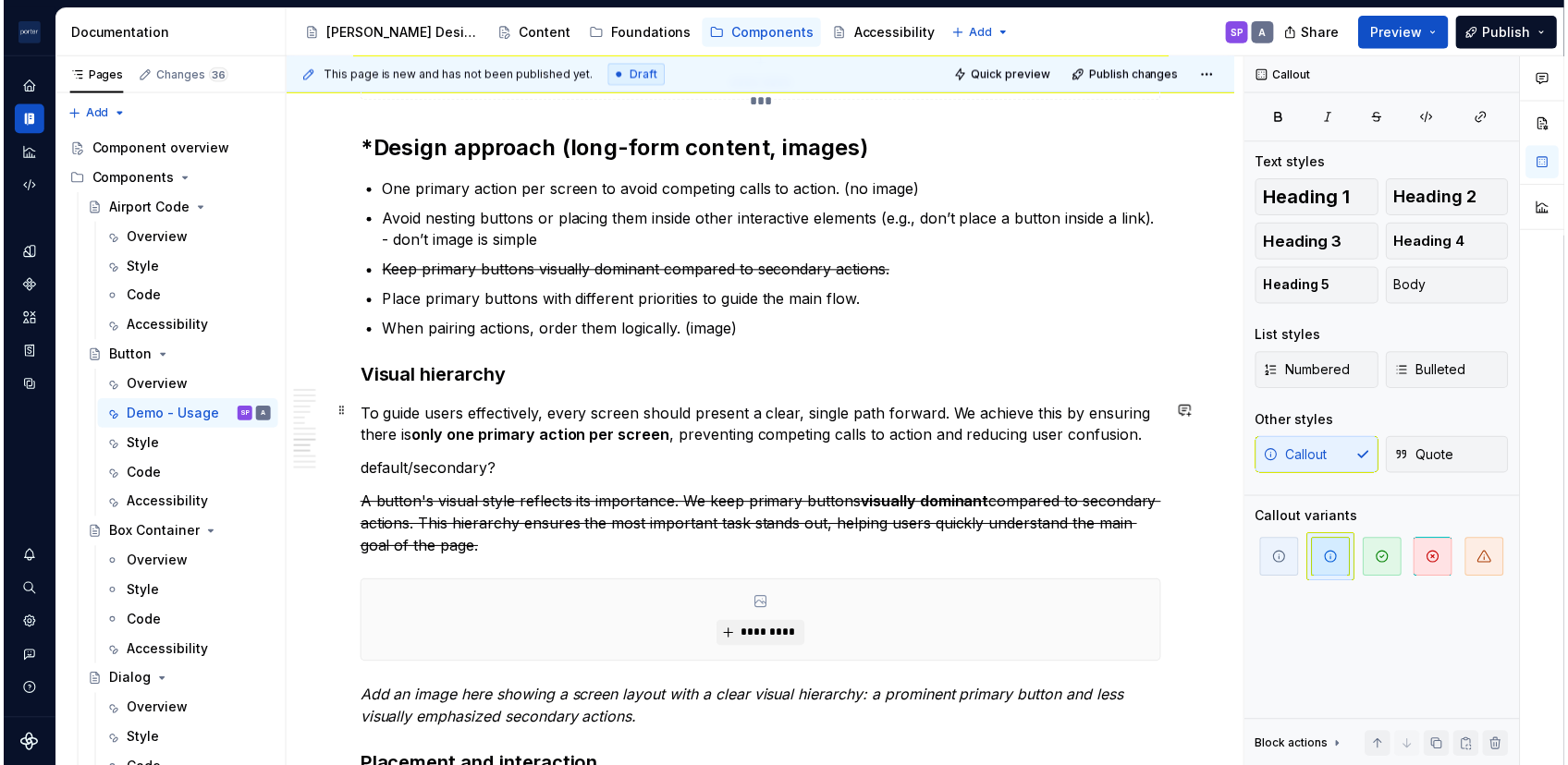
scroll to position [2791, 0]
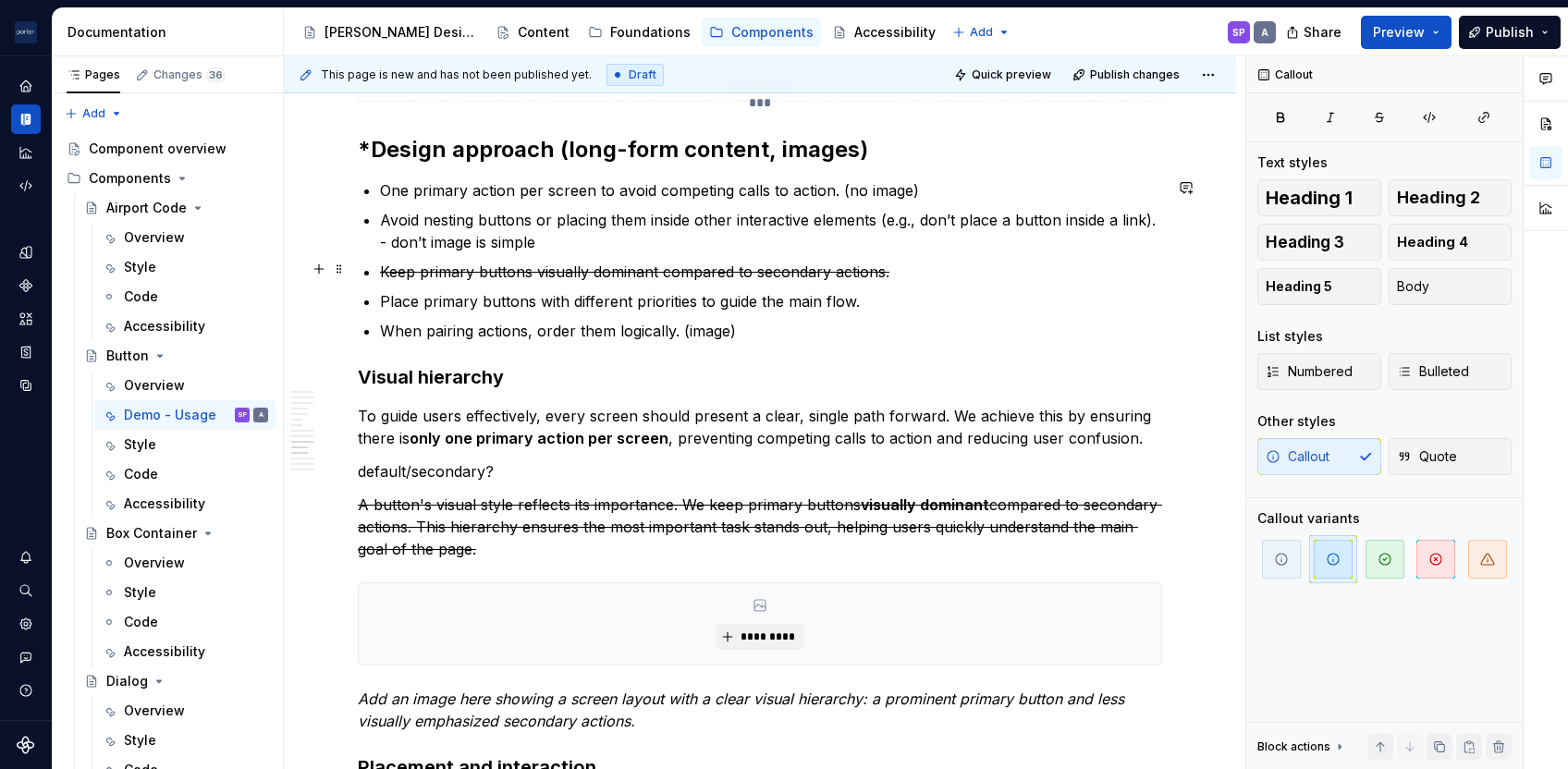
click at [728, 275] on s "Keep primary buttons visually dominant compared to secondary actions." at bounding box center [635, 272] width 510 height 19
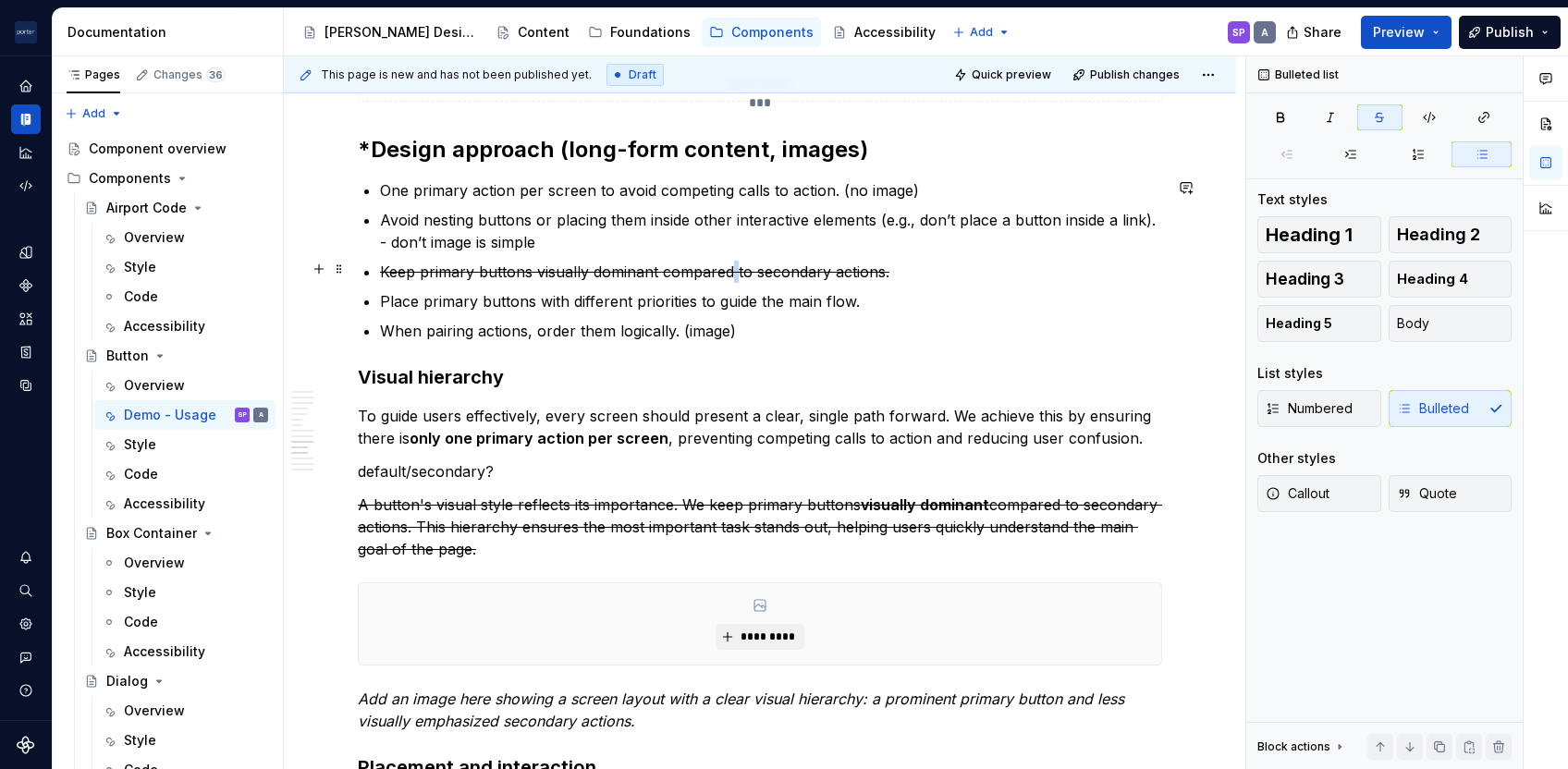
click at [728, 275] on s "Keep primary buttons visually dominant compared to secondary actions." at bounding box center [635, 272] width 510 height 19
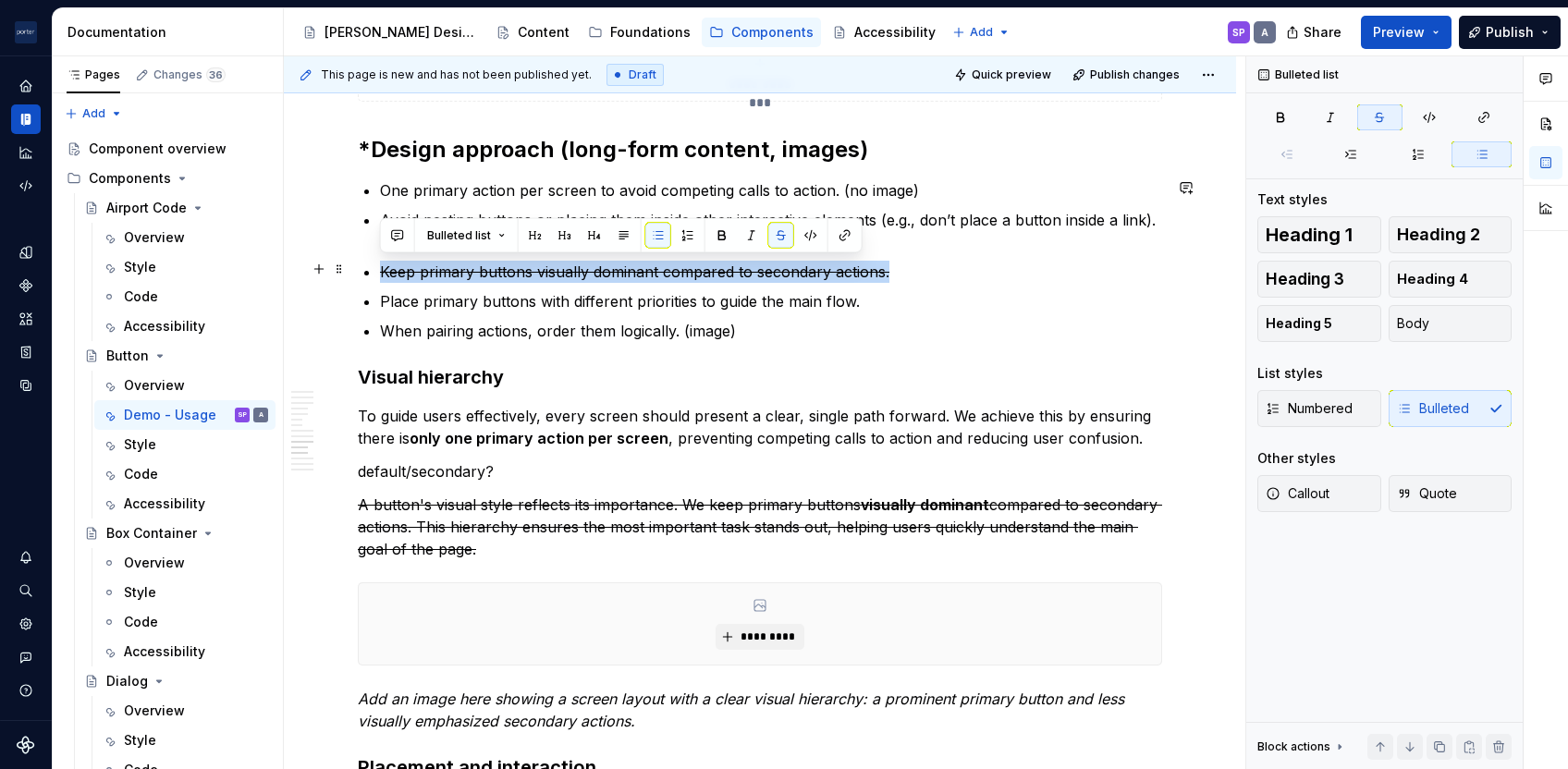
click at [728, 275] on s "Keep primary buttons visually dominant compared to secondary actions." at bounding box center [635, 272] width 510 height 19
click at [593, 273] on s "Keep primary buttons visually dominant compared to secondary actions." at bounding box center [635, 272] width 510 height 19
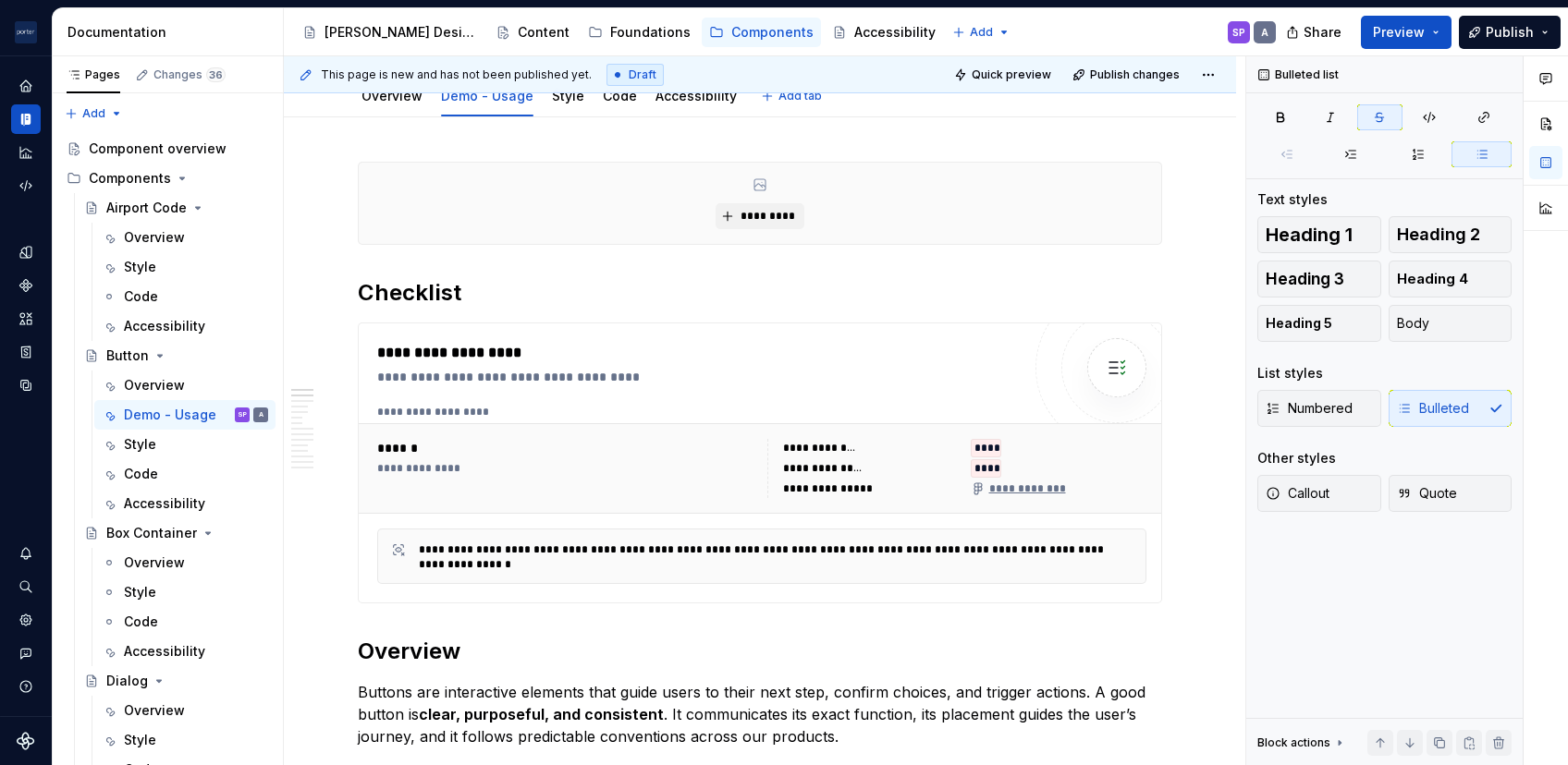
scroll to position [0, 0]
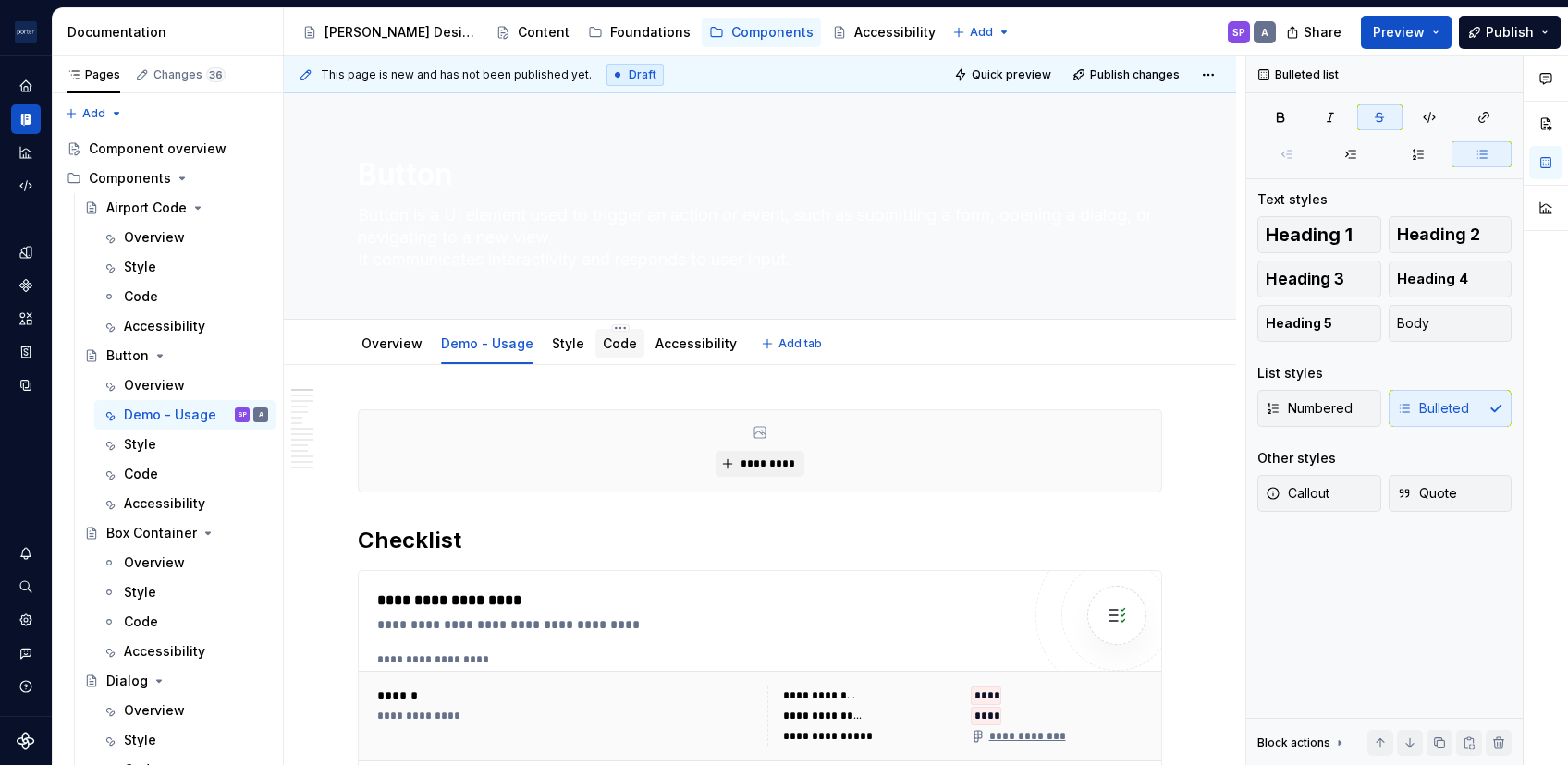
click at [606, 352] on div "Code" at bounding box center [619, 343] width 34 height 22
click at [610, 348] on link "Code" at bounding box center [619, 343] width 34 height 16
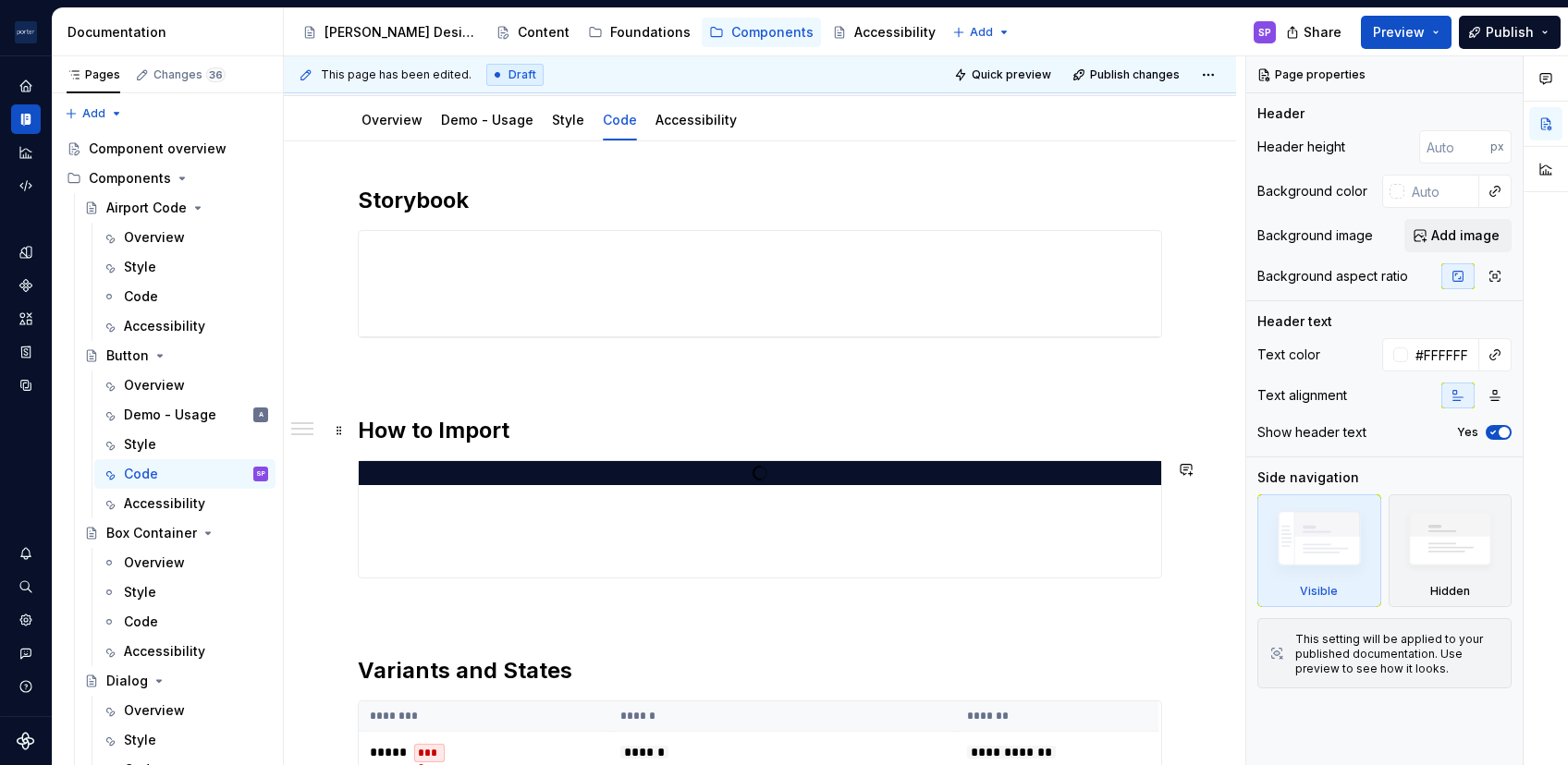
scroll to position [219, 0]
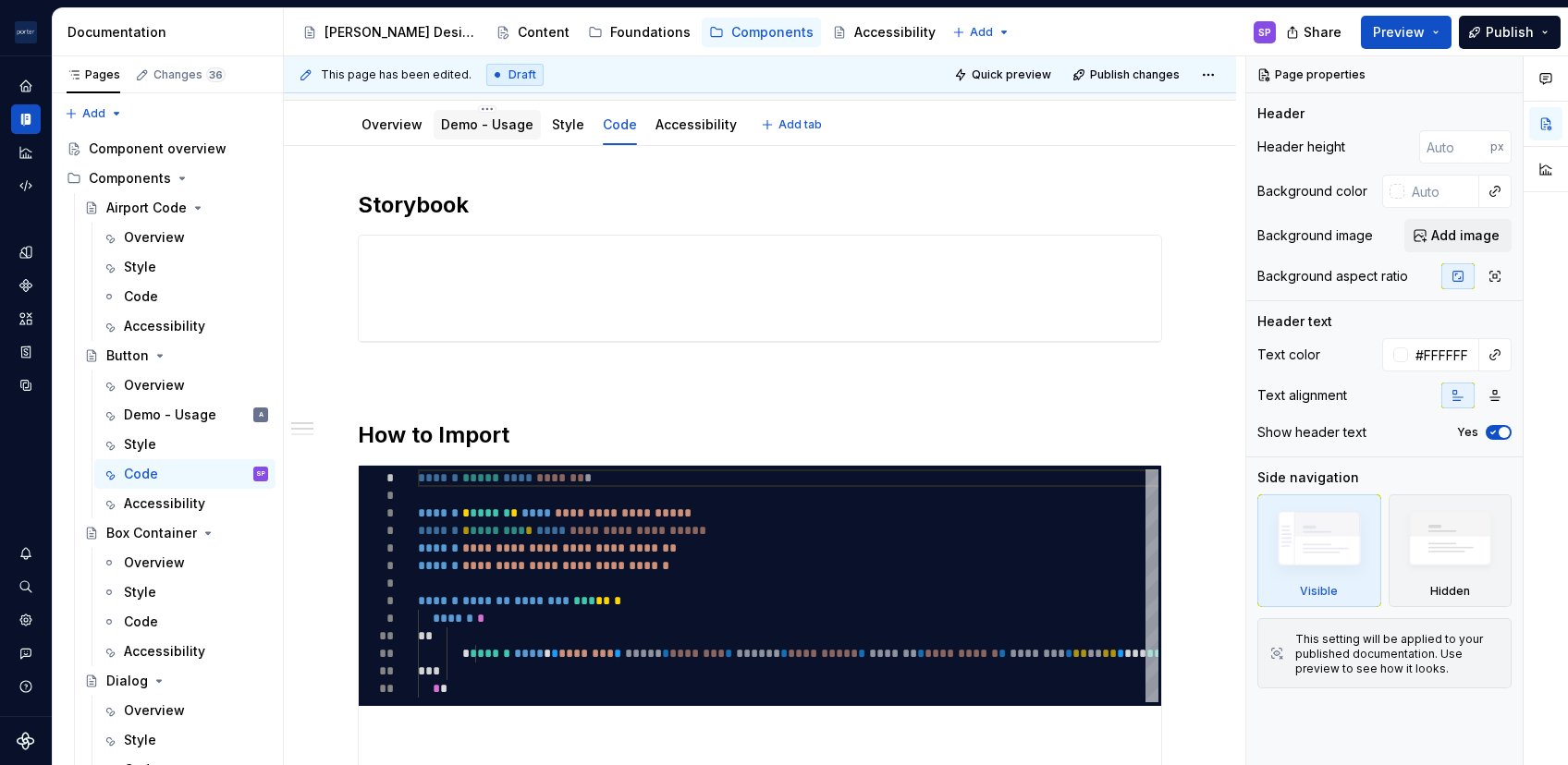
click at [501, 130] on link "Demo - Usage" at bounding box center [487, 124] width 93 height 16
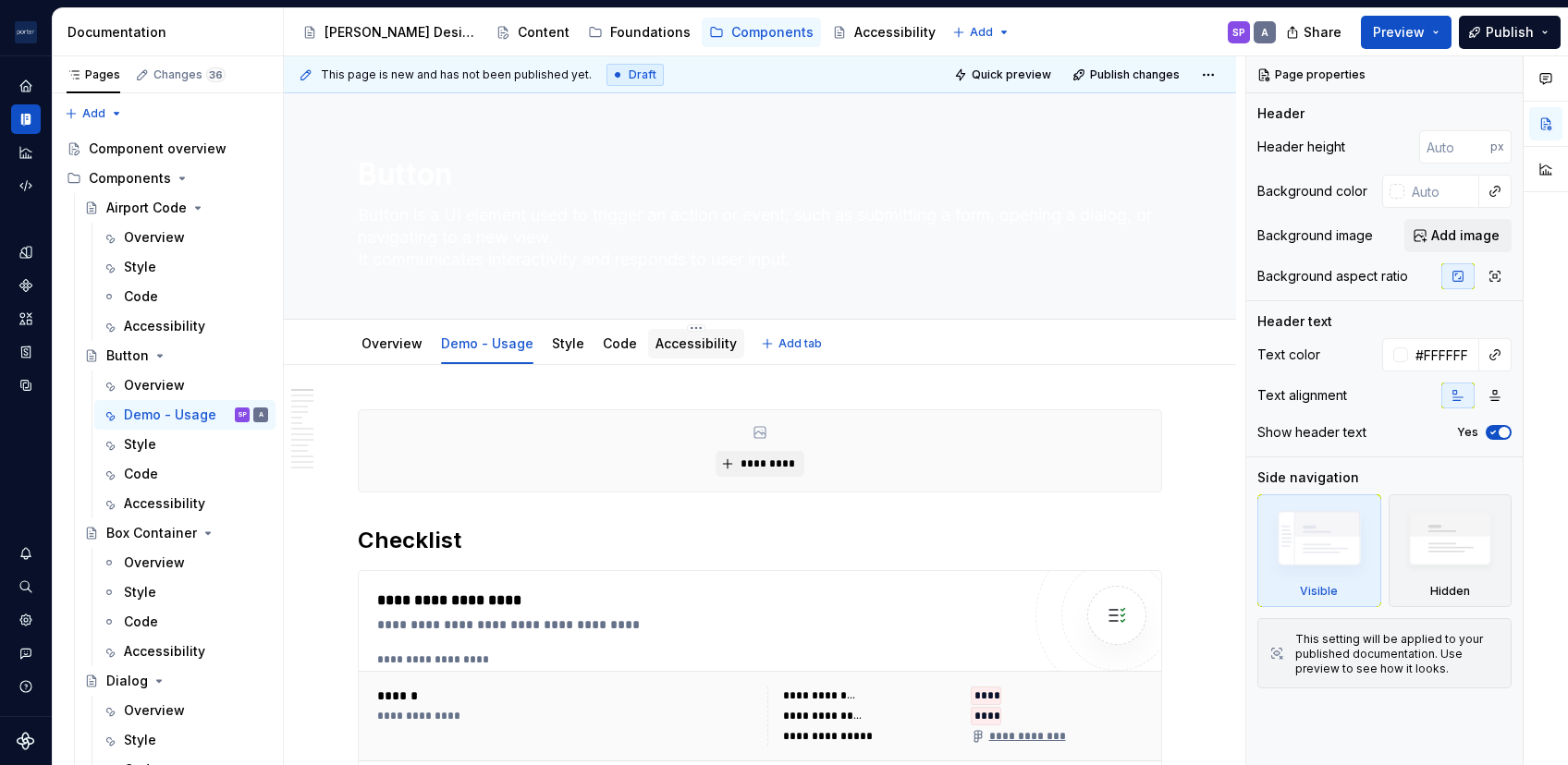
click at [671, 333] on div "Accessibility" at bounding box center [696, 343] width 81 height 22
click at [680, 339] on link "Accessibility" at bounding box center [696, 343] width 81 height 16
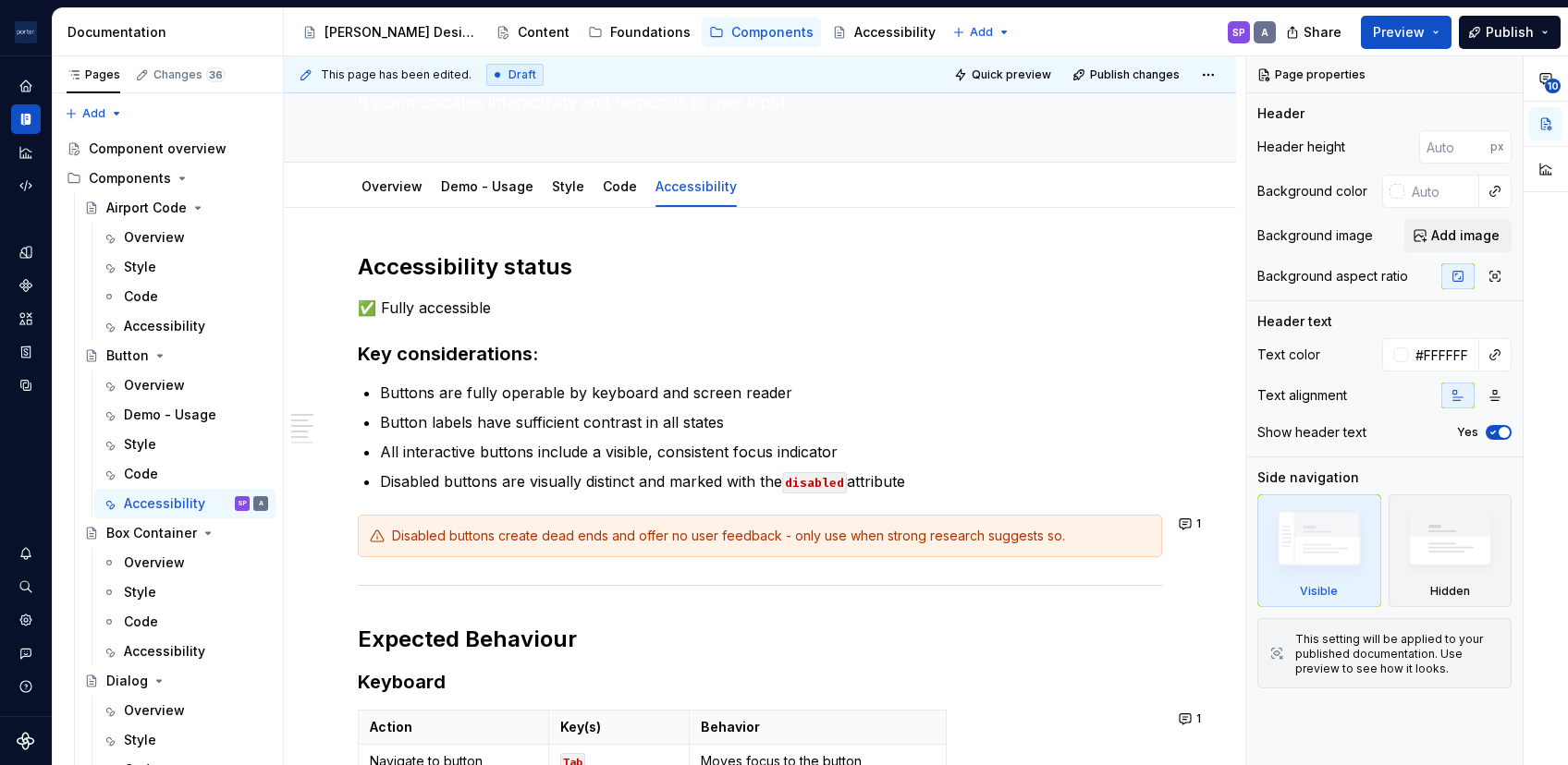
scroll to position [155, 0]
click at [477, 189] on link "Demo - Usage" at bounding box center [487, 188] width 93 height 16
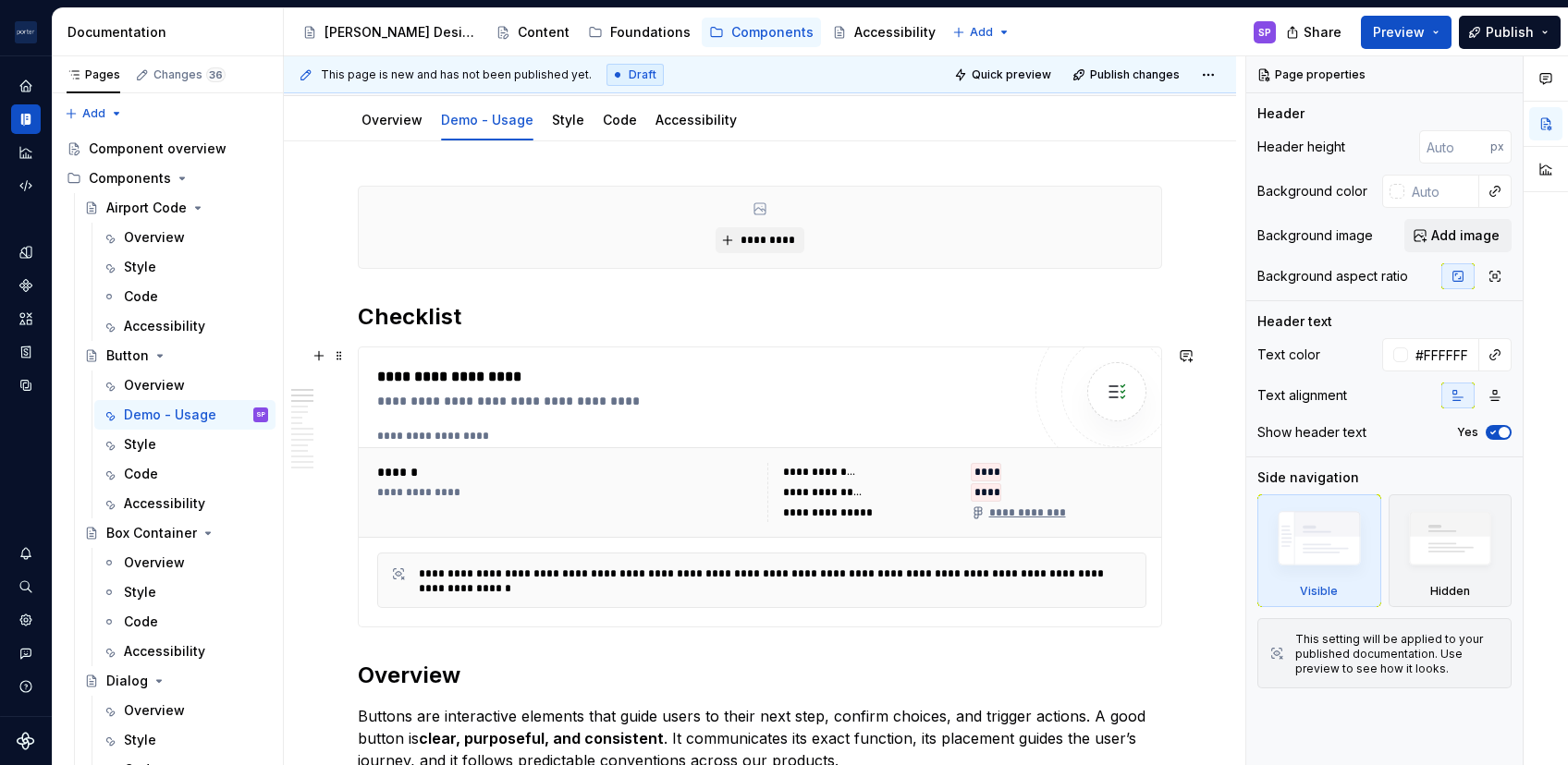
scroll to position [347, 0]
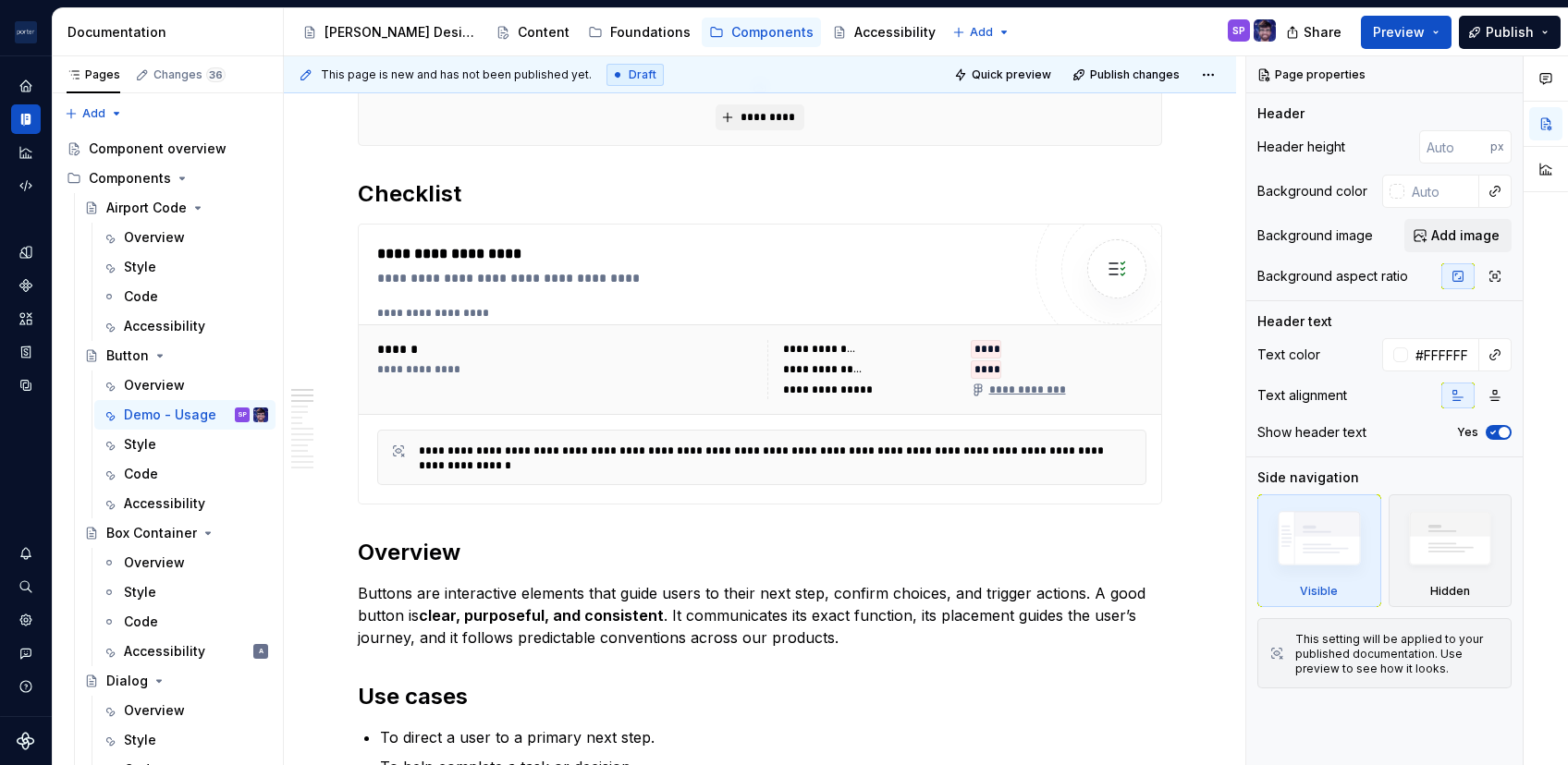
click at [475, 47] on div "[PERSON_NAME] Design Content Foundations Components Accessibility" at bounding box center [618, 32] width 648 height 37
click at [517, 33] on div "Content" at bounding box center [543, 32] width 52 height 19
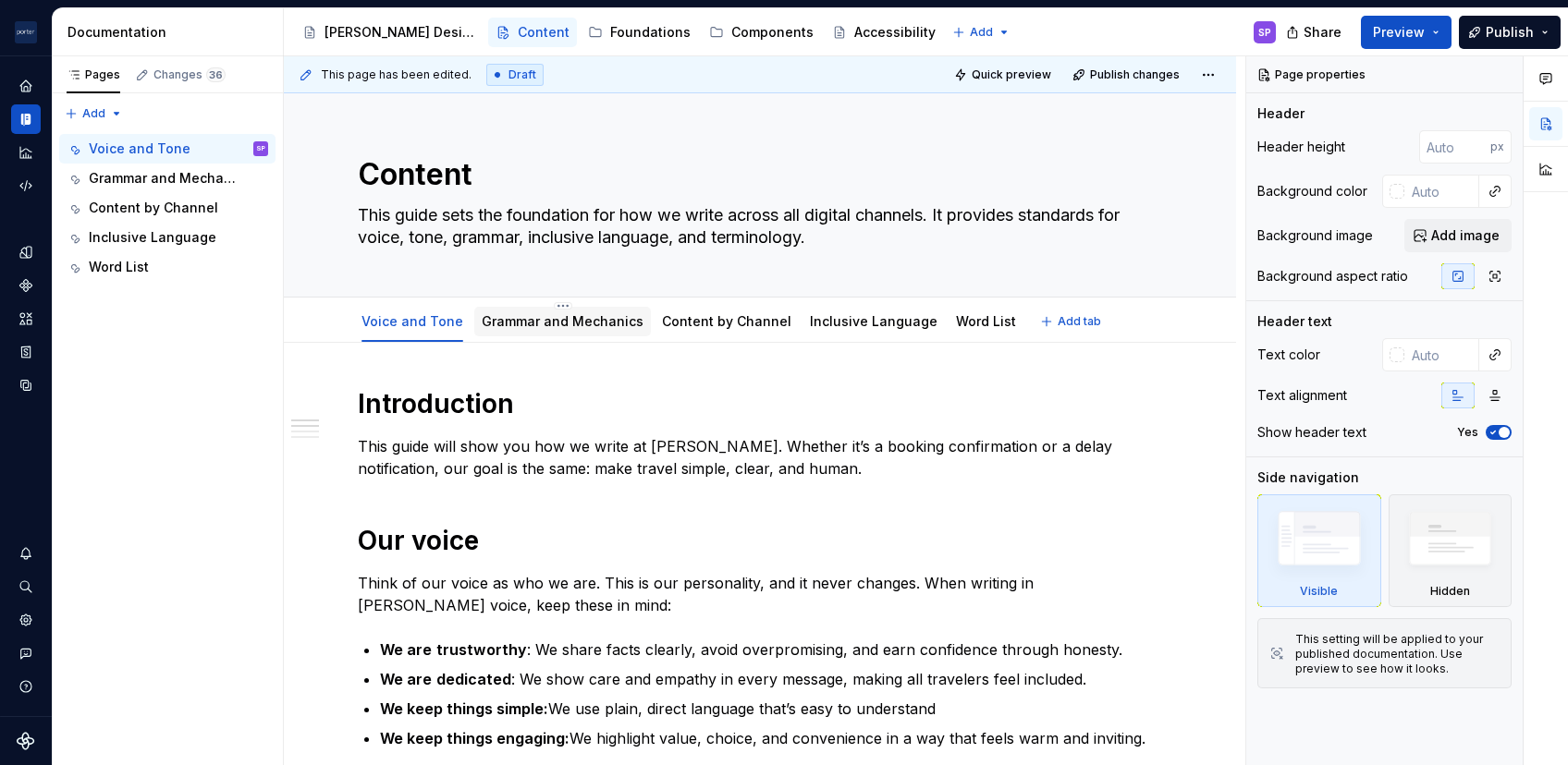
click at [542, 333] on div "Grammar and Mechanics" at bounding box center [562, 321] width 177 height 29
click at [577, 321] on link "Grammar and Mechanics" at bounding box center [562, 321] width 162 height 16
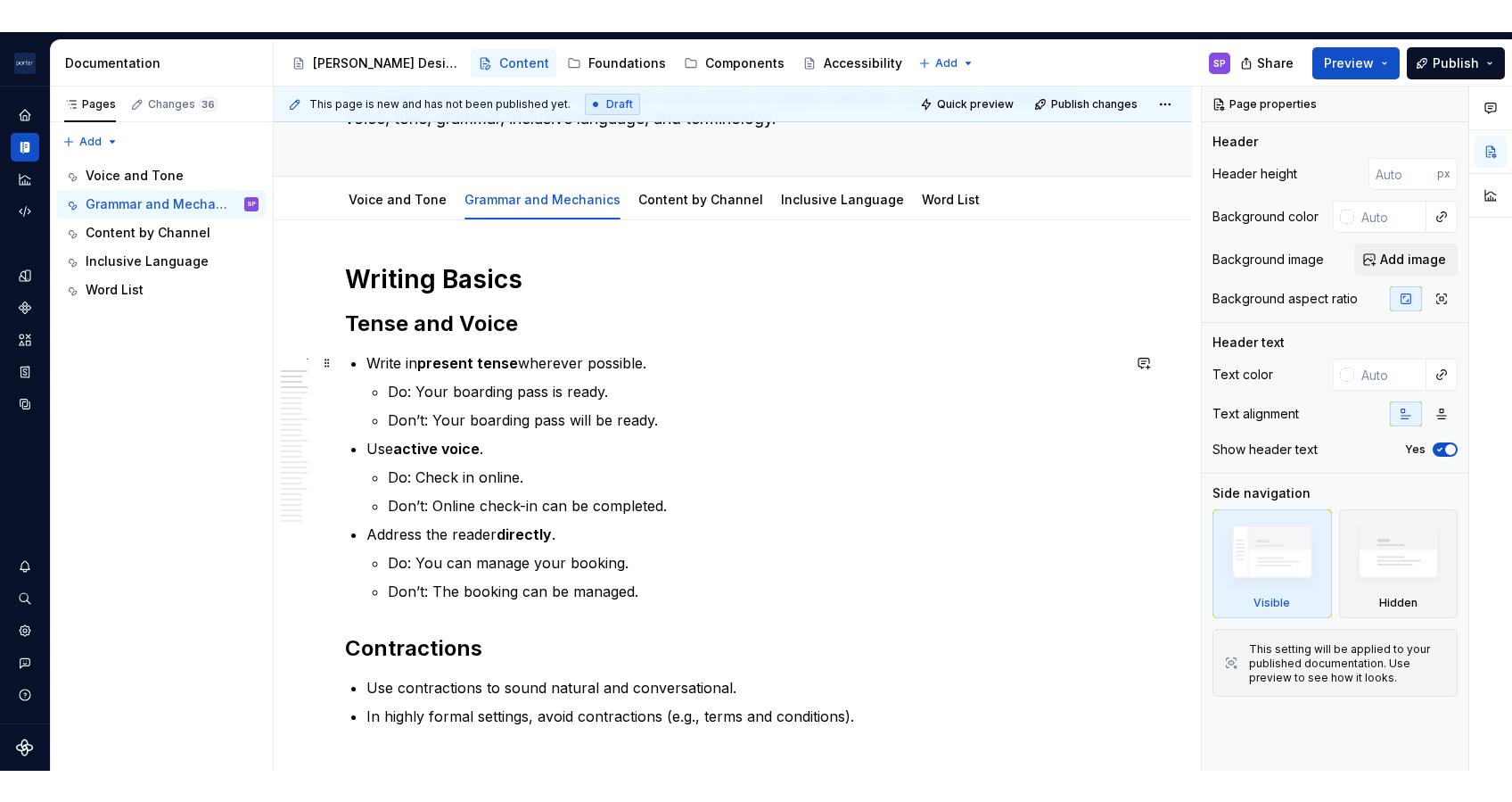
scroll to position [190, 0]
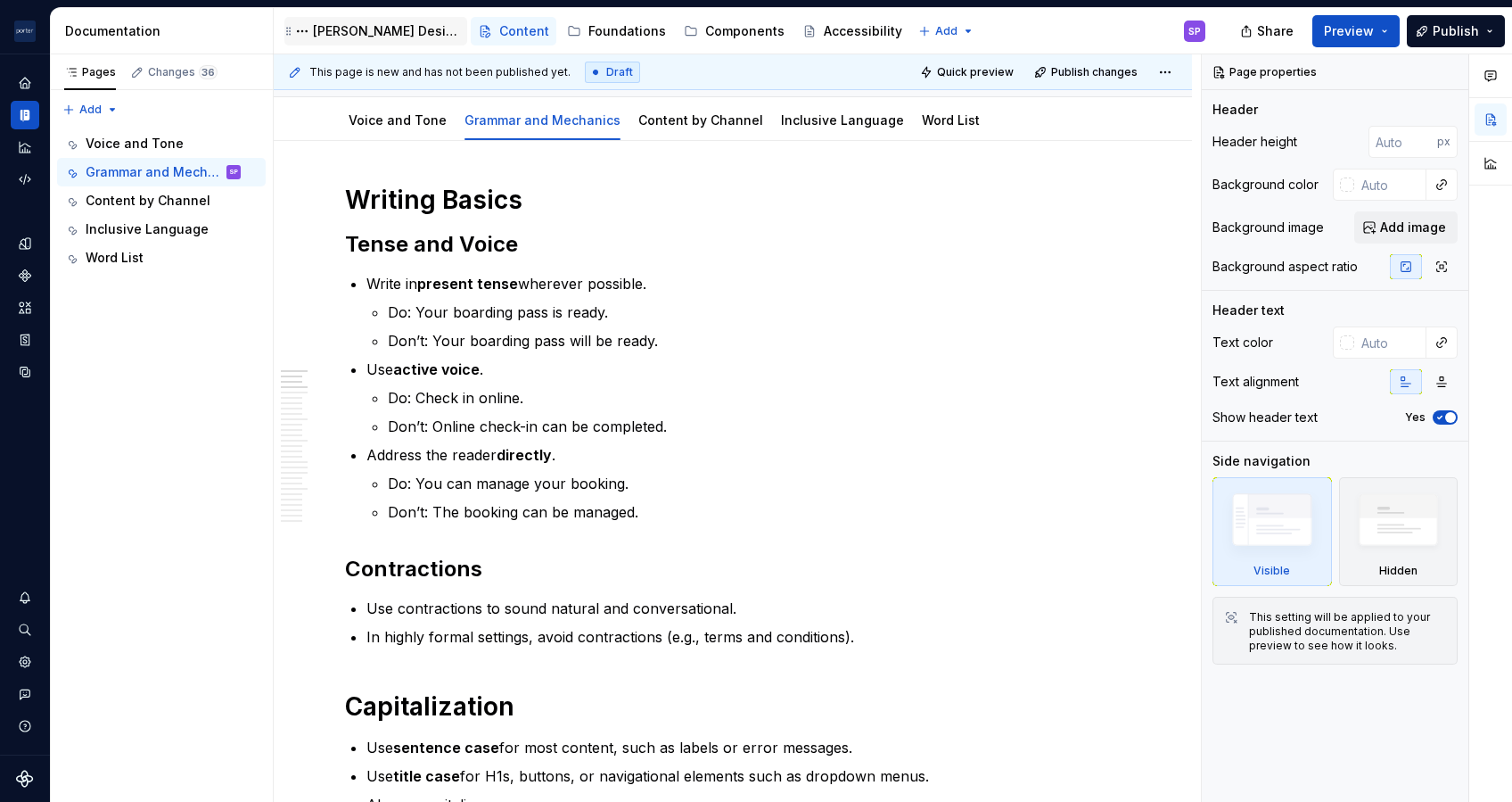
click at [356, 28] on div "[PERSON_NAME] Design" at bounding box center [386, 31] width 147 height 18
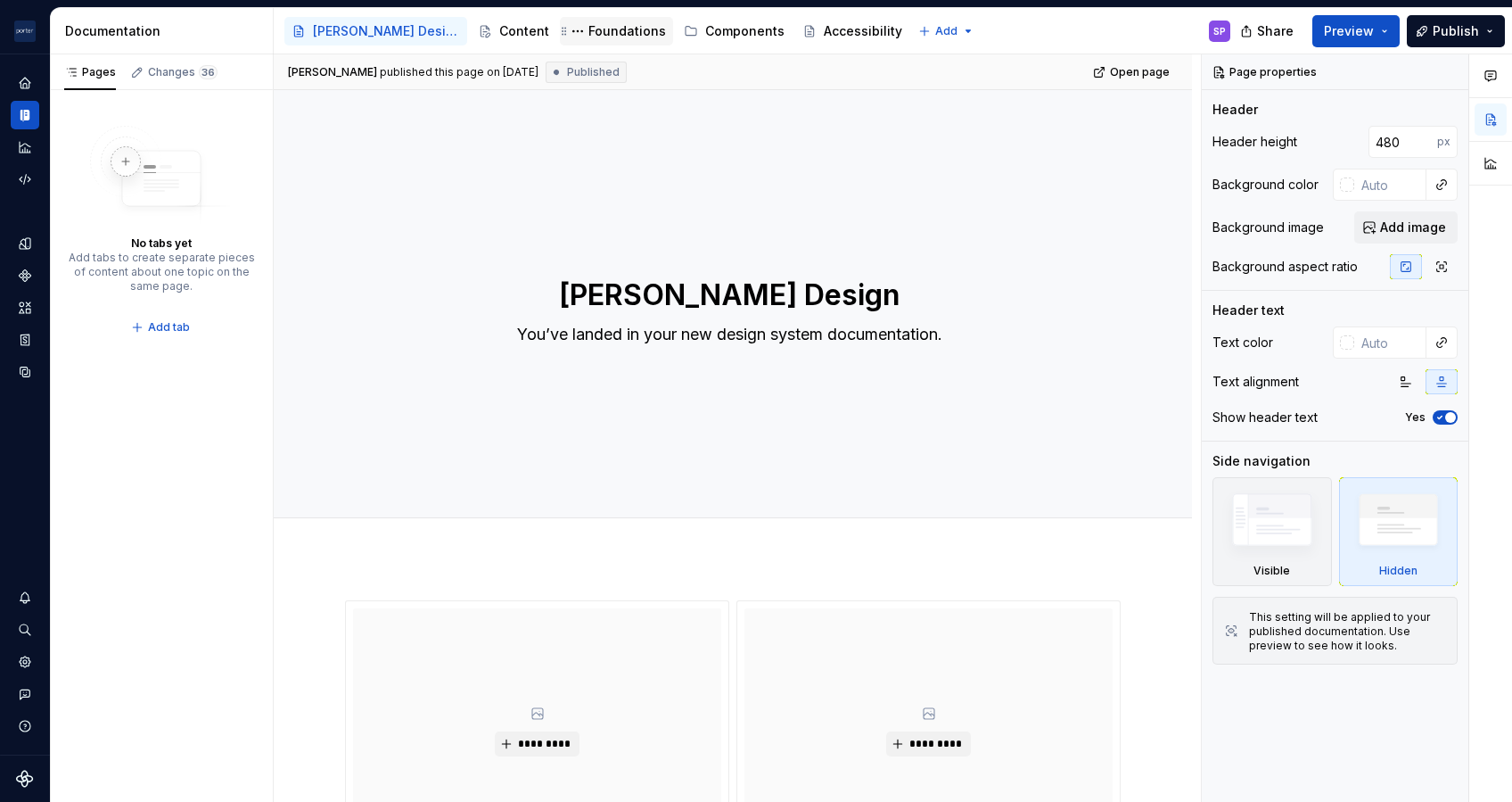
click at [562, 17] on div "Foundations" at bounding box center [616, 31] width 113 height 28
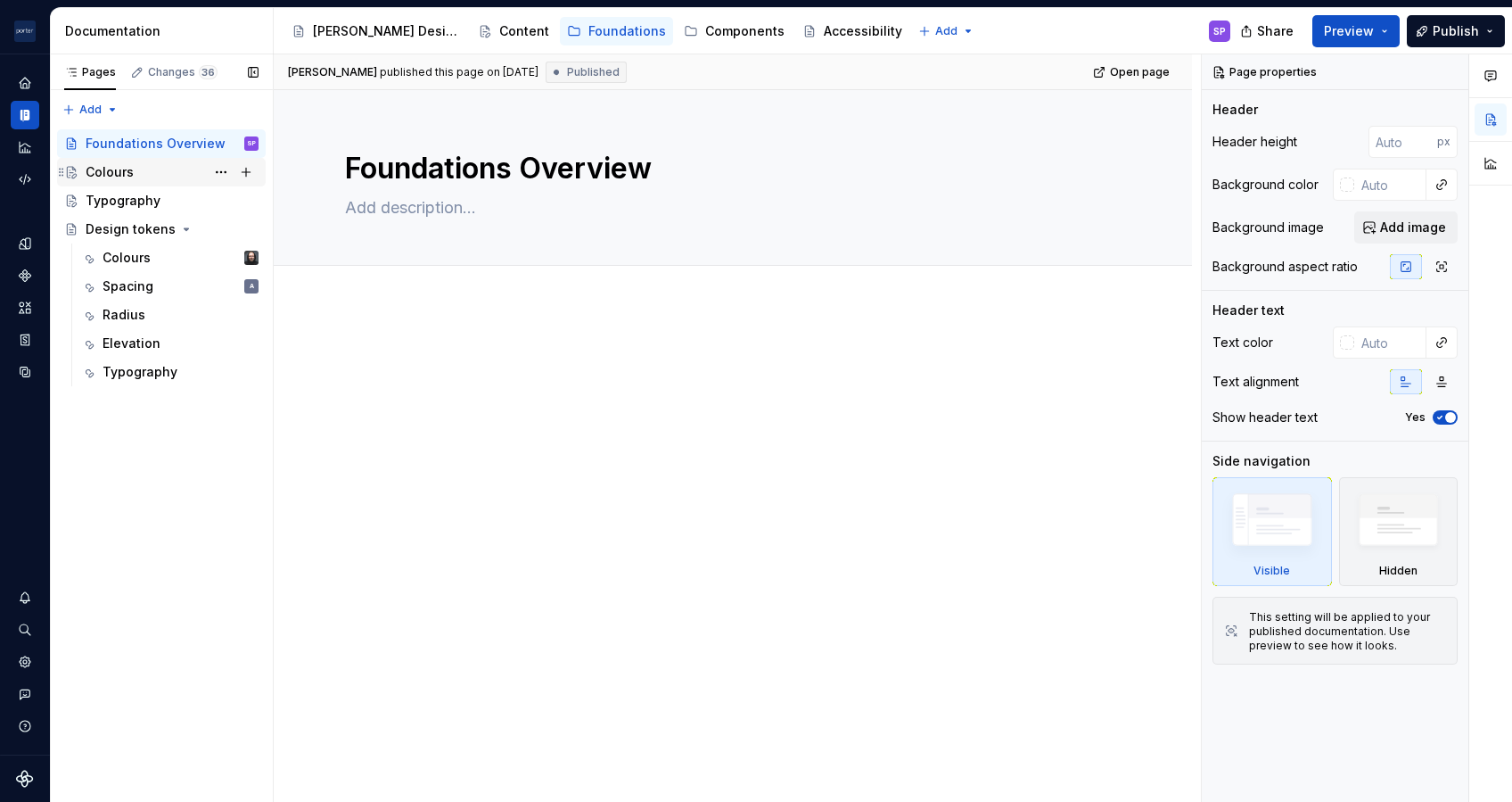
click at [111, 172] on div "Colours" at bounding box center [109, 172] width 48 height 18
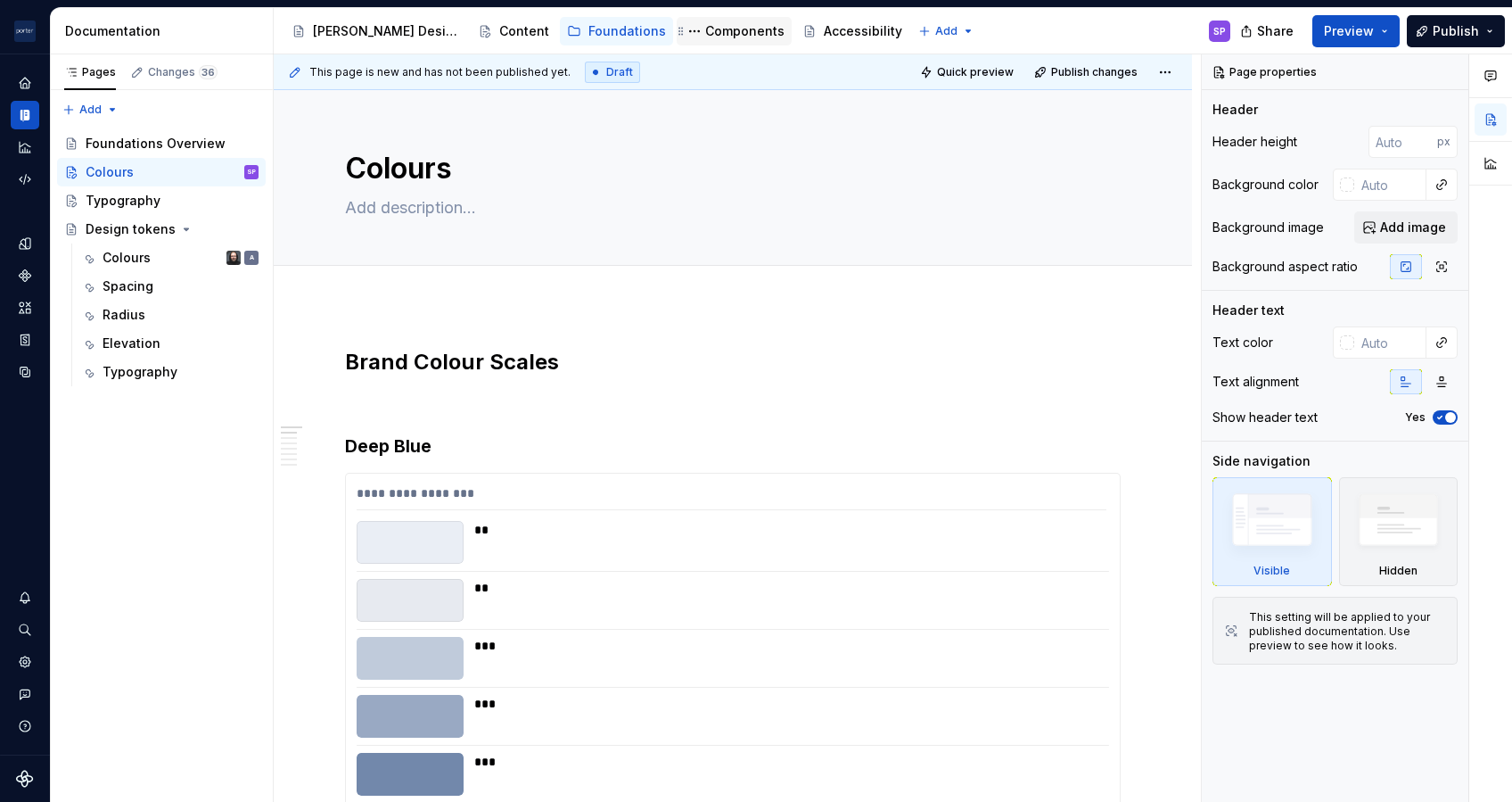
click at [705, 37] on div "Components" at bounding box center [744, 31] width 79 height 18
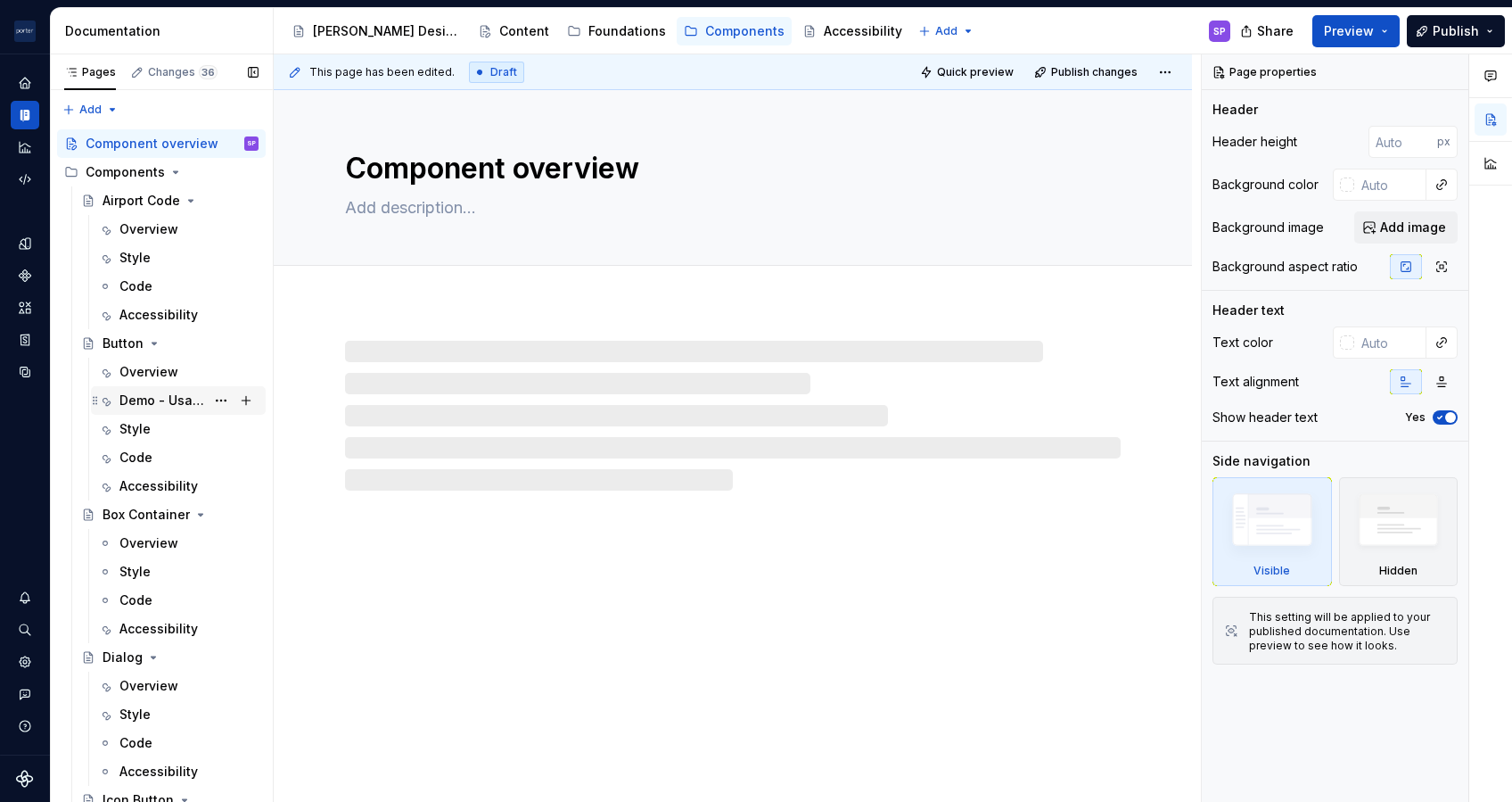
click at [157, 392] on div "Demo - Usage" at bounding box center [162, 401] width 86 height 18
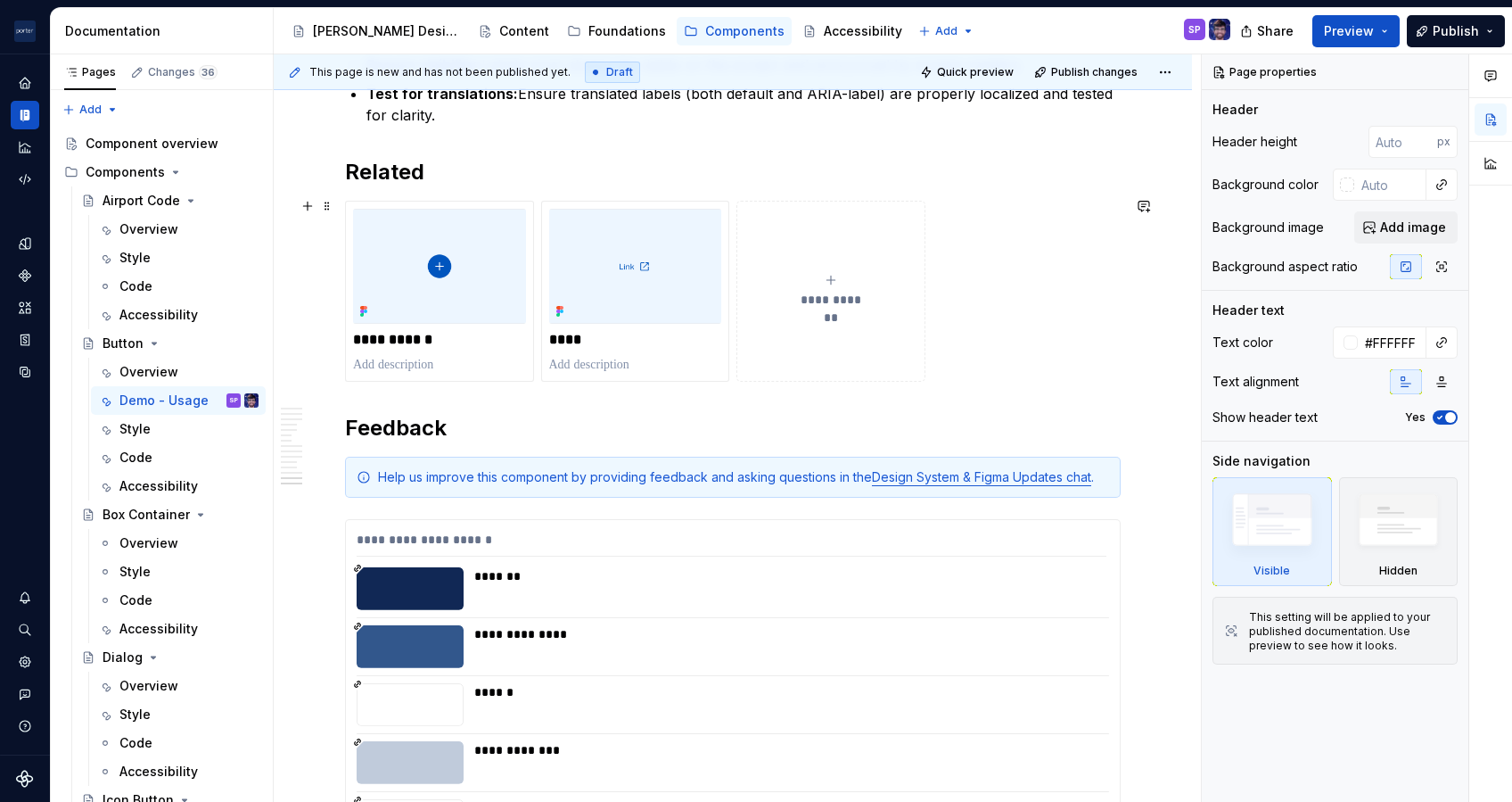
scroll to position [4447, 0]
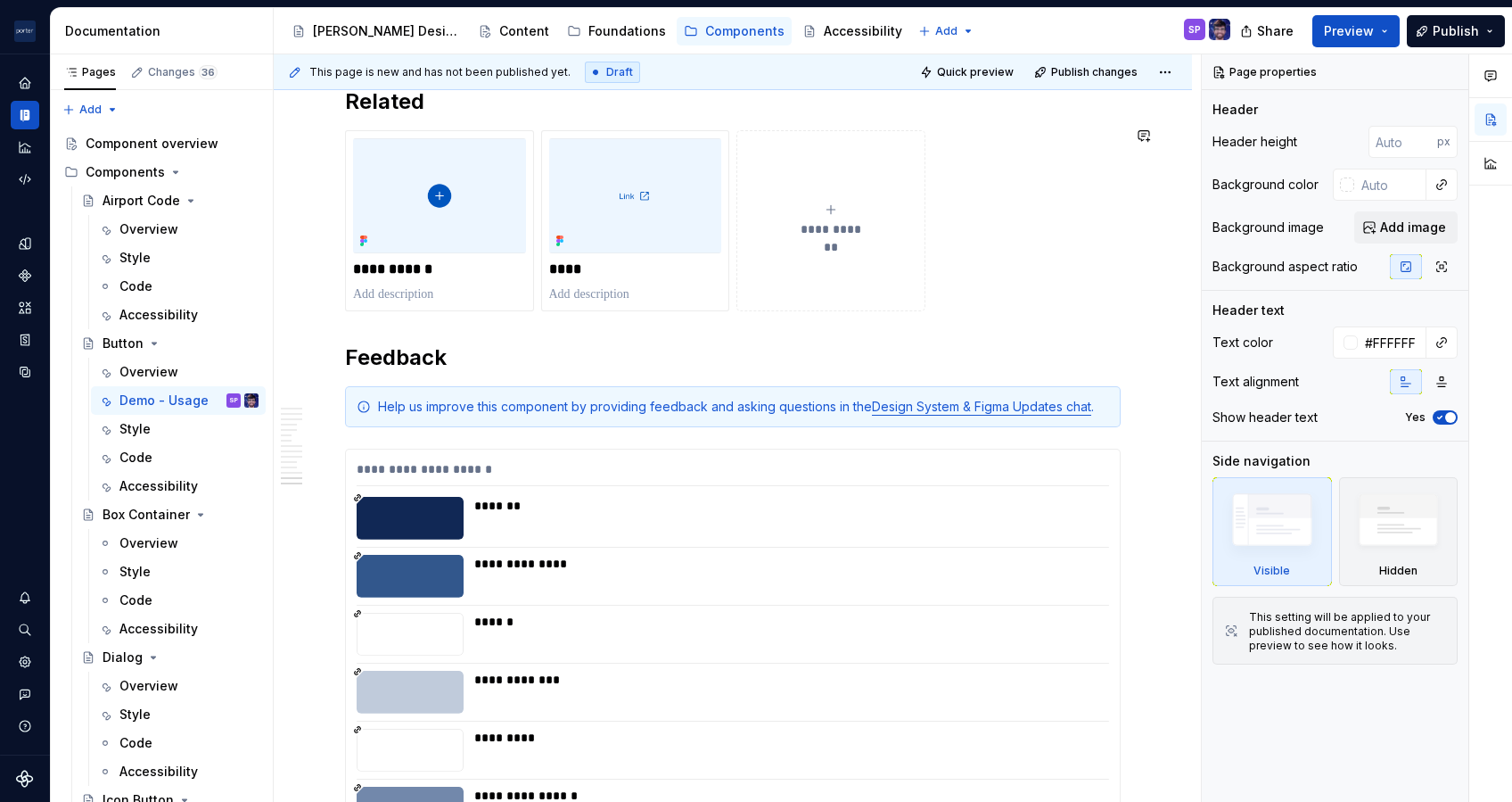
type textarea "*"
